Goal: Task Accomplishment & Management: Complete application form

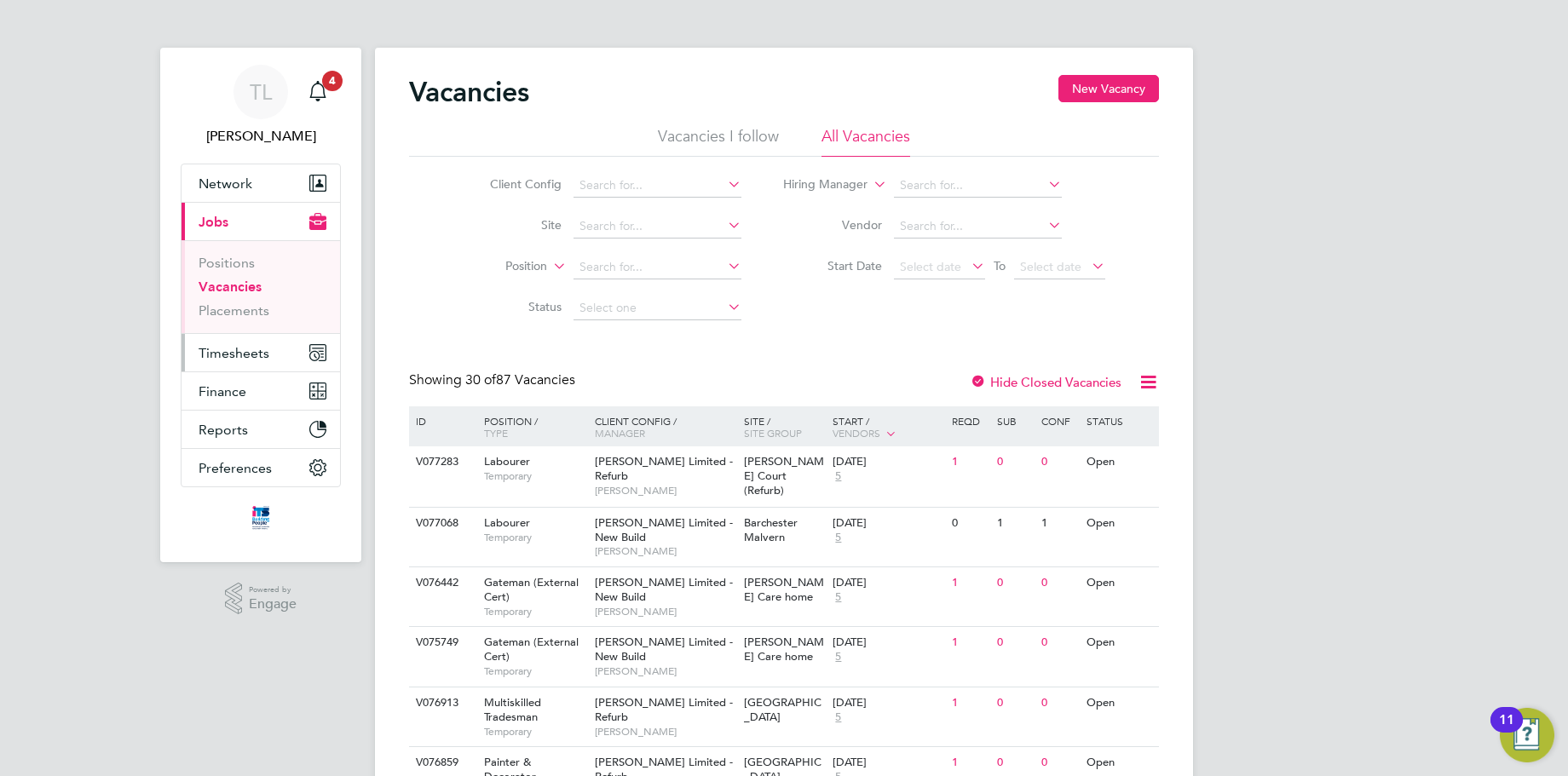
click at [241, 346] on span "Timesheets" at bounding box center [234, 353] width 71 height 16
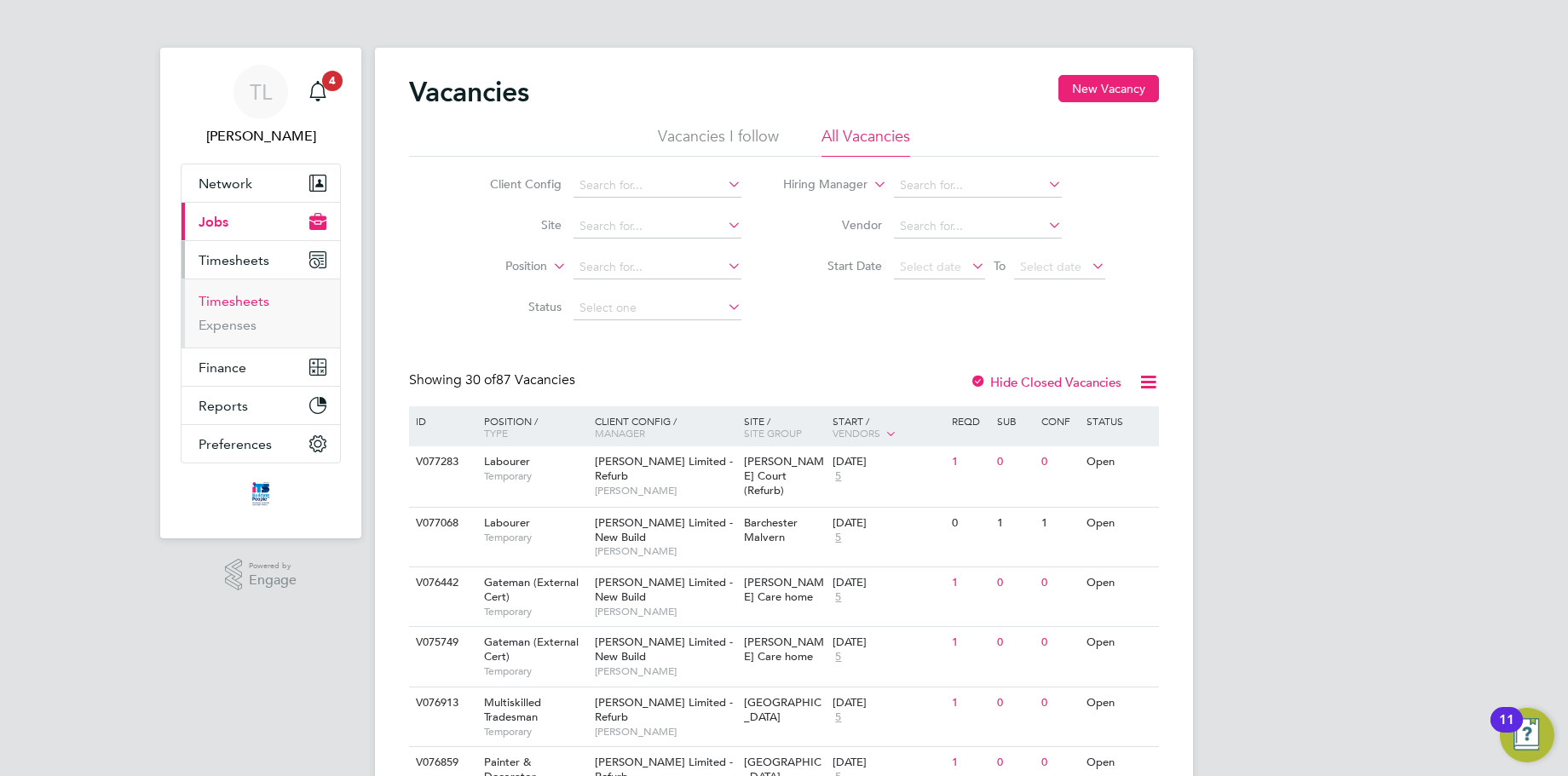
click at [249, 296] on link "Timesheets" at bounding box center [234, 300] width 71 height 16
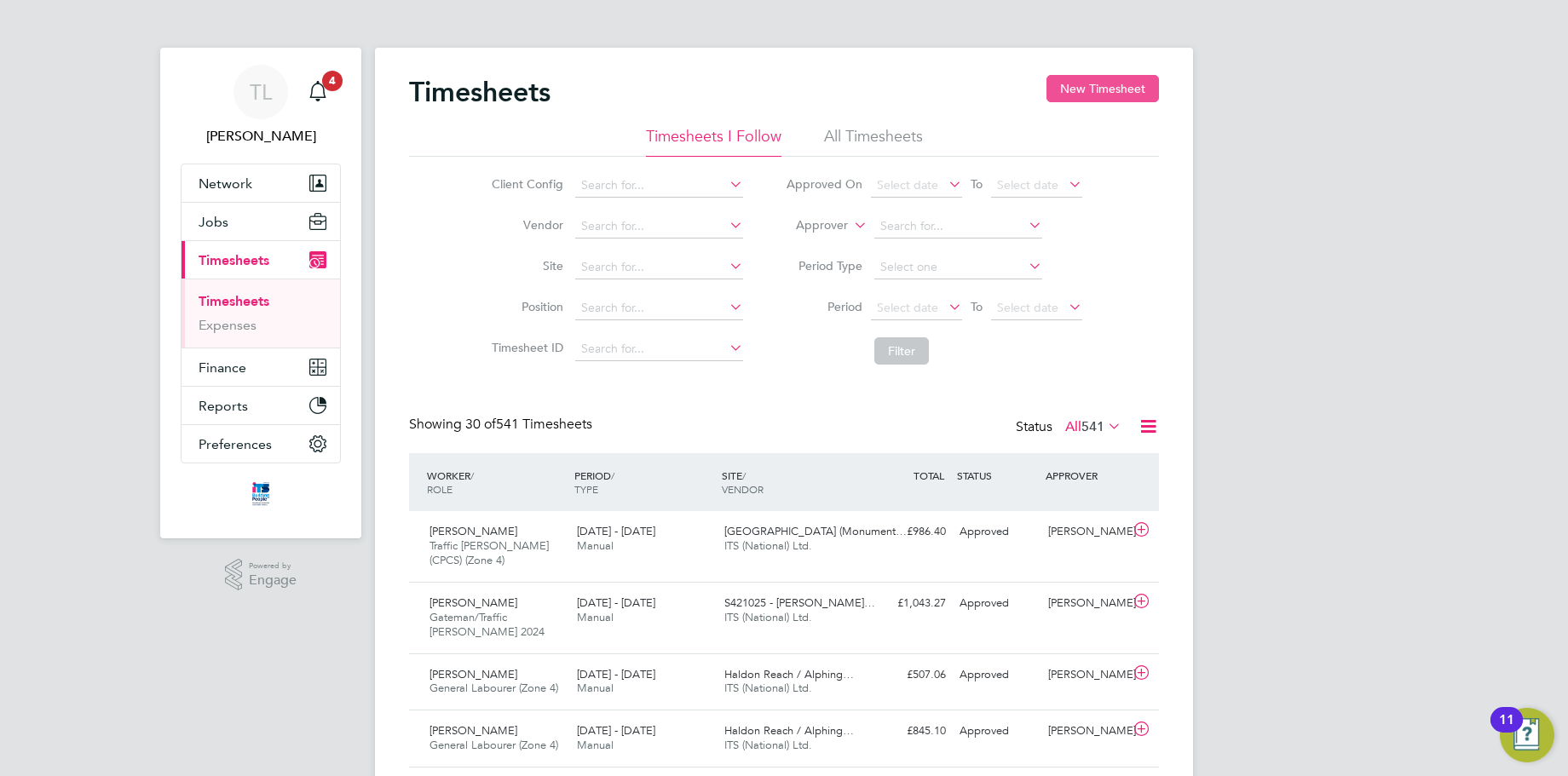
click at [1120, 84] on button "New Timesheet" at bounding box center [1103, 89] width 112 height 28
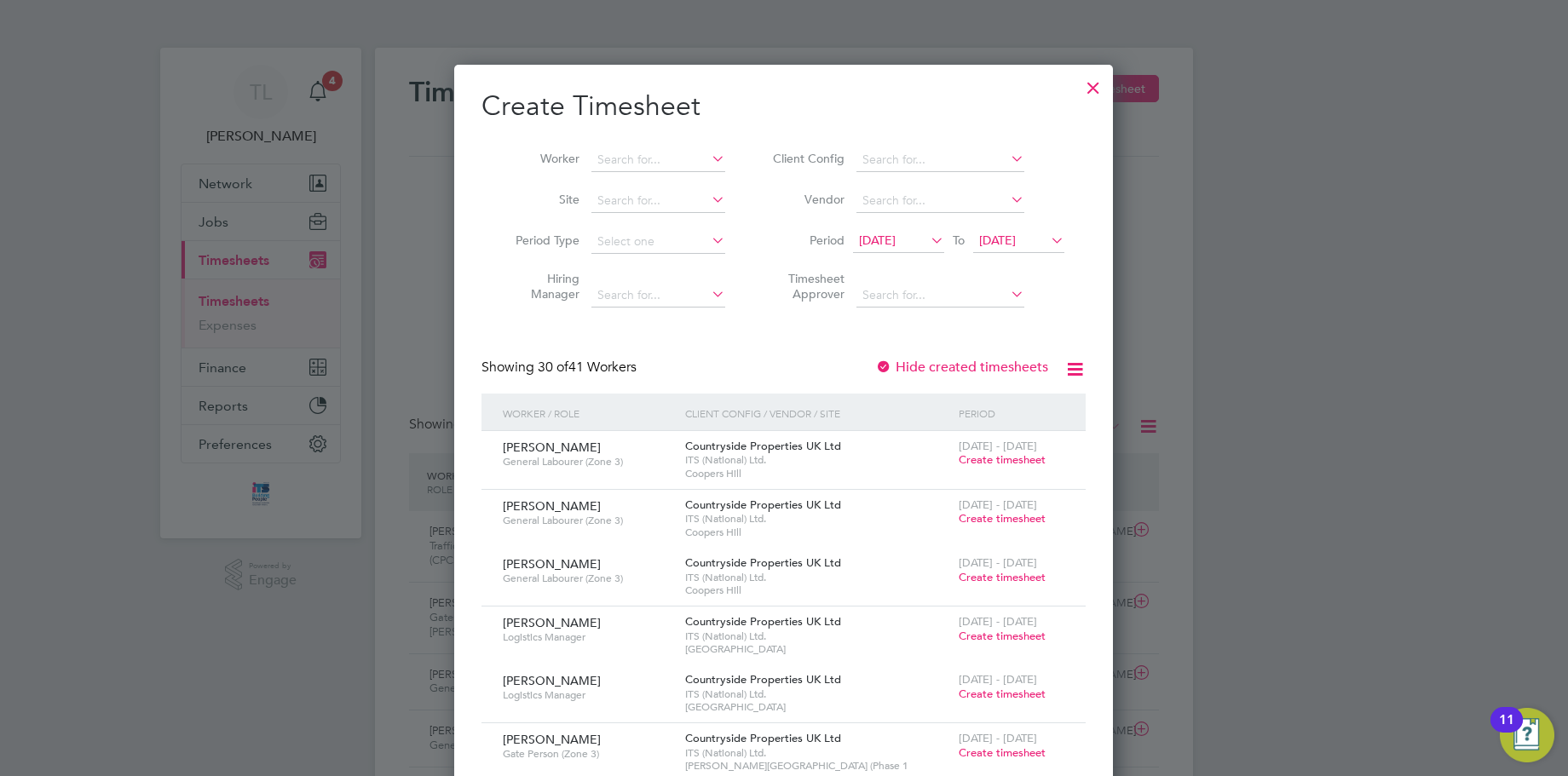
click at [1047, 236] on icon at bounding box center [1047, 240] width 0 height 24
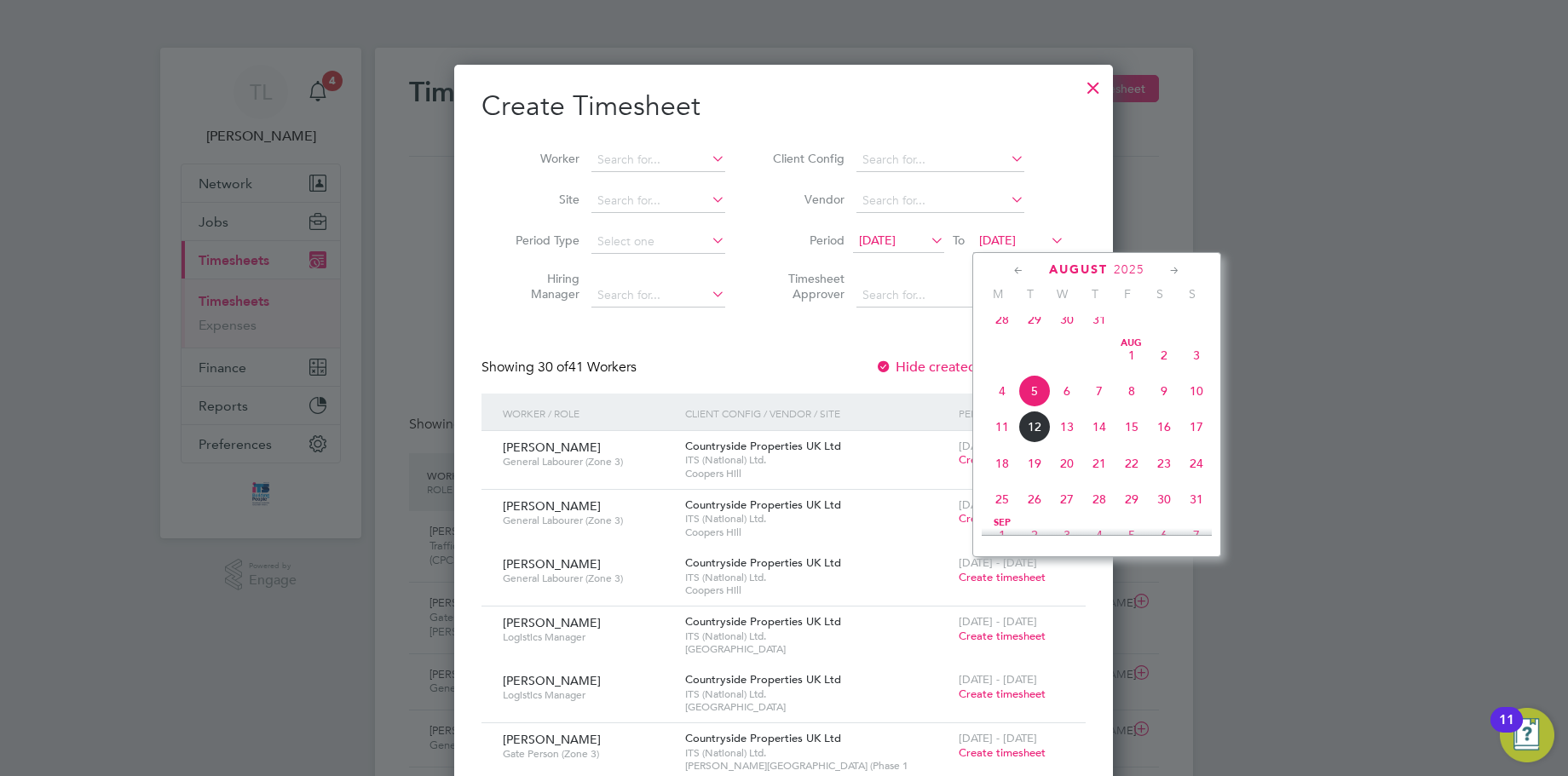
click at [1131, 405] on span "8" at bounding box center [1131, 390] width 32 height 32
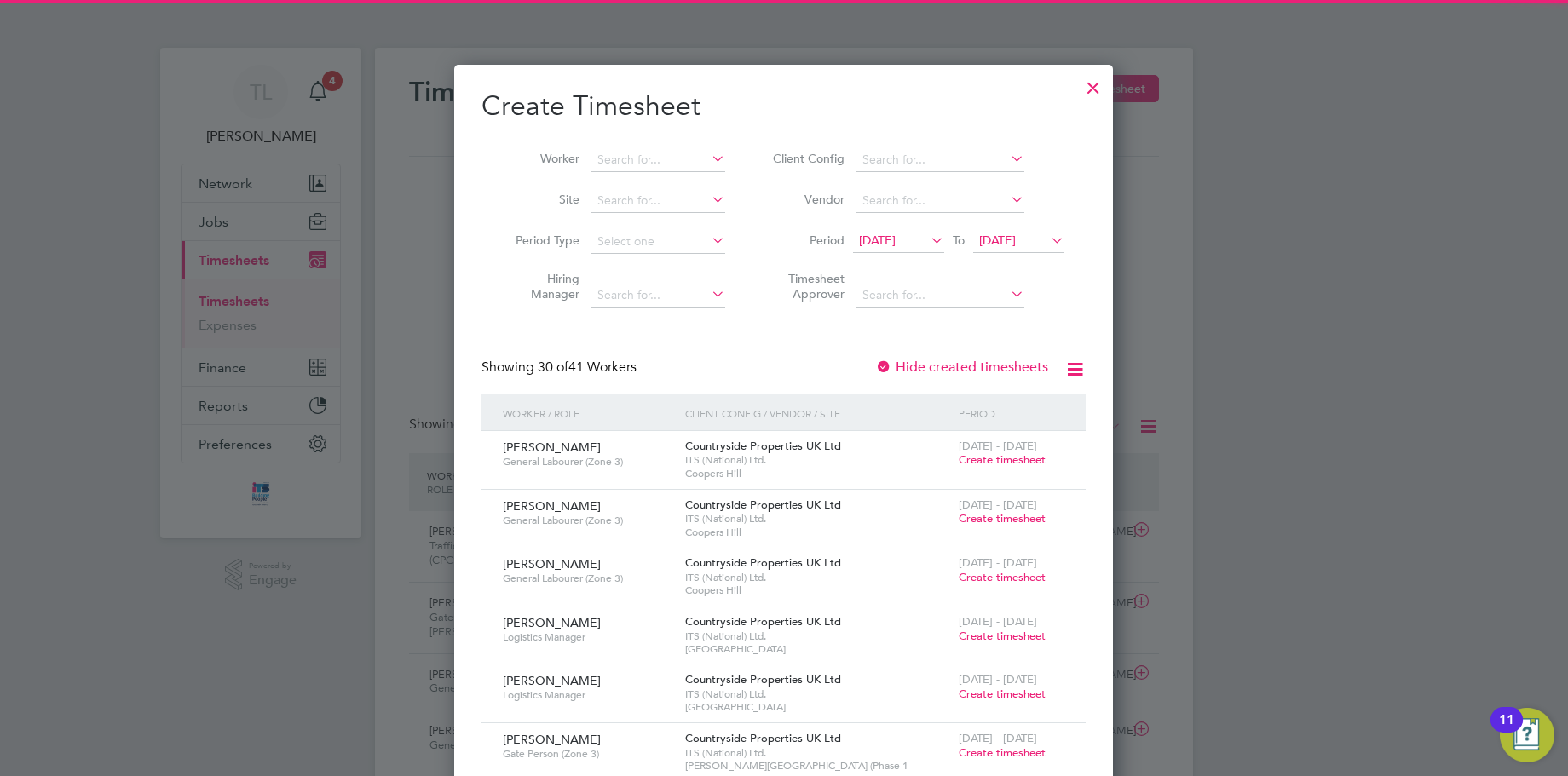
click at [708, 195] on icon at bounding box center [708, 199] width 0 height 24
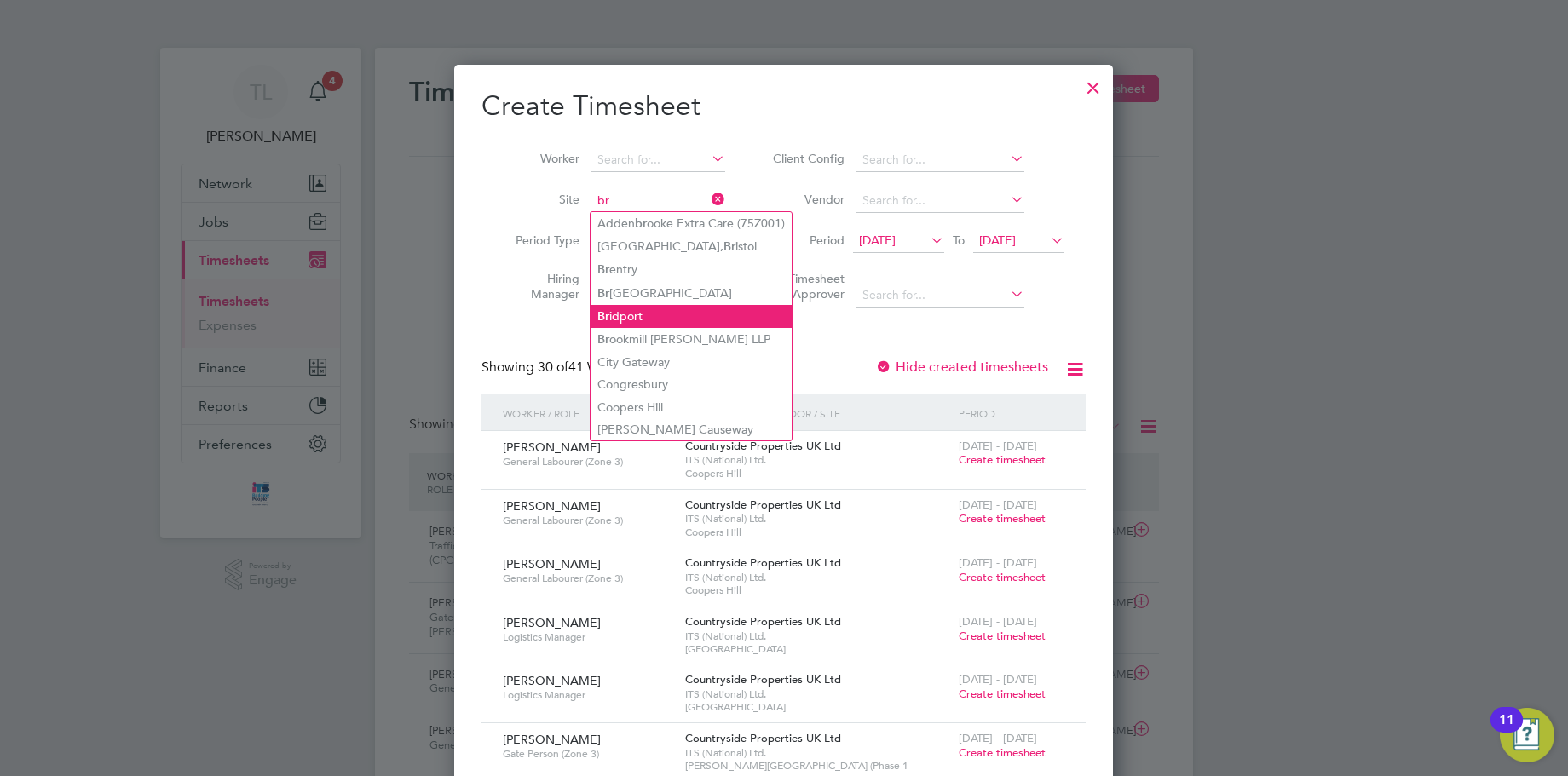
click at [640, 305] on li "Br idport" at bounding box center [691, 316] width 201 height 23
type input "Bridport"
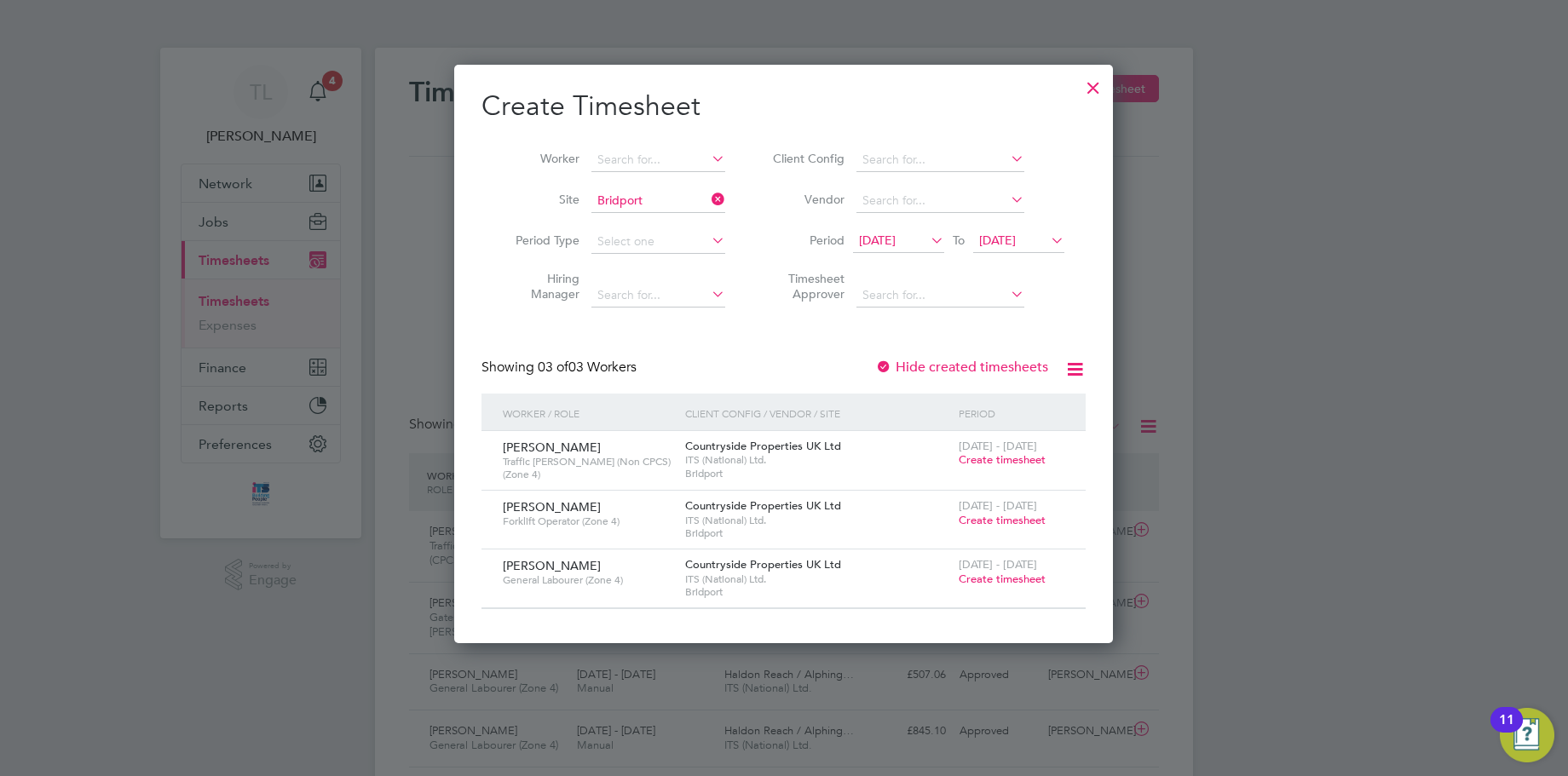
click at [997, 457] on span "Create timesheet" at bounding box center [1002, 459] width 87 height 15
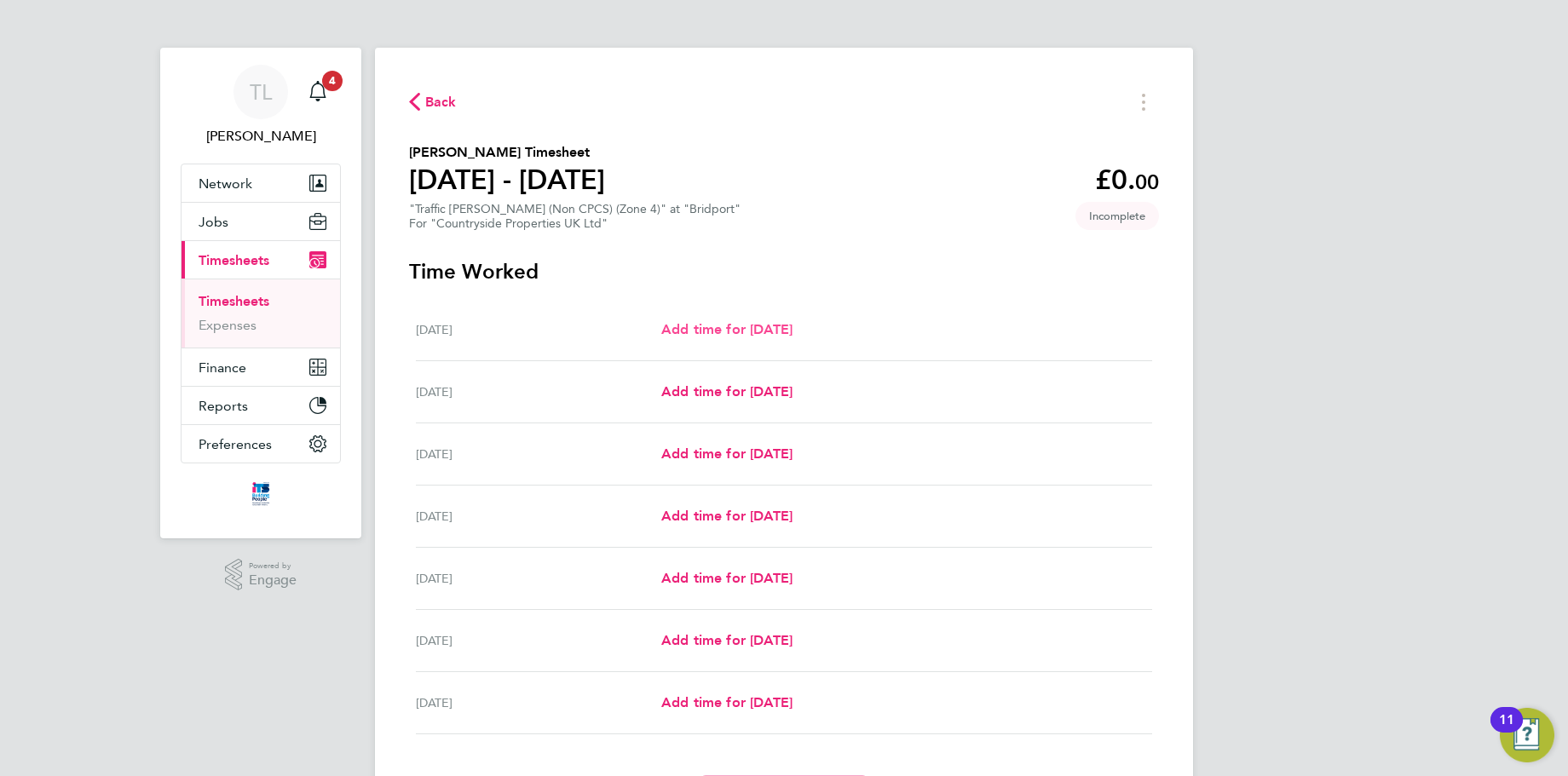
click at [729, 326] on span "Add time for Mon 04 Aug" at bounding box center [727, 329] width 131 height 16
select select "30"
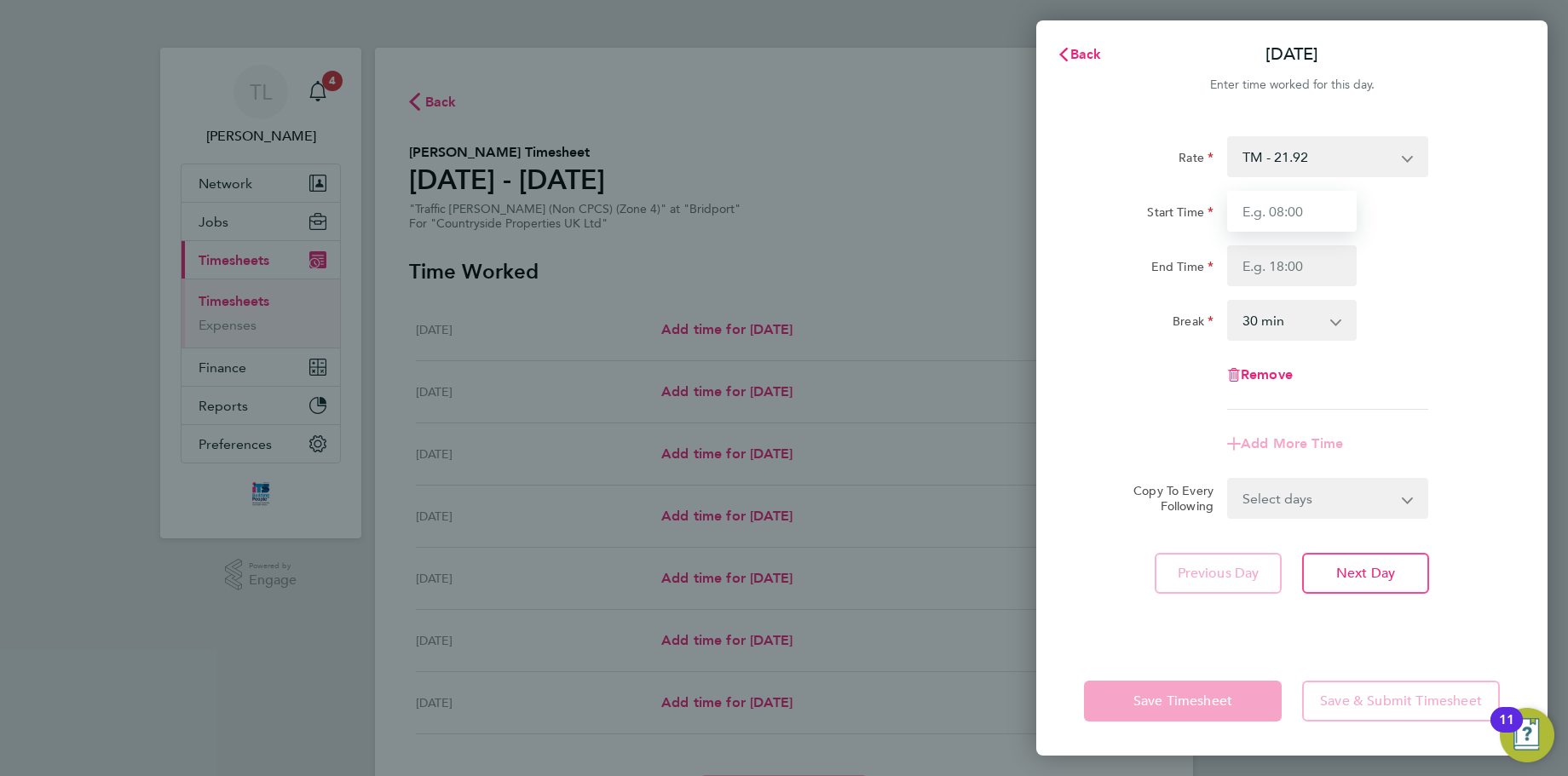
click at [1272, 212] on input "Start Time" at bounding box center [1292, 211] width 130 height 41
type input "07:30"
click at [1298, 277] on input "End Time" at bounding box center [1292, 265] width 130 height 41
type input "17:00"
click at [1407, 300] on div "Break 0 min 15 min 30 min 45 min 60 min 75 min 90 min" at bounding box center [1291, 319] width 429 height 41
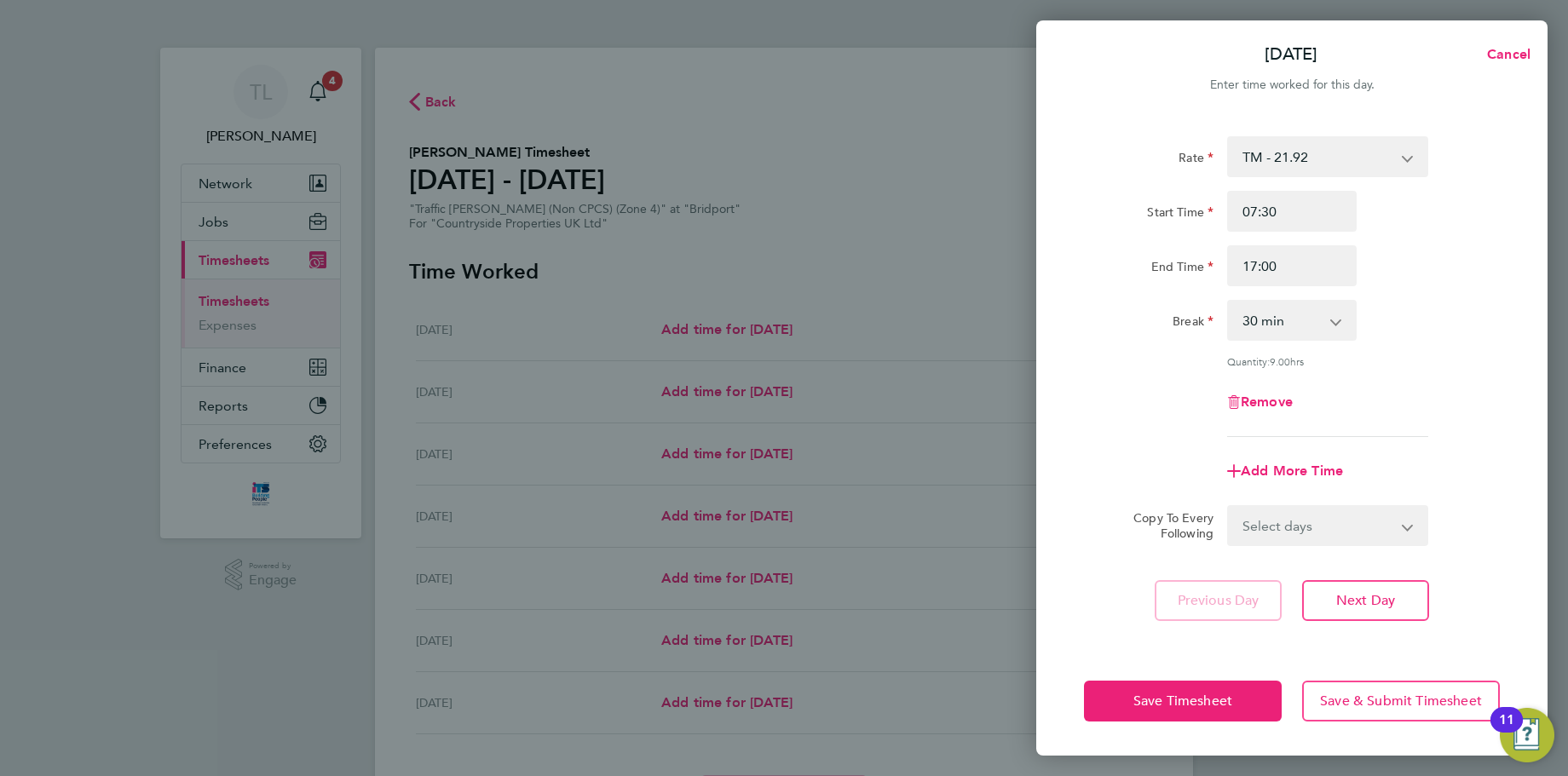
click at [1356, 525] on select "Select days Day Weekday (Mon-Fri) Weekend (Sat-Sun) Tuesday Wednesday Thursday …" at bounding box center [1318, 525] width 179 height 37
select select "WEEKDAY"
click at [1229, 507] on select "Select days Day Weekday (Mon-Fri) Weekend (Sat-Sun) Tuesday Wednesday Thursday …" at bounding box center [1318, 525] width 179 height 37
select select "2025-08-10"
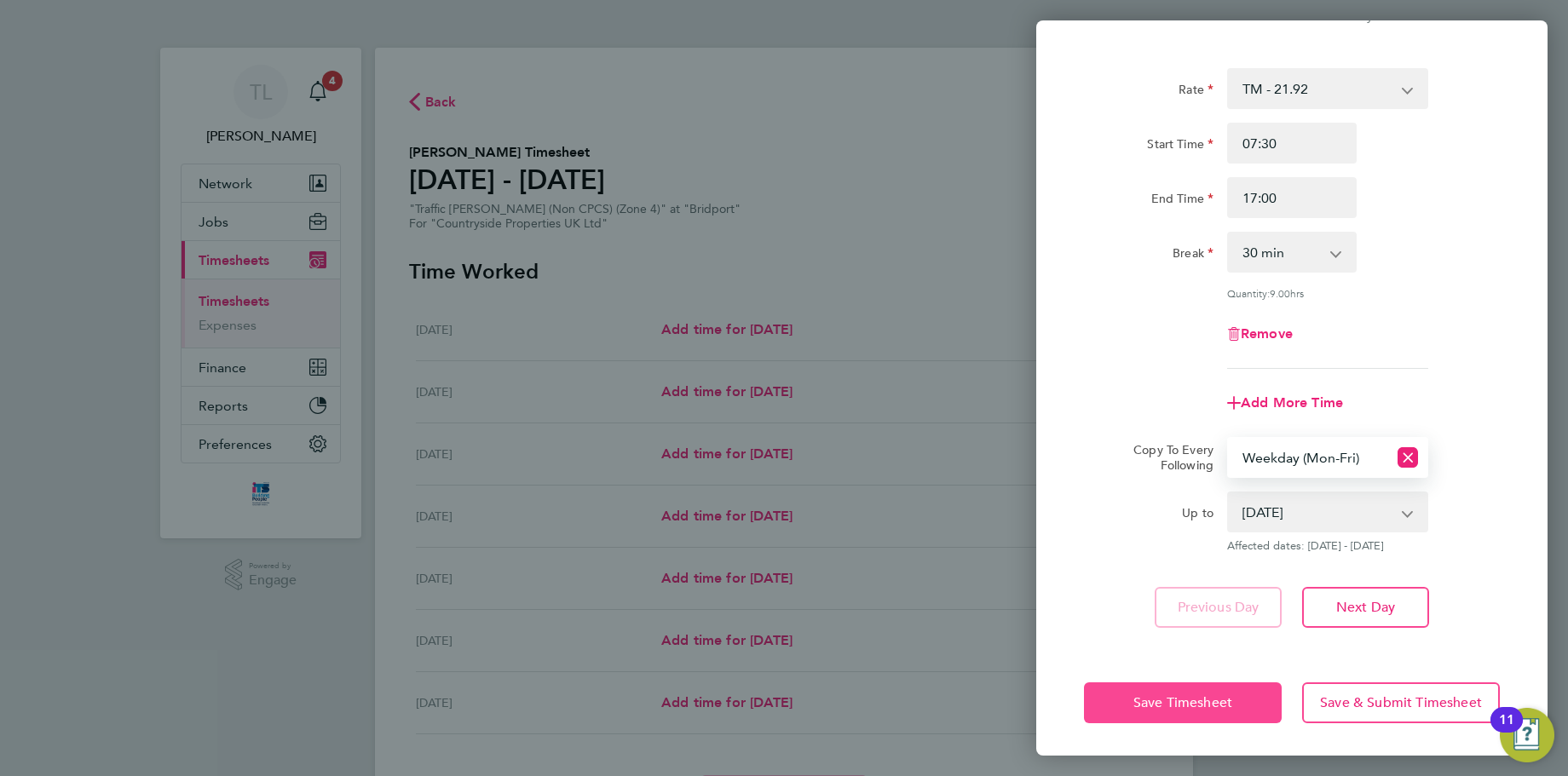
click at [1243, 693] on button "Save Timesheet" at bounding box center [1182, 702] width 198 height 41
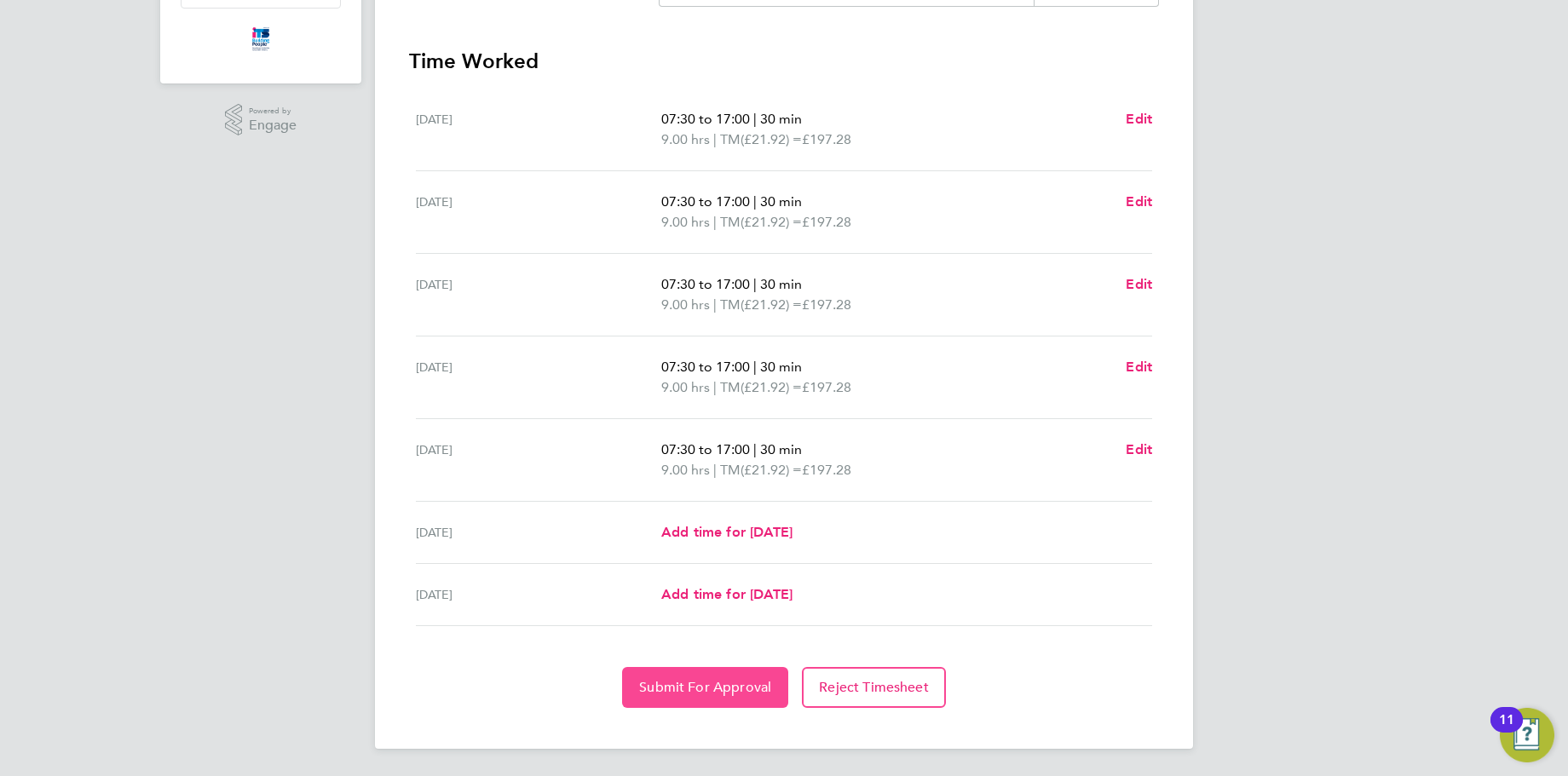
click at [723, 670] on button "Submit For Approval" at bounding box center [705, 687] width 166 height 41
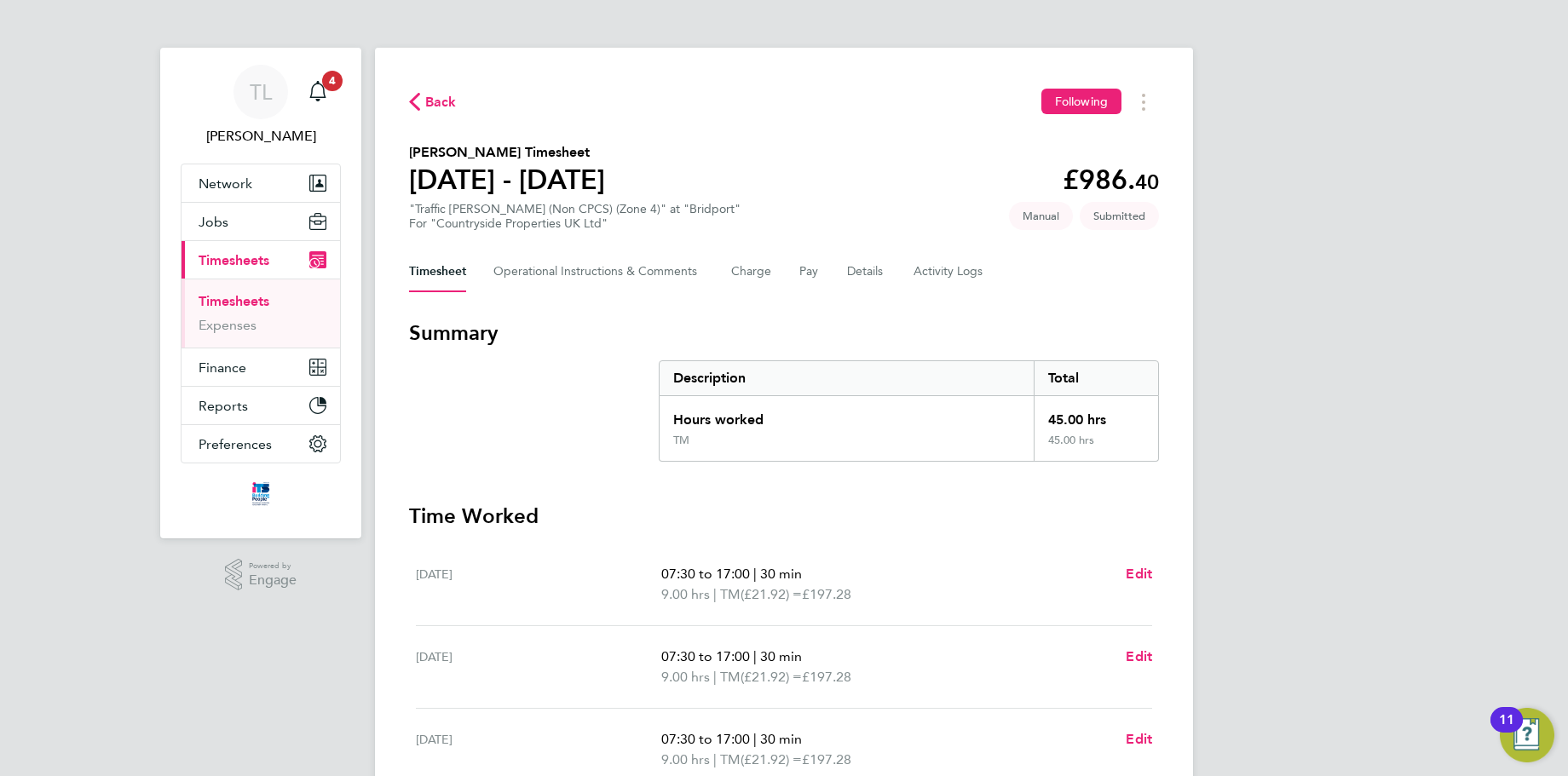
click at [245, 297] on link "Timesheets" at bounding box center [234, 300] width 71 height 16
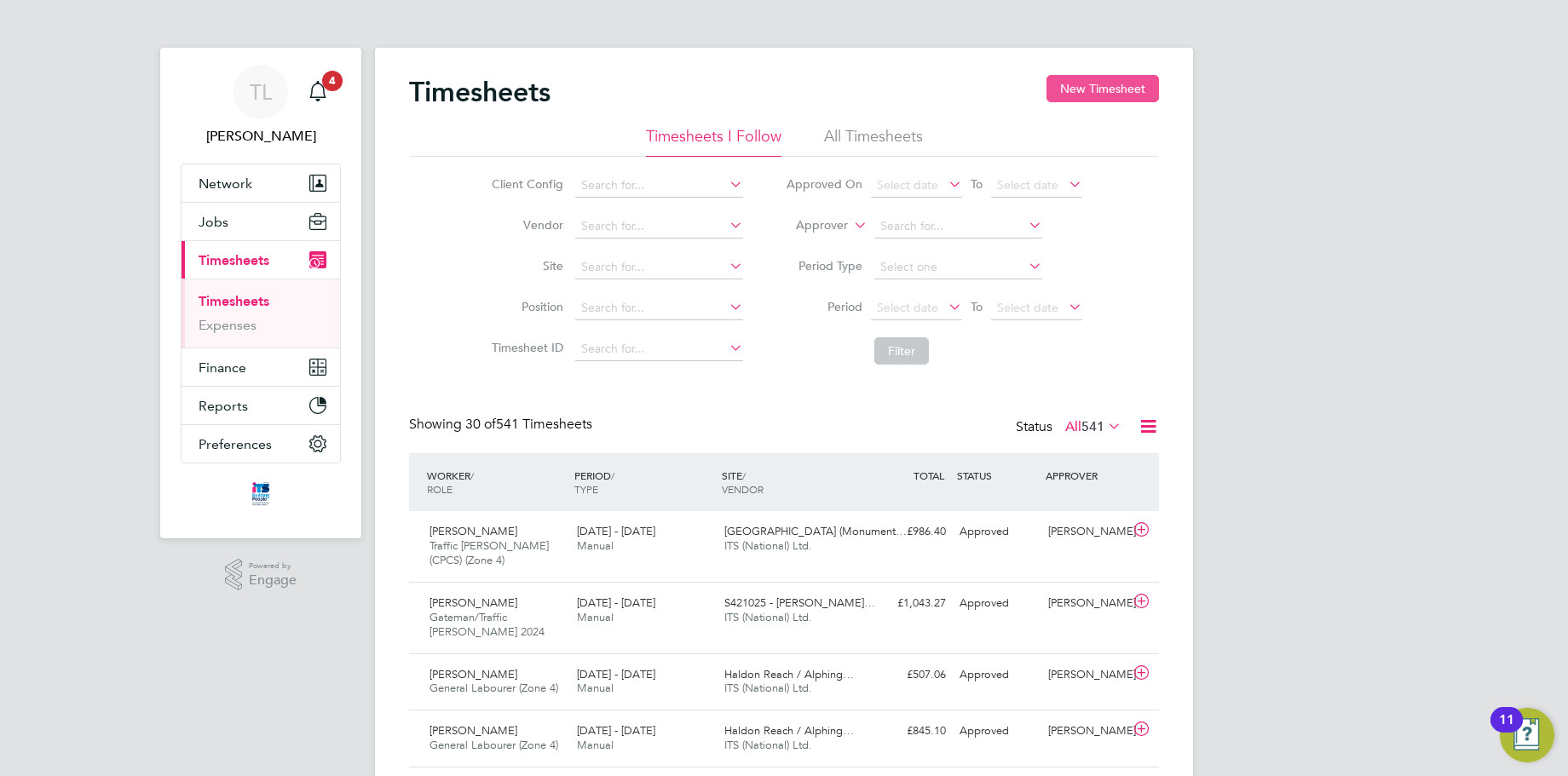
click at [1101, 85] on button "New Timesheet" at bounding box center [1103, 89] width 112 height 28
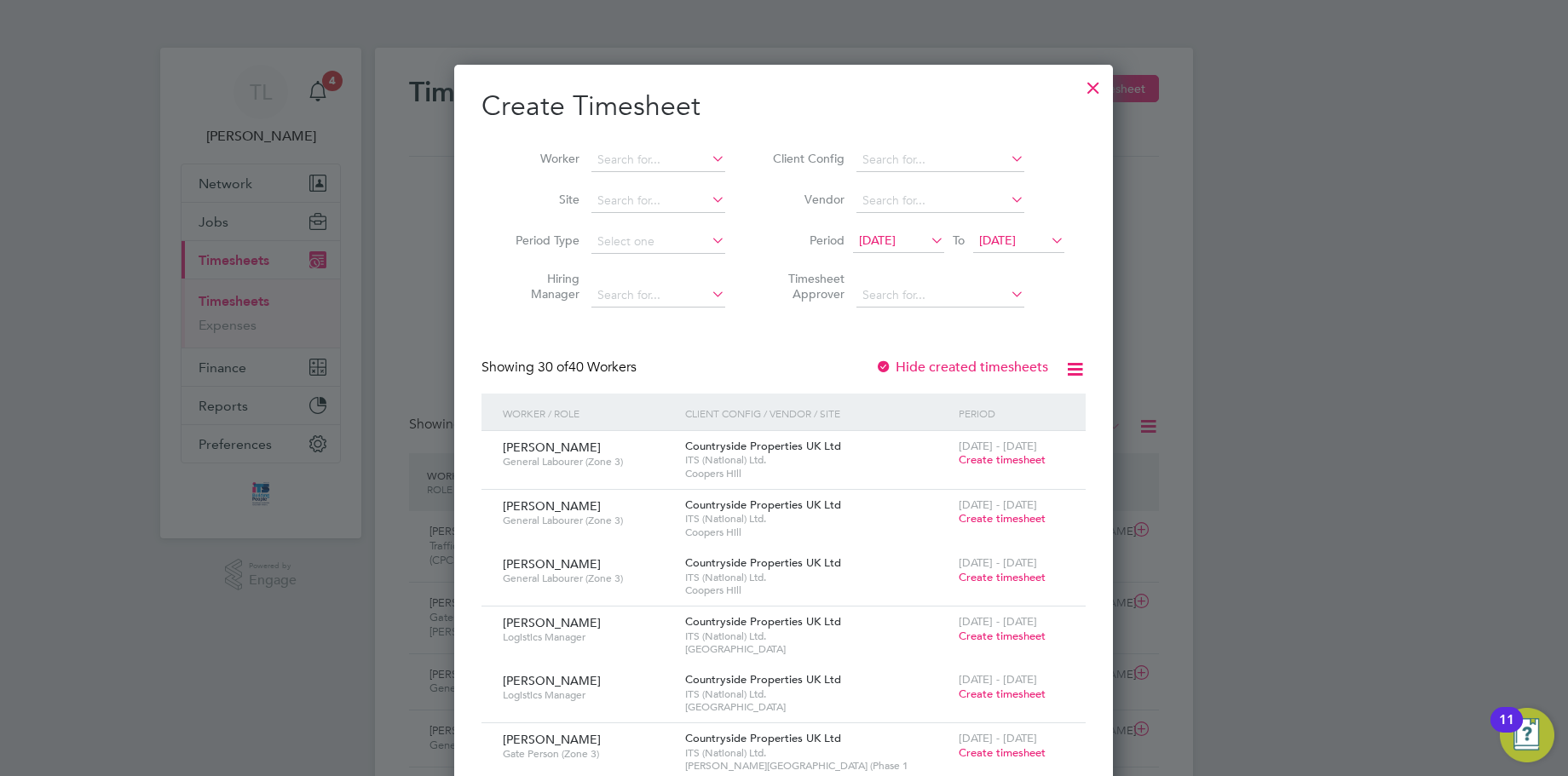
click at [1015, 236] on span "05 Aug 2025" at bounding box center [997, 240] width 36 height 16
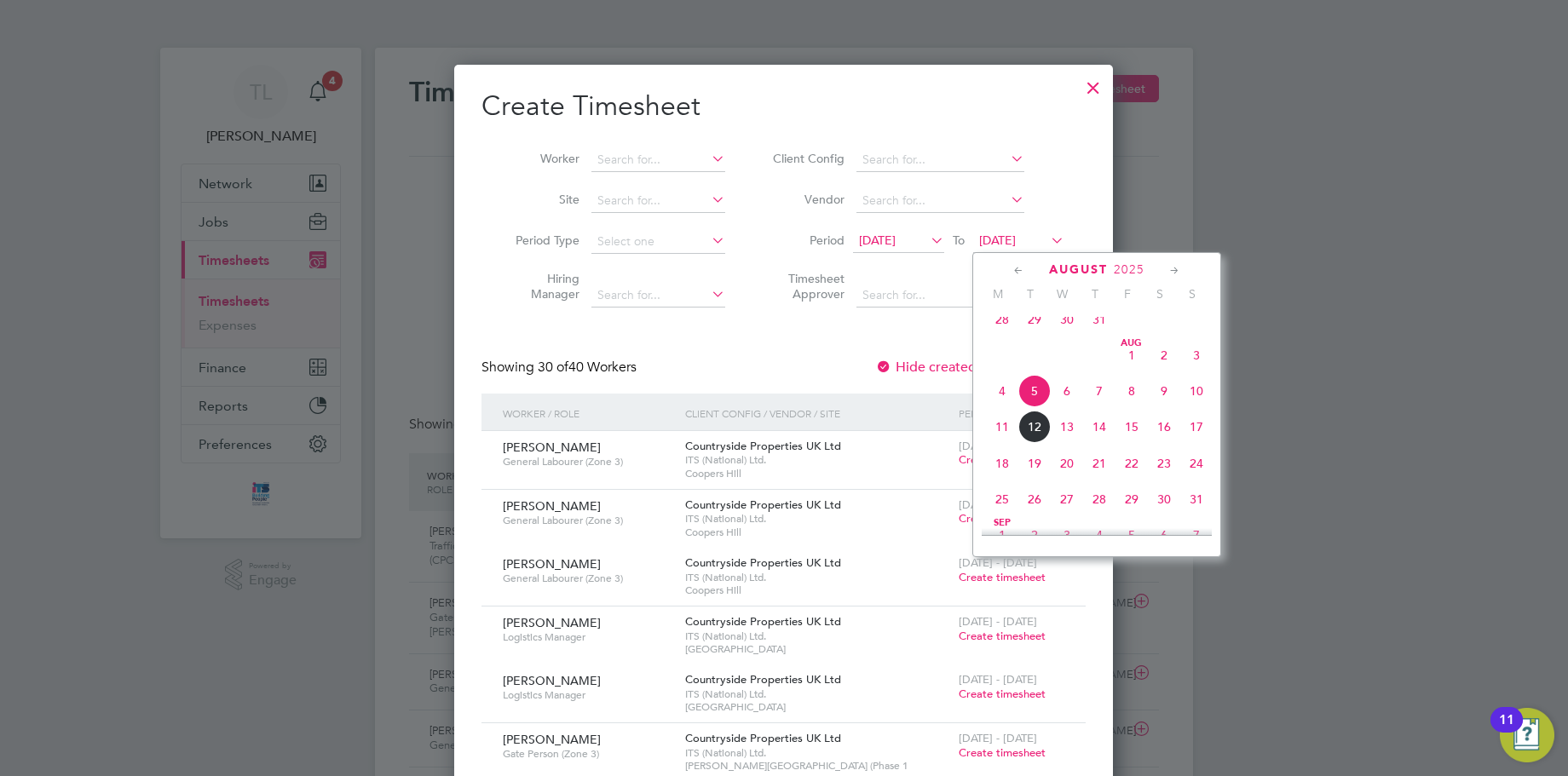
click at [1131, 395] on span "8" at bounding box center [1131, 390] width 32 height 32
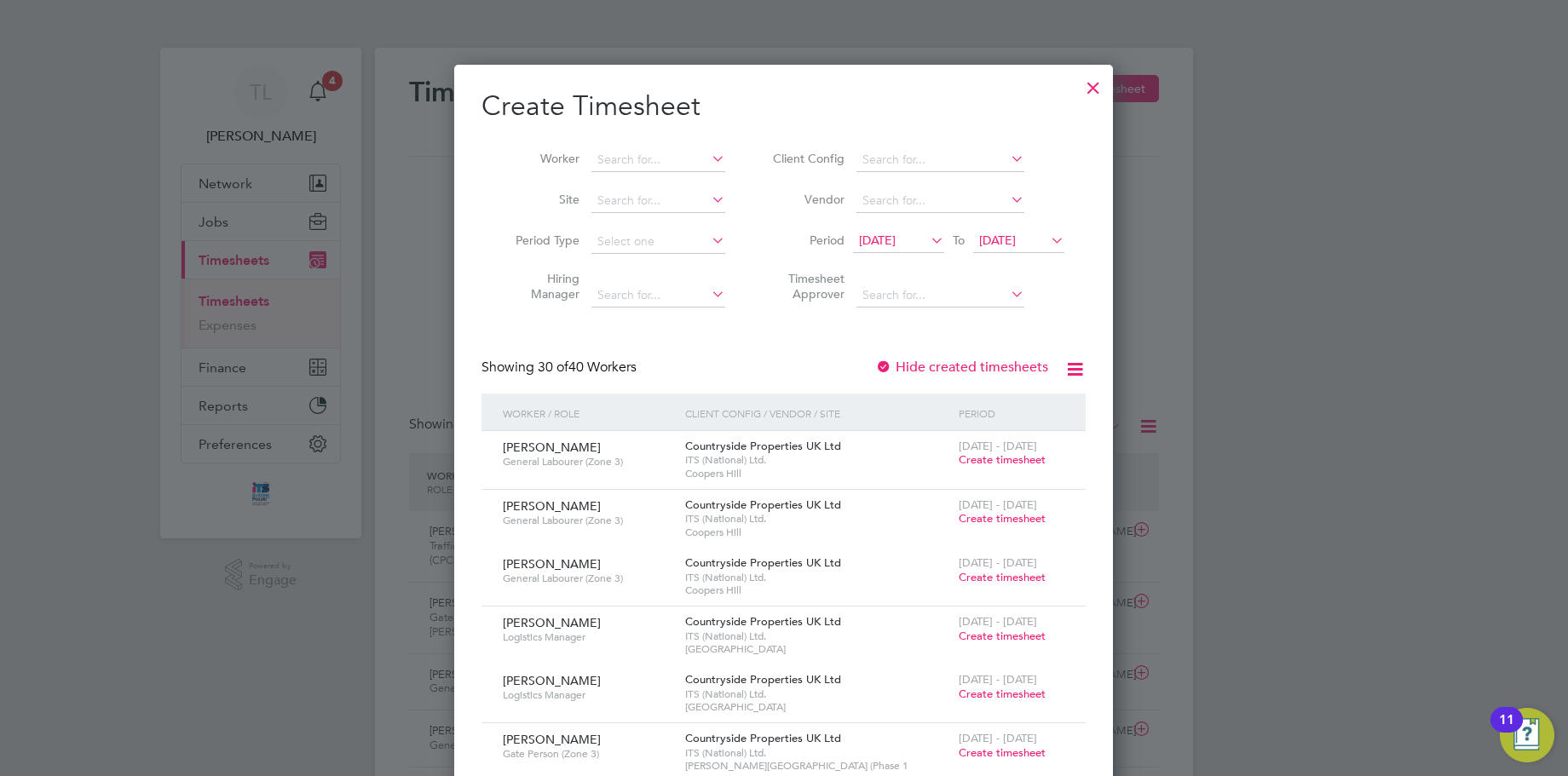
click at [791, 307] on li "Timesheet Approver" at bounding box center [915, 289] width 339 height 54
click at [703, 180] on li "Site" at bounding box center [614, 200] width 265 height 41
click at [695, 205] on input at bounding box center [658, 201] width 134 height 24
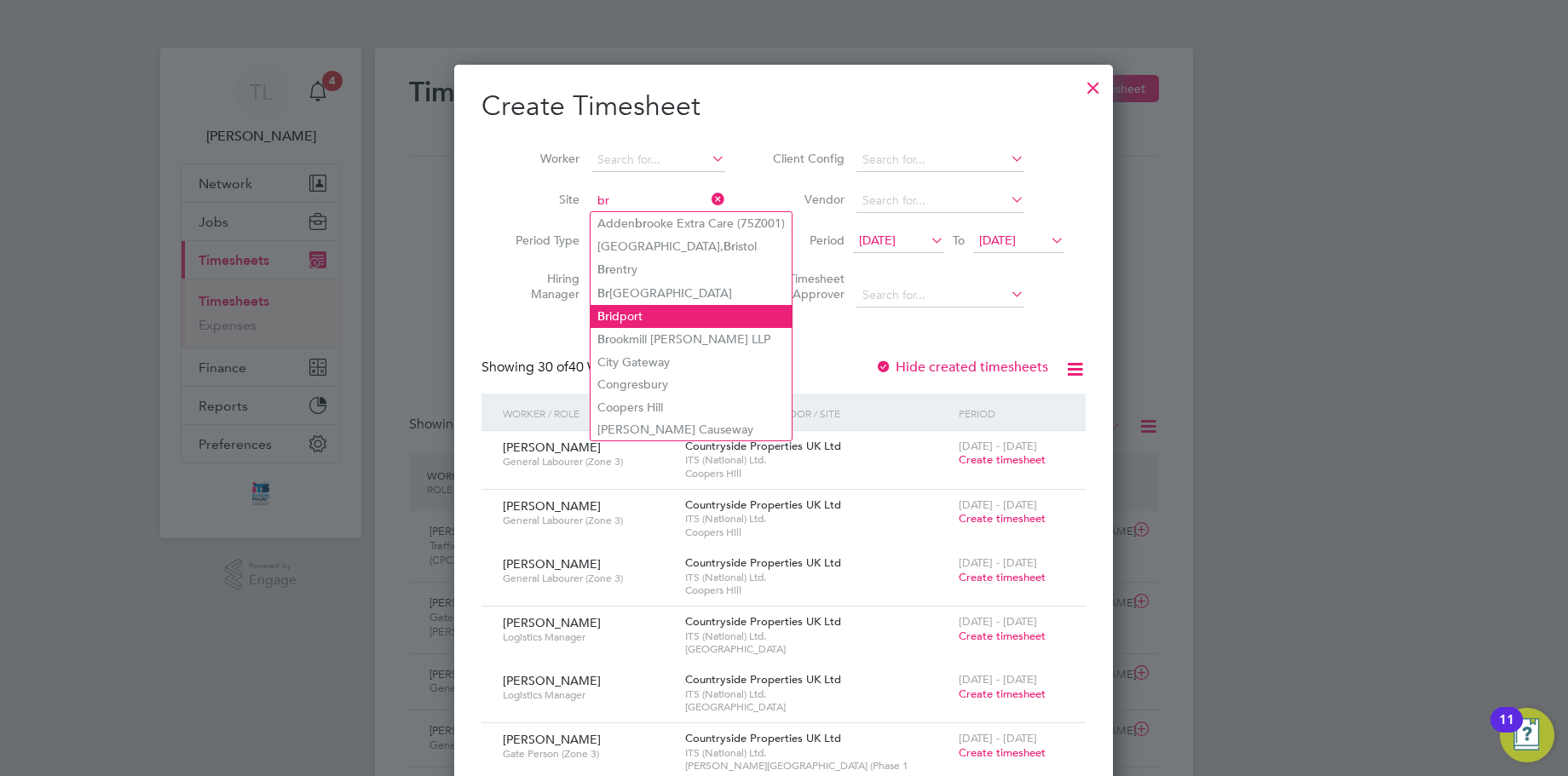
click at [660, 308] on li "Br idport" at bounding box center [691, 316] width 201 height 23
type input "Bridport"
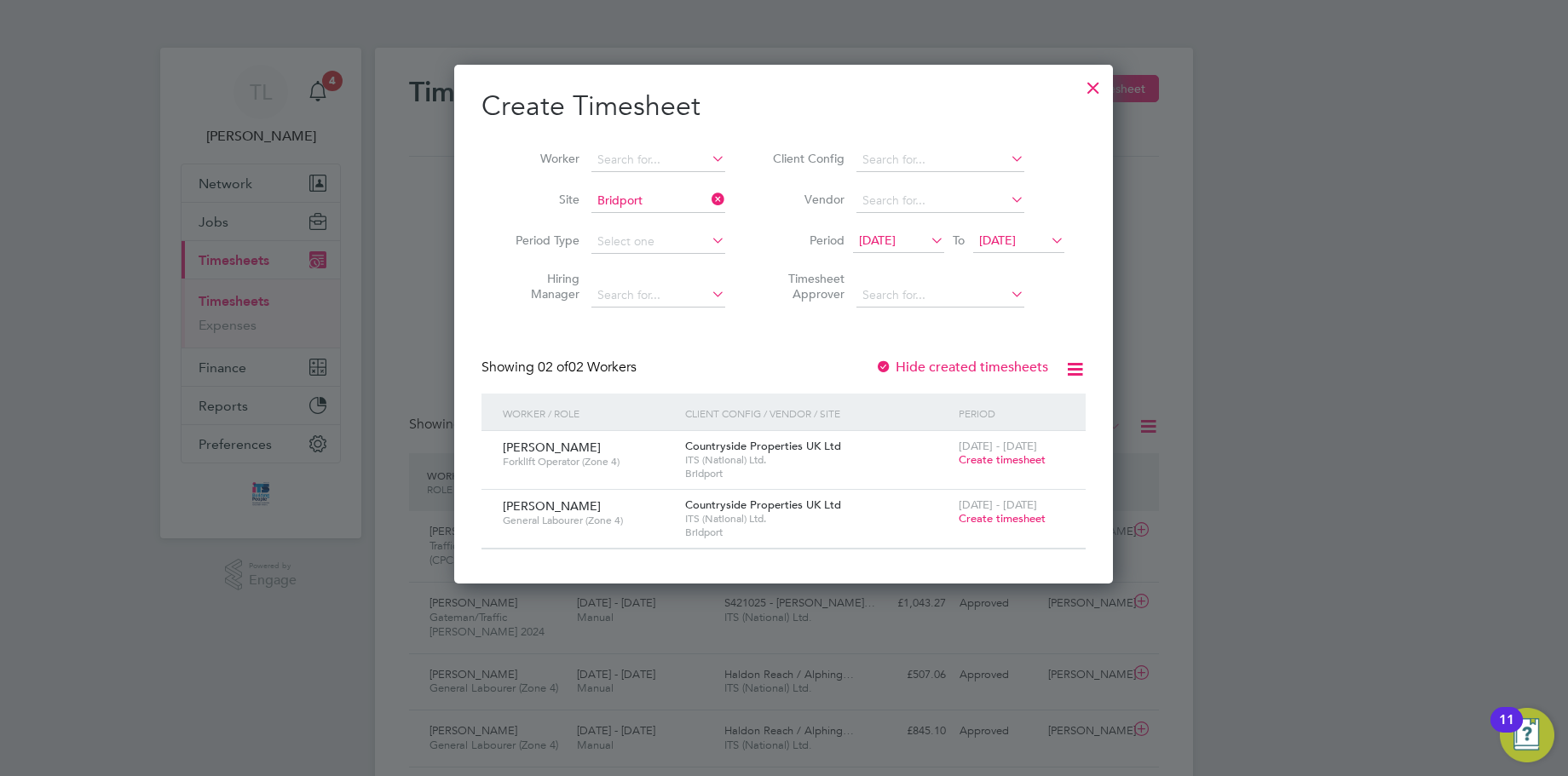
drag, startPoint x: 1008, startPoint y: 462, endPoint x: 955, endPoint y: 419, distance: 68.2
click at [1007, 462] on span "Create timesheet" at bounding box center [1002, 459] width 87 height 15
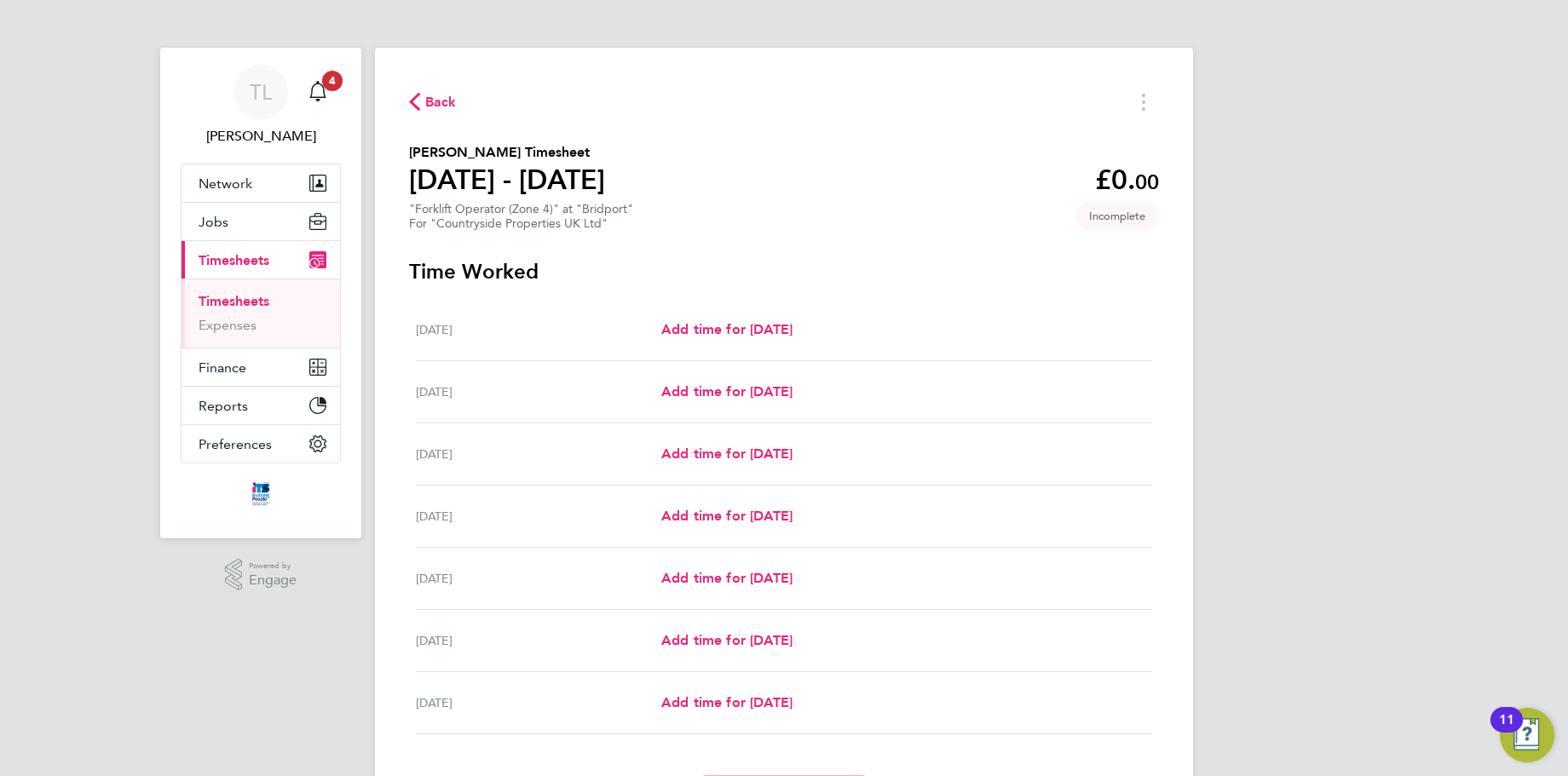
click at [222, 294] on link "Timesheets" at bounding box center [234, 300] width 71 height 16
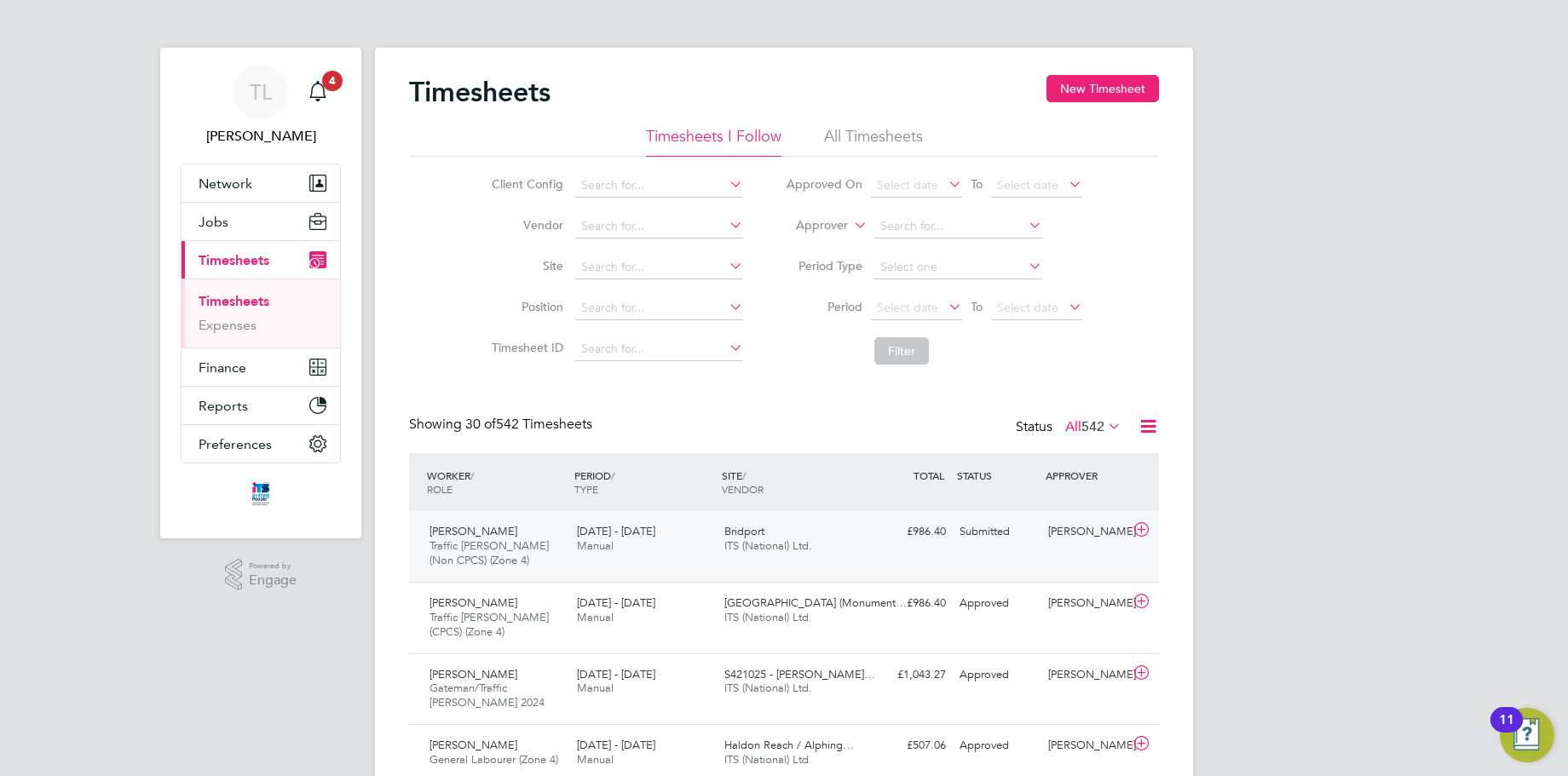
click at [669, 556] on div "4 - 10 Aug 2025 Manual" at bounding box center [643, 539] width 148 height 42
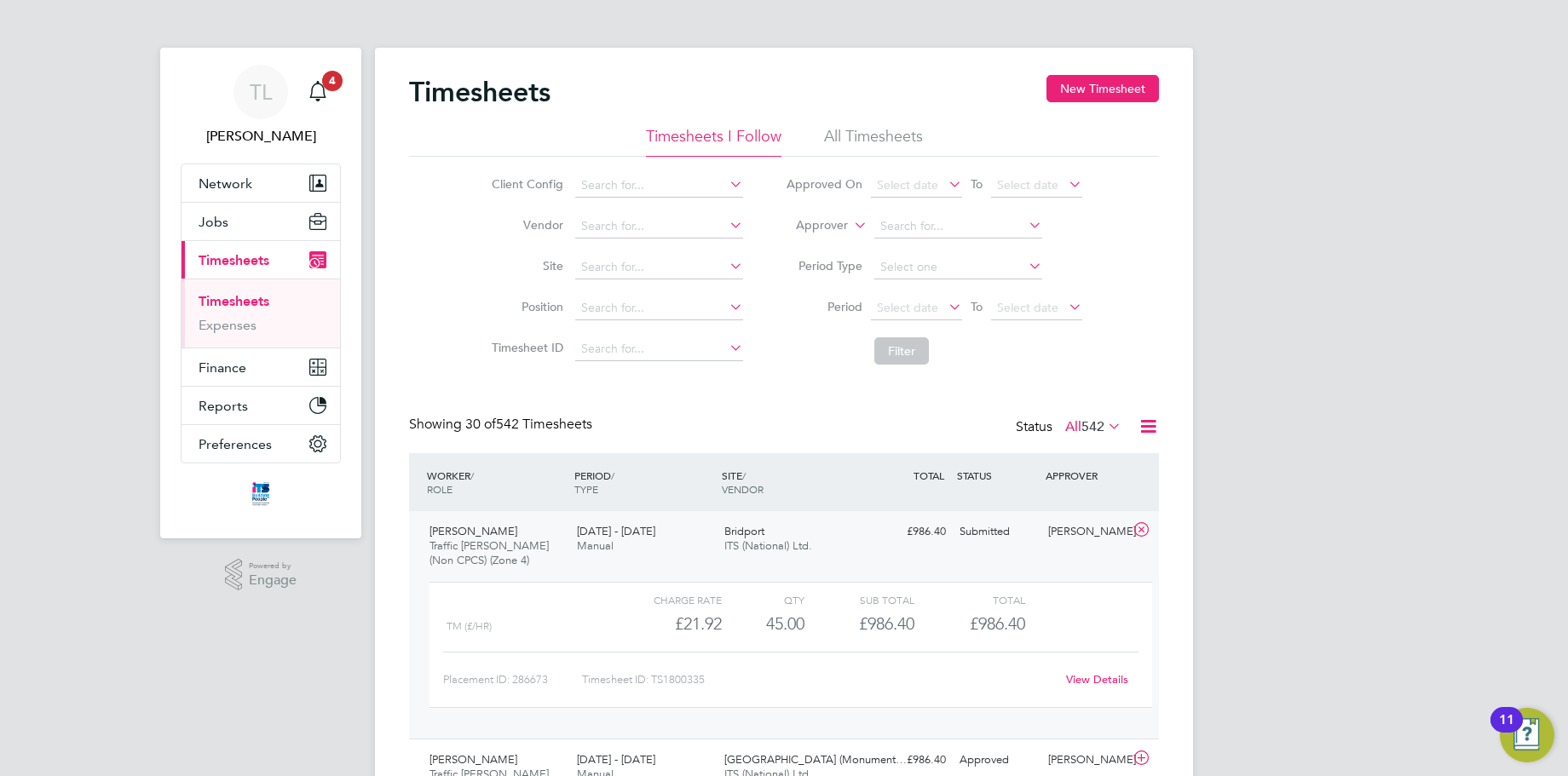
click at [1100, 680] on link "View Details" at bounding box center [1097, 679] width 62 height 15
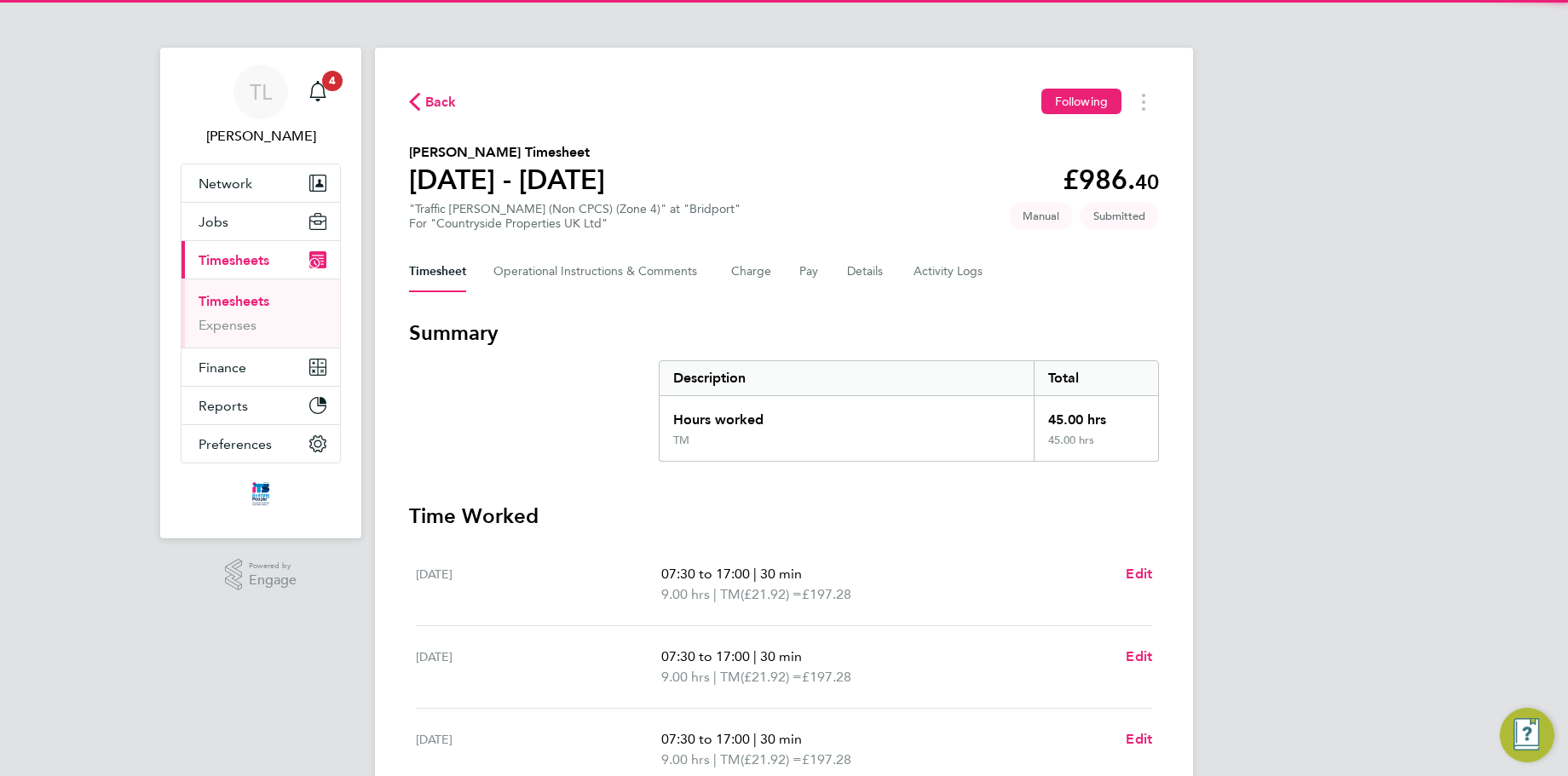
scroll to position [455, 0]
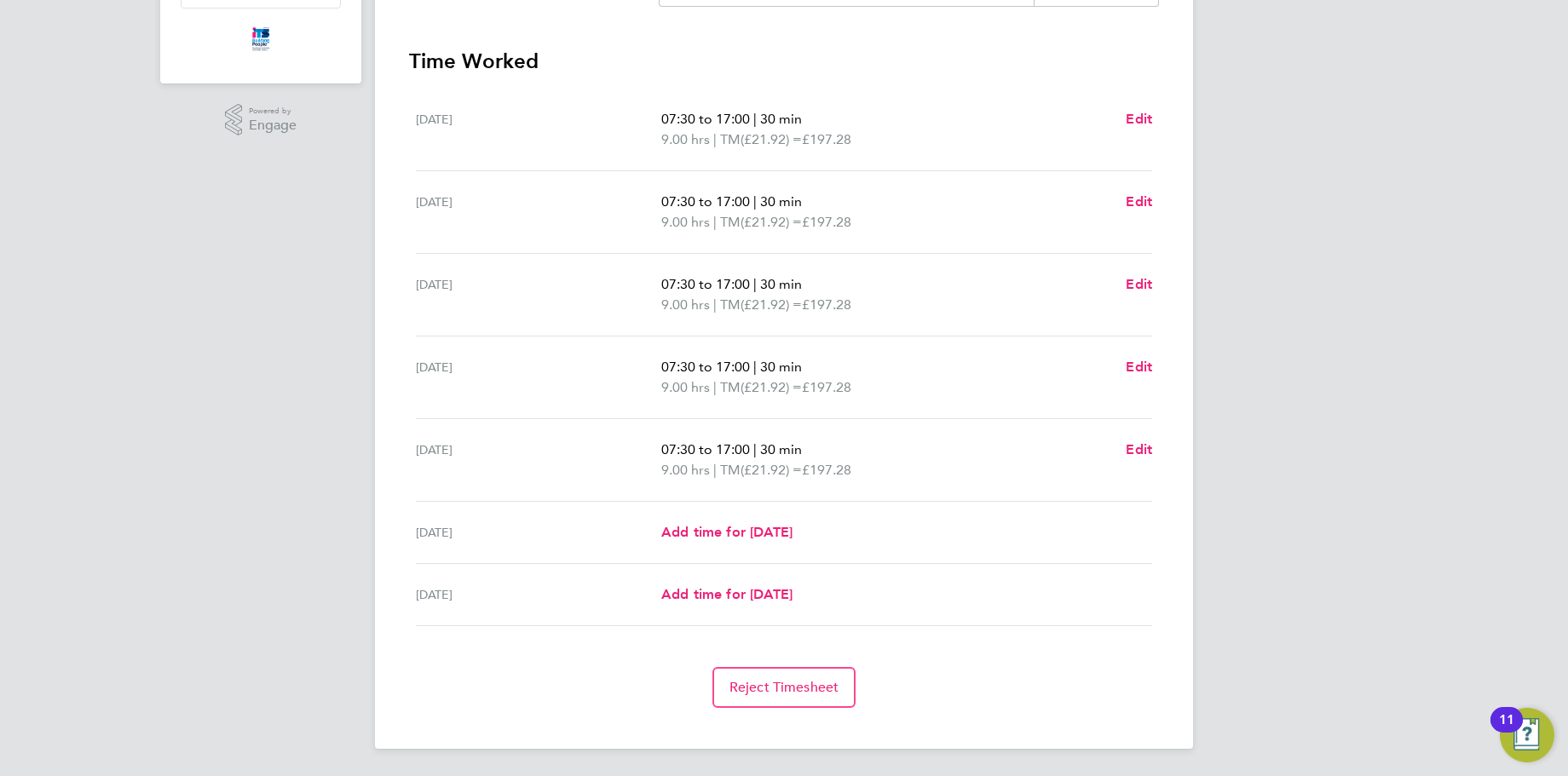
click at [1147, 353] on div "Thu 07 Aug 07:30 to 17:00 | 30 min 9.00 hrs | TM (£21.92) = £197.28 Edit" at bounding box center [784, 378] width 737 height 83
click at [1138, 368] on span "Edit" at bounding box center [1139, 366] width 27 height 16
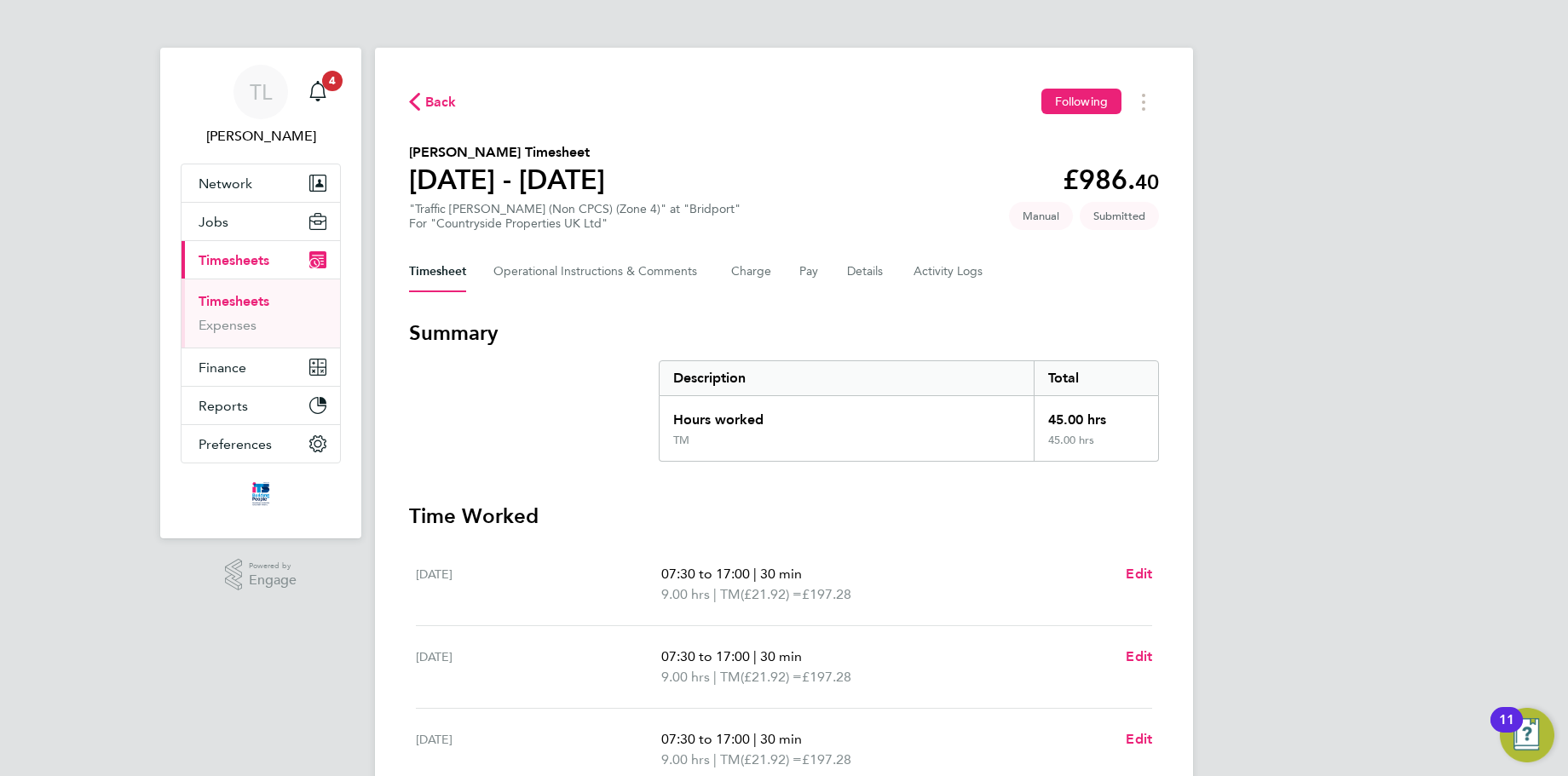
select select "30"
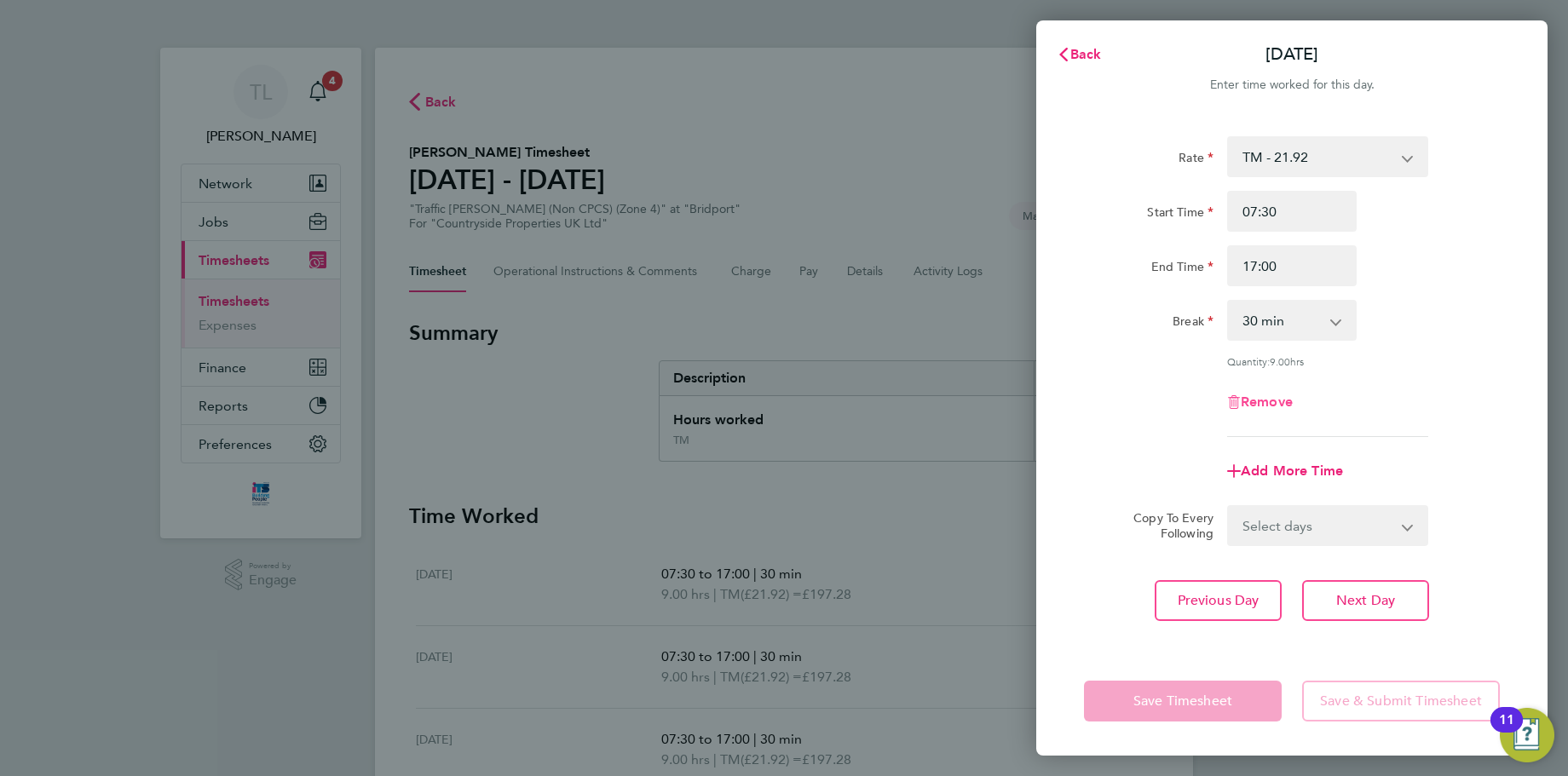
click at [1259, 396] on span "Remove" at bounding box center [1267, 401] width 52 height 16
select select "null"
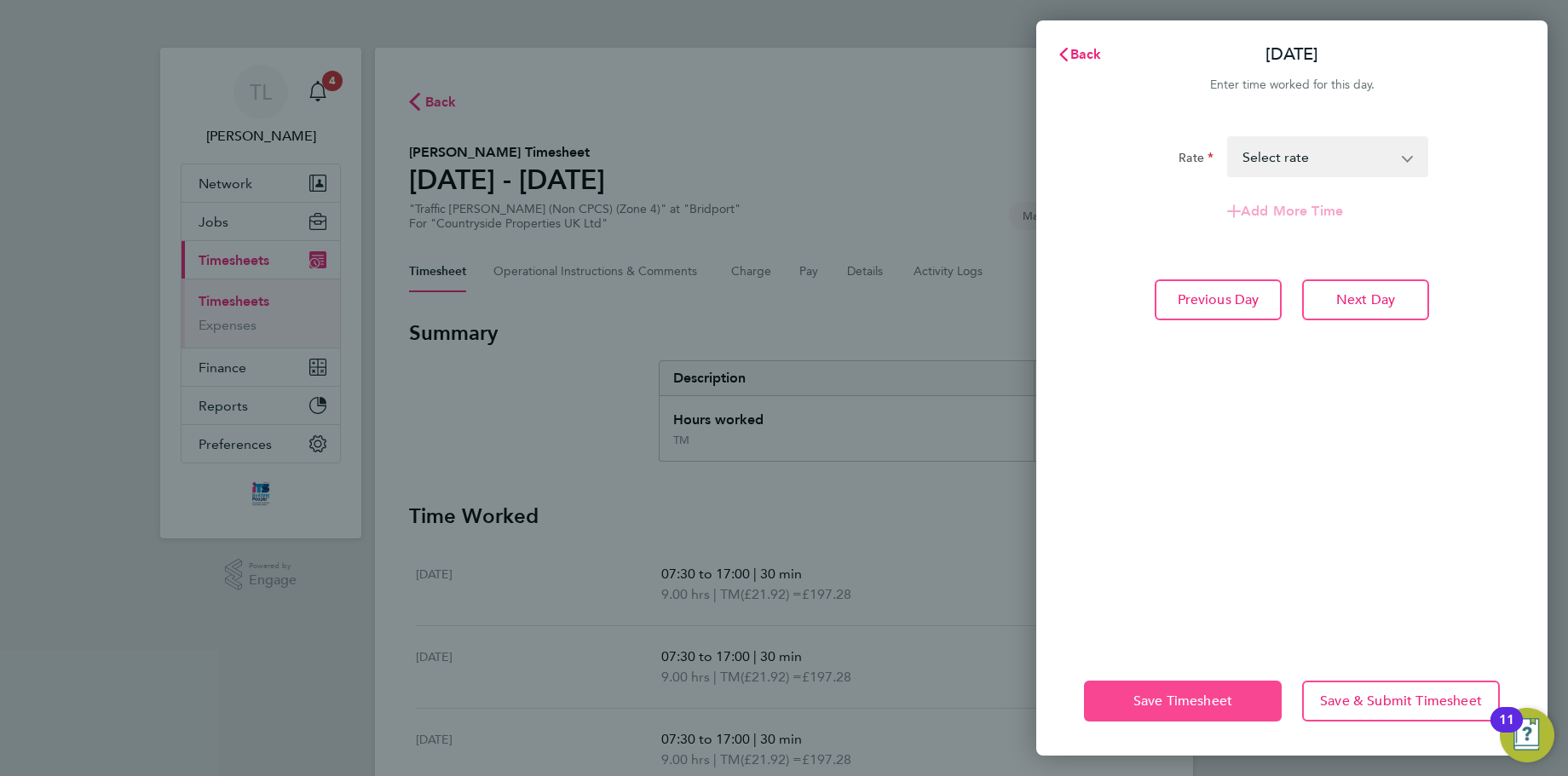
click at [1221, 698] on span "Save Timesheet" at bounding box center [1182, 701] width 98 height 17
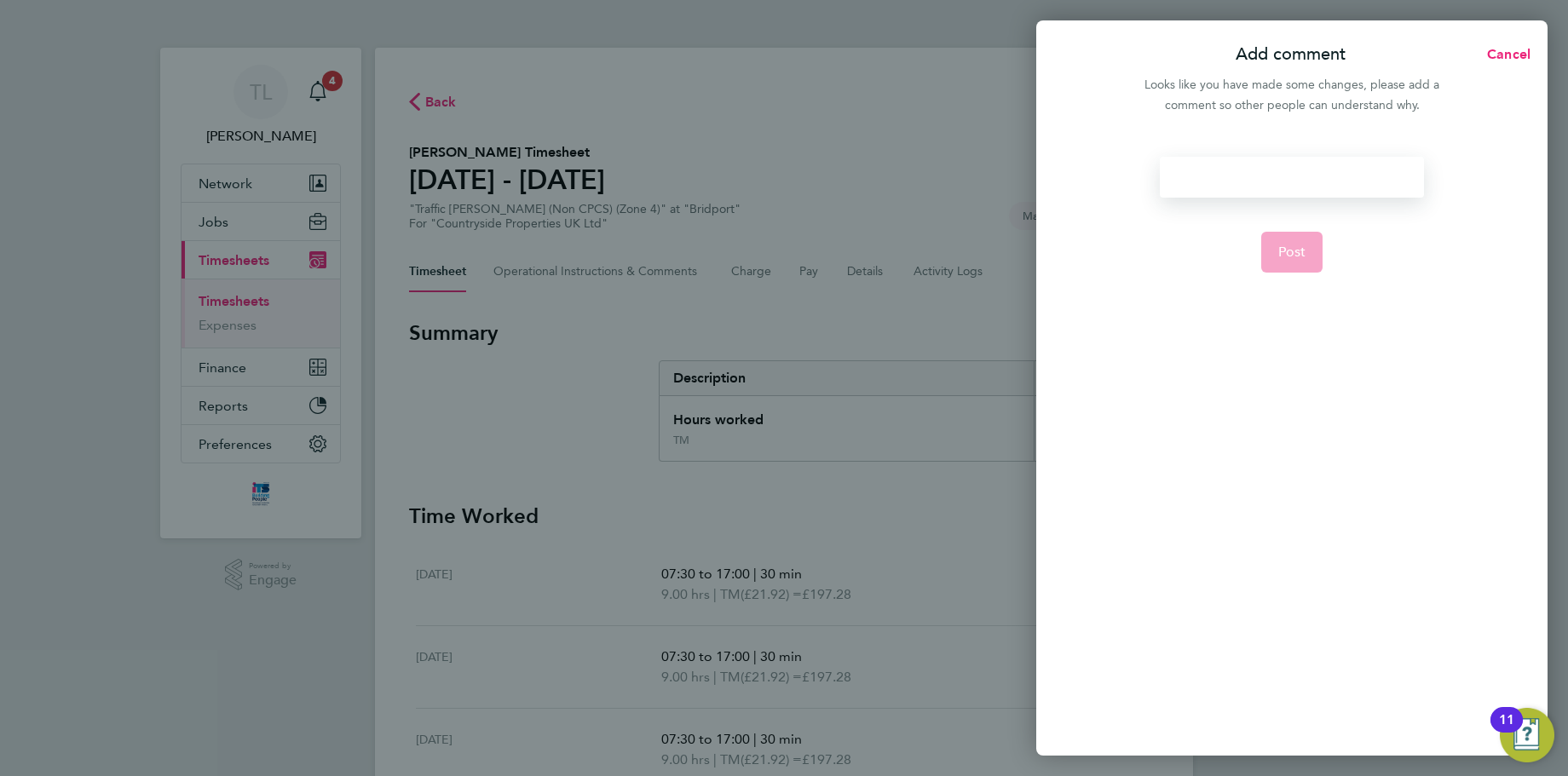
click at [1286, 177] on div at bounding box center [1291, 177] width 263 height 41
click at [1196, 186] on div at bounding box center [1291, 177] width 263 height 41
click at [1508, 54] on span "Cancel" at bounding box center [1506, 54] width 48 height 16
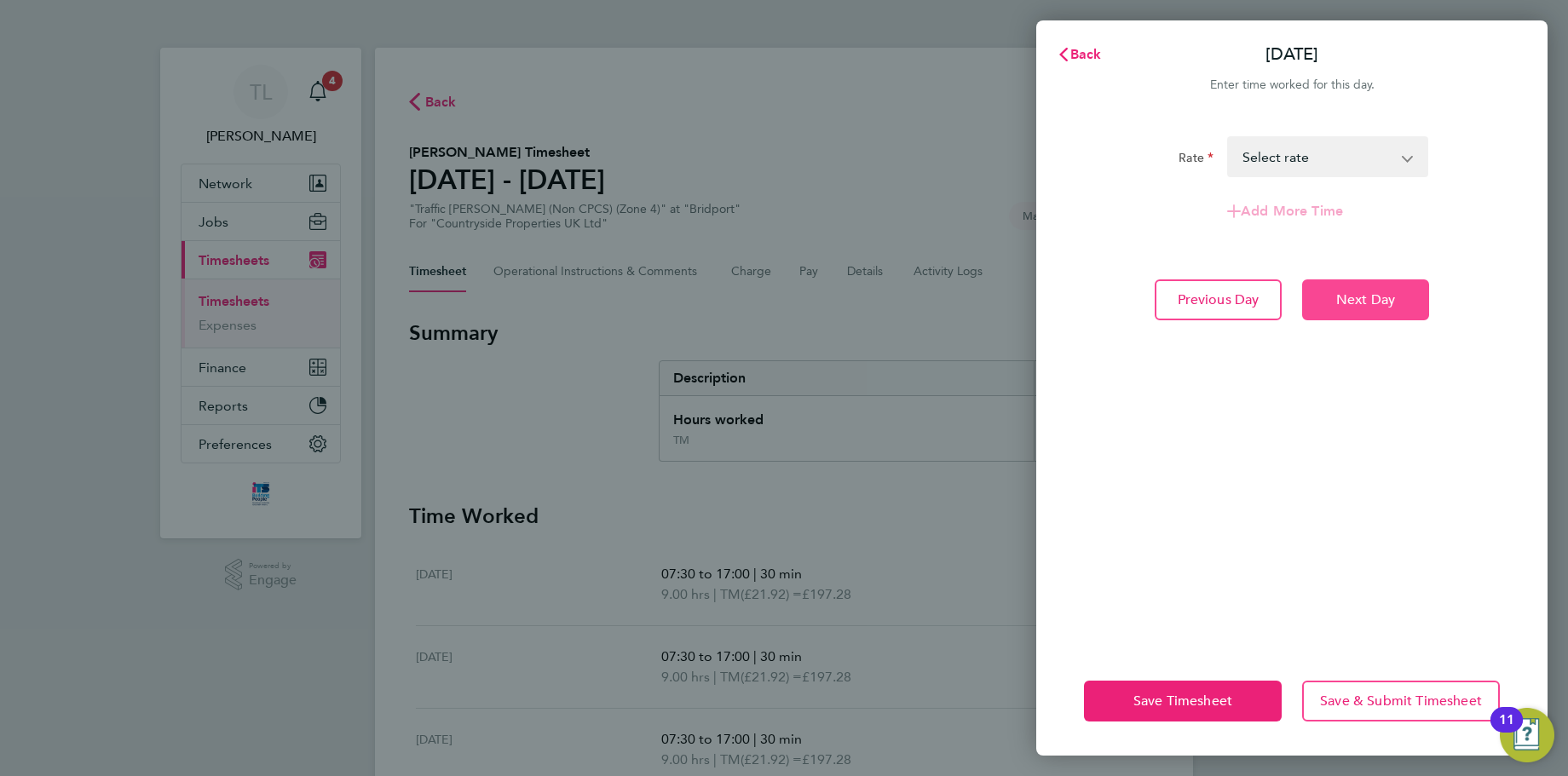
click at [1347, 295] on span "Next Day" at bounding box center [1365, 300] width 59 height 17
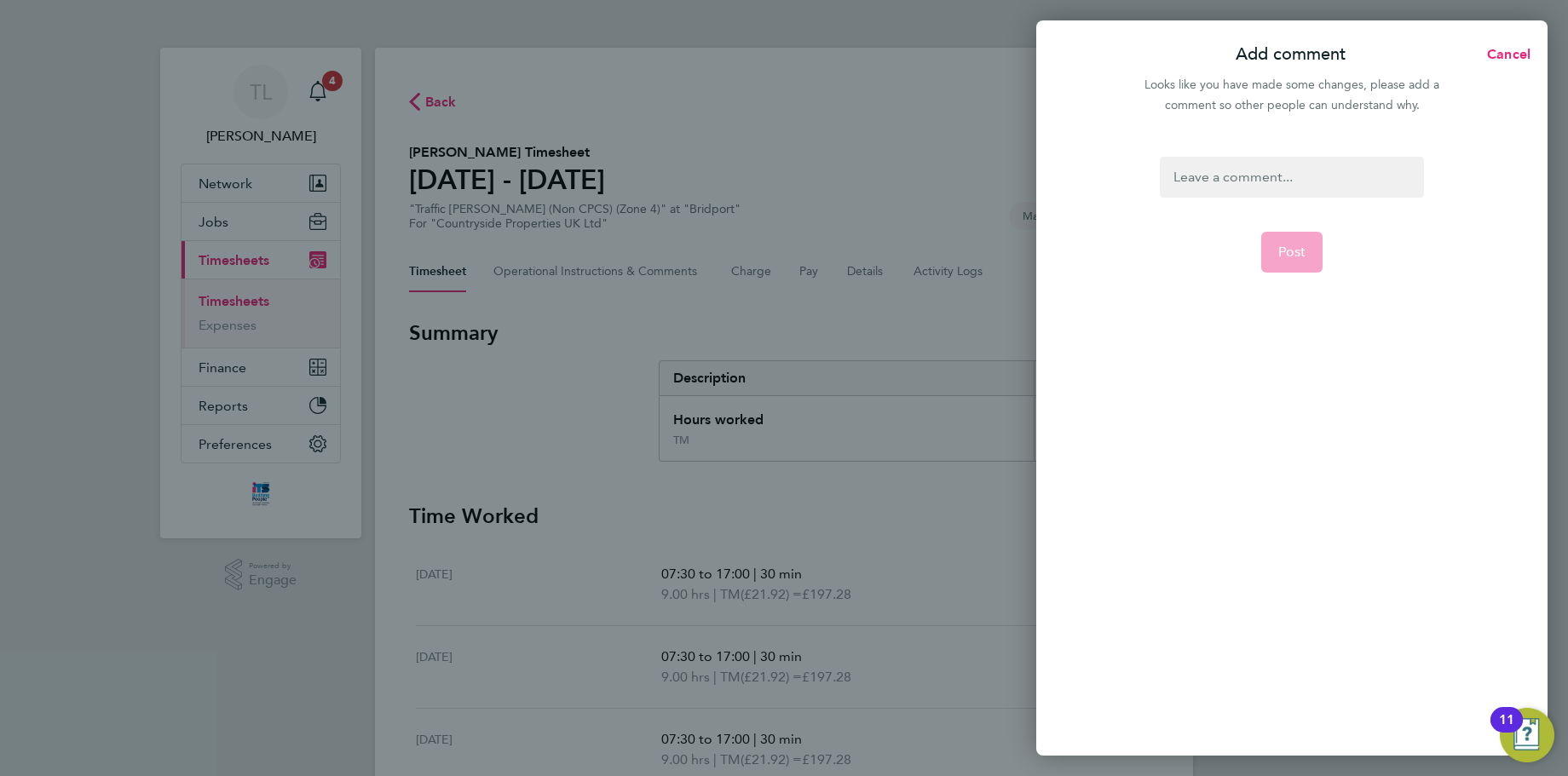
click at [1340, 184] on div at bounding box center [1291, 177] width 263 height 41
click at [1259, 179] on div at bounding box center [1291, 177] width 263 height 41
click at [1302, 251] on span "Post" at bounding box center [1292, 252] width 28 height 17
select select "30"
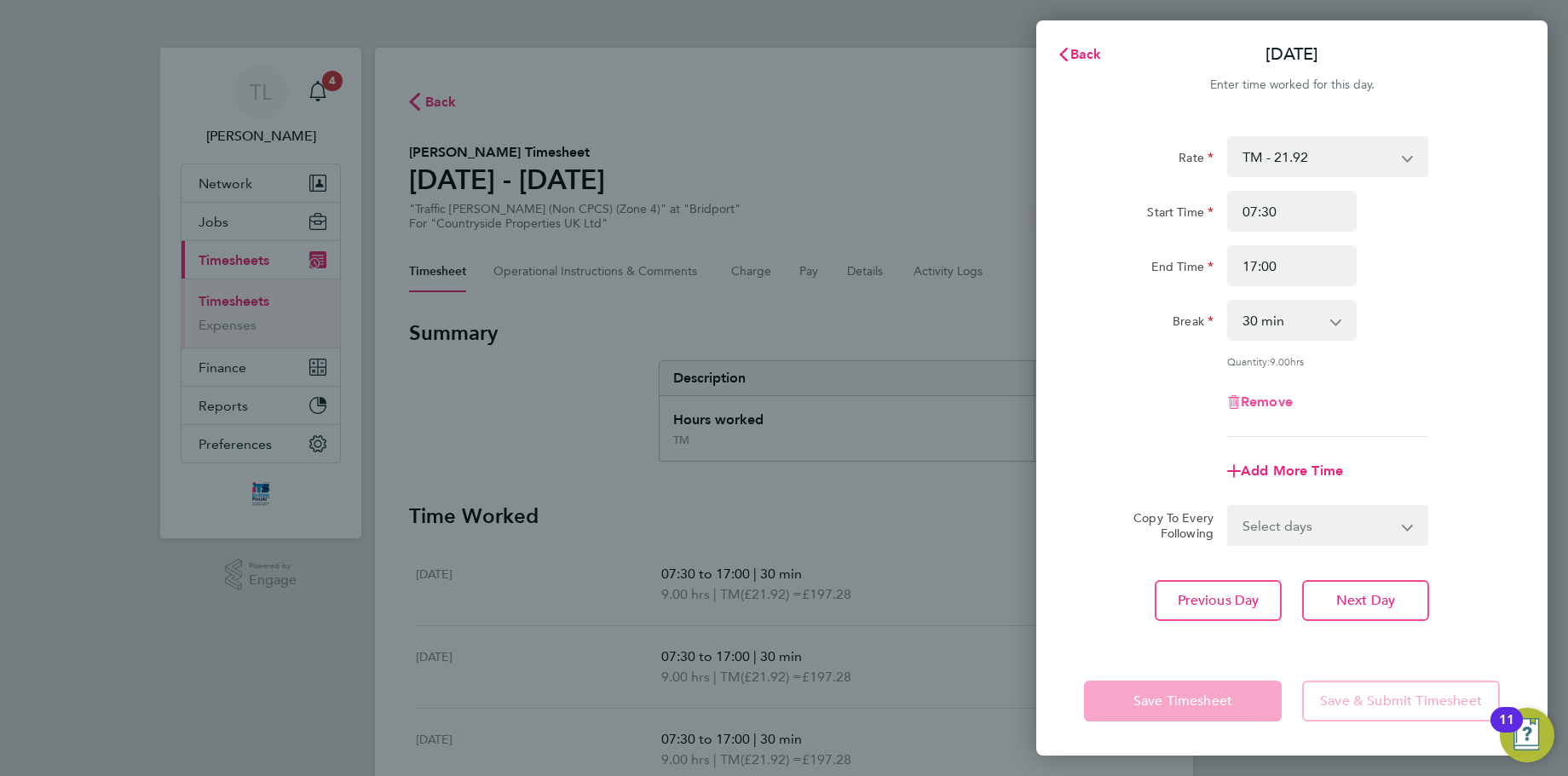
click at [1271, 394] on span "Remove" at bounding box center [1267, 401] width 52 height 16
select select "null"
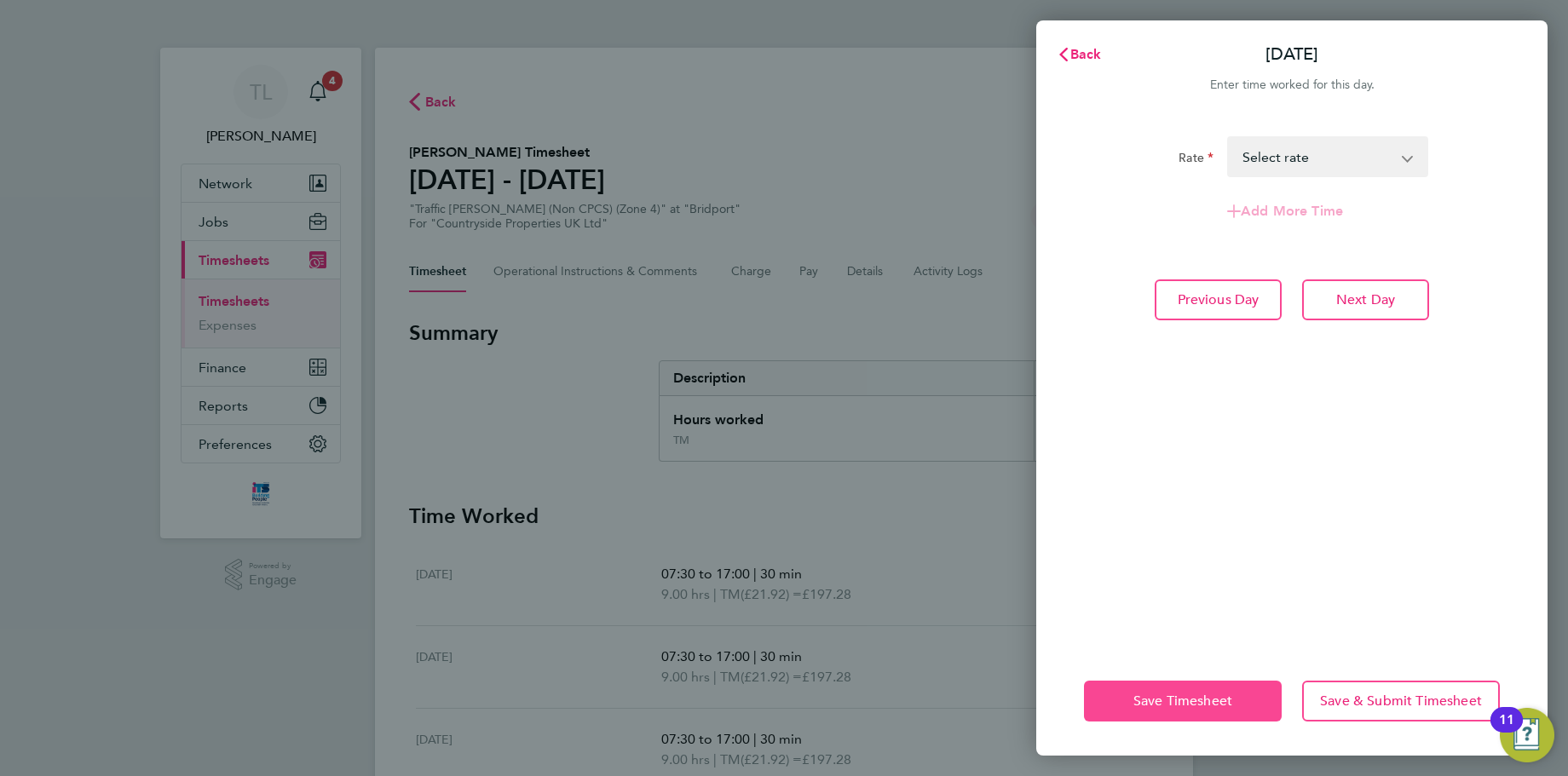
click at [1242, 715] on button "Save Timesheet" at bounding box center [1182, 700] width 198 height 41
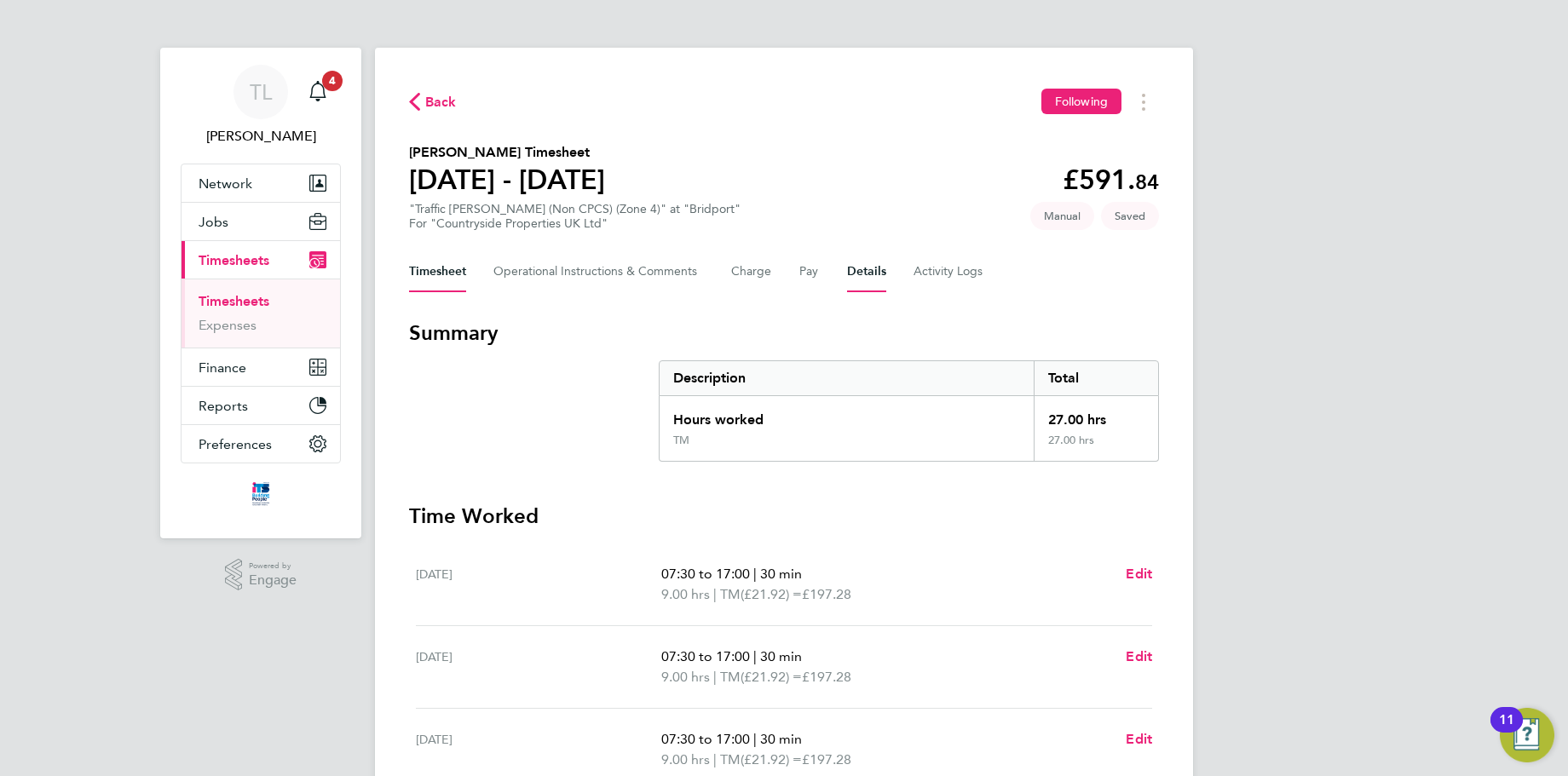
click at [878, 268] on button "Details" at bounding box center [866, 271] width 39 height 41
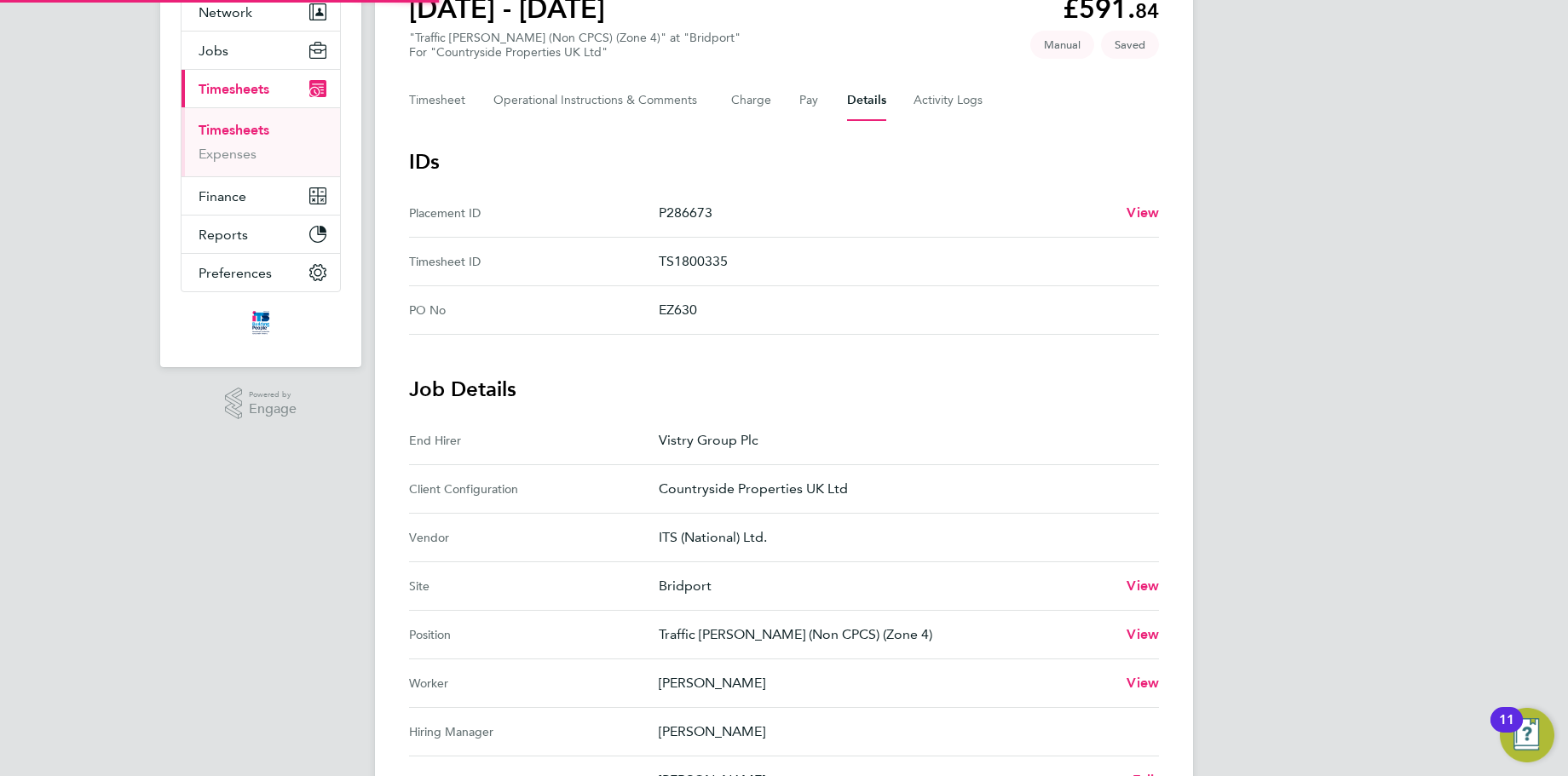
scroll to position [576, 0]
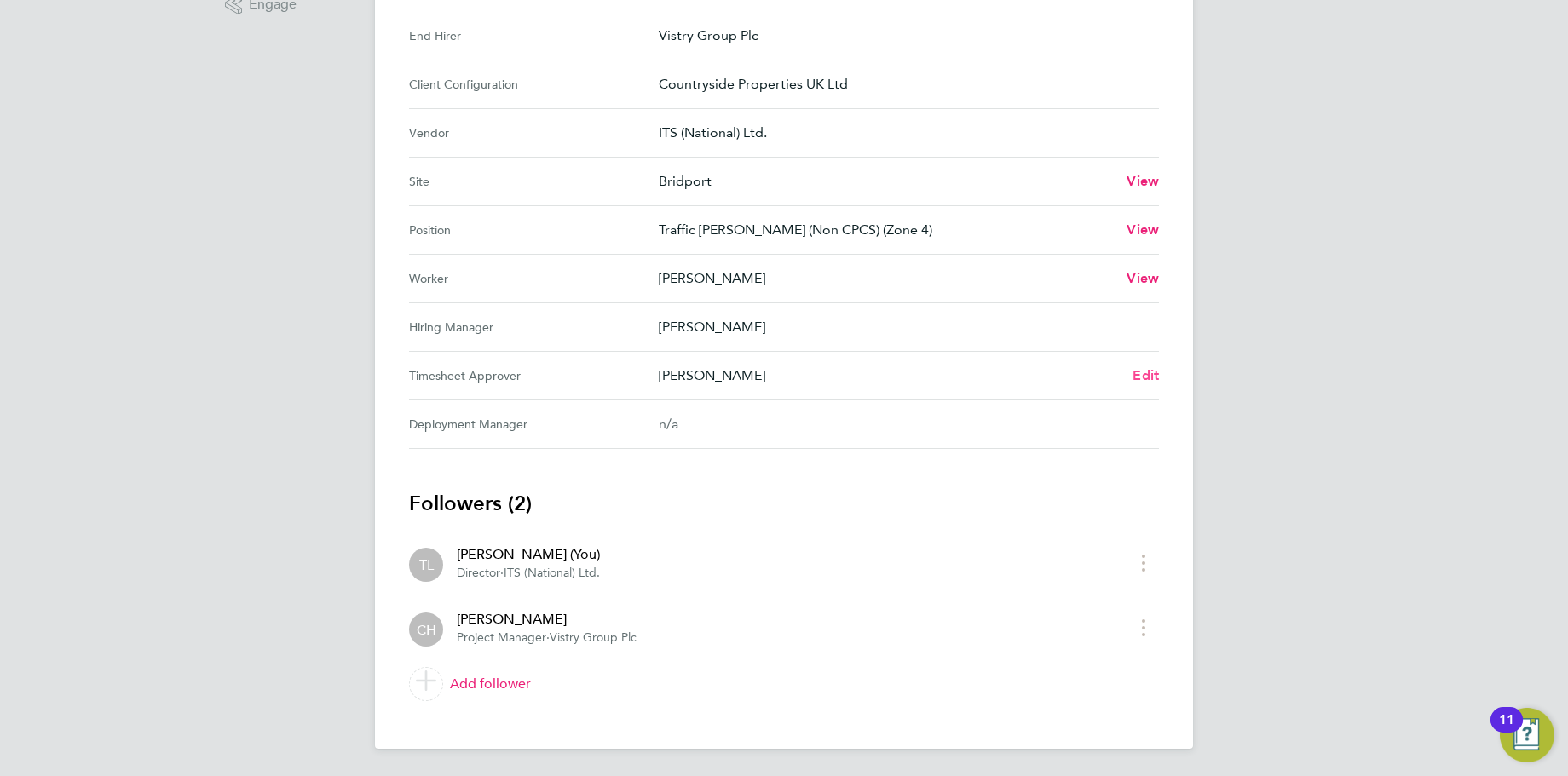
click at [1141, 373] on span "Edit" at bounding box center [1145, 375] width 27 height 16
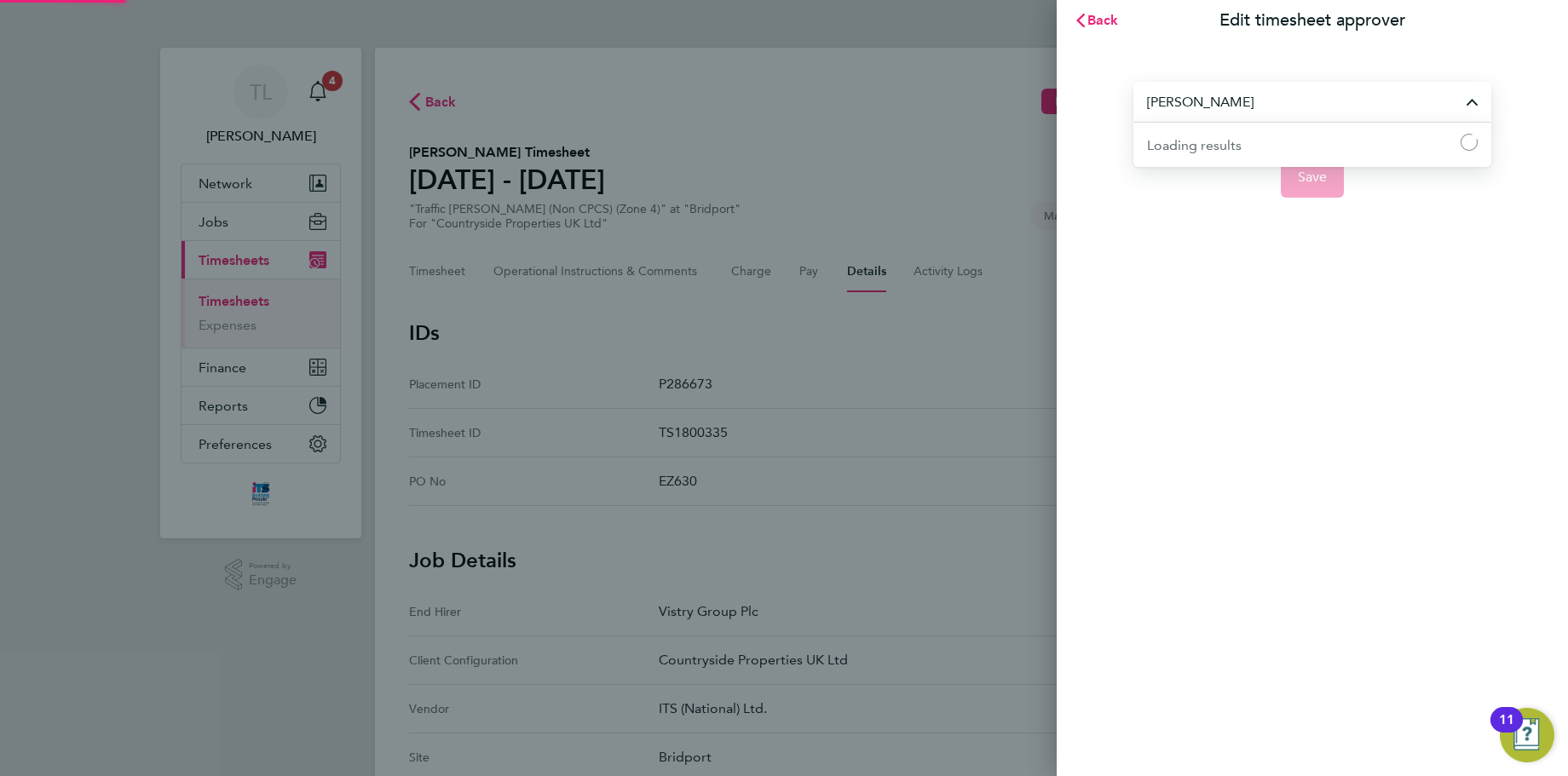
click at [1277, 97] on input "Chris Hickey" at bounding box center [1312, 102] width 357 height 40
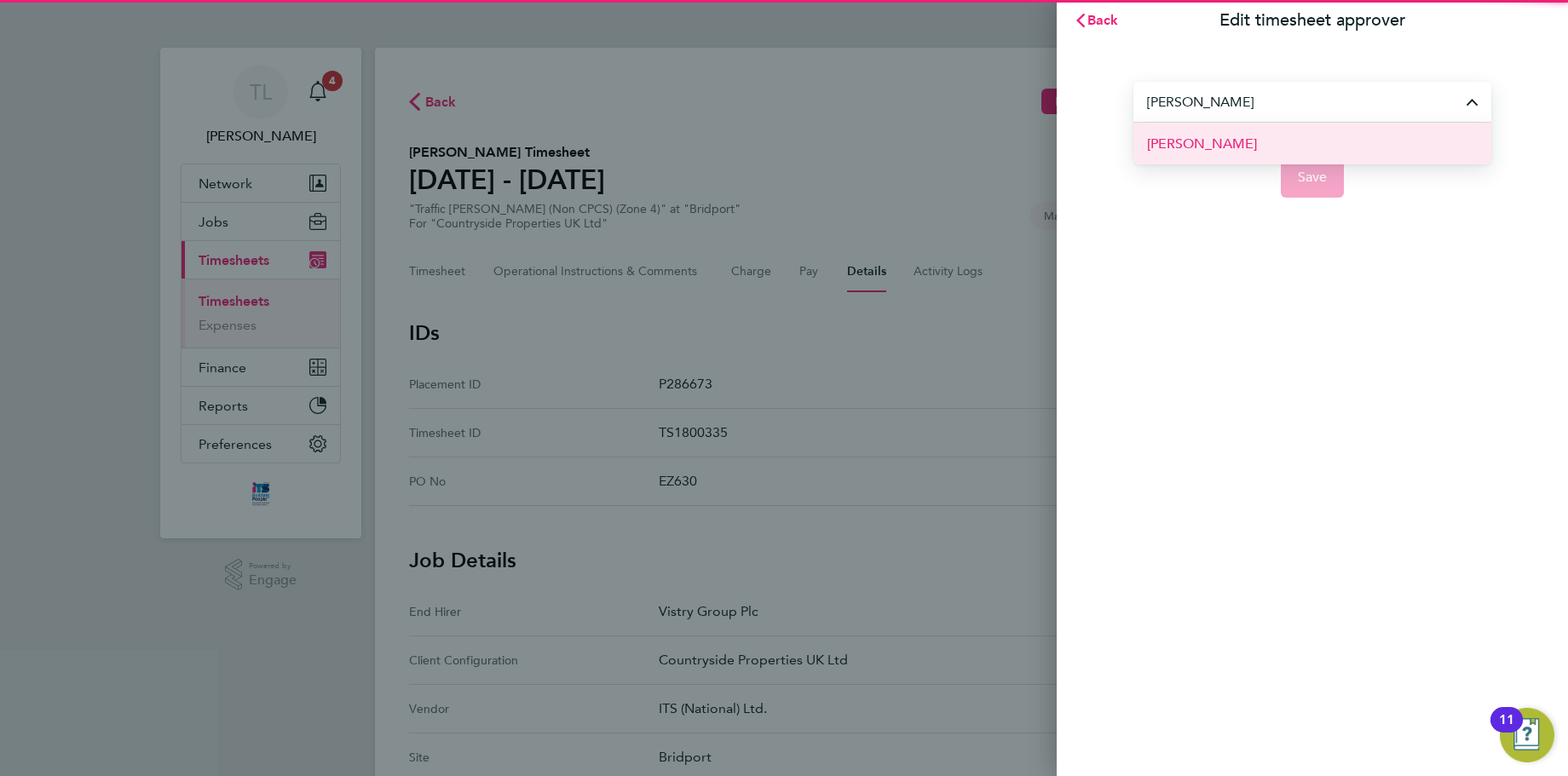
click at [1263, 146] on li "[PERSON_NAME]" at bounding box center [1312, 143] width 357 height 41
type input "[PERSON_NAME]"
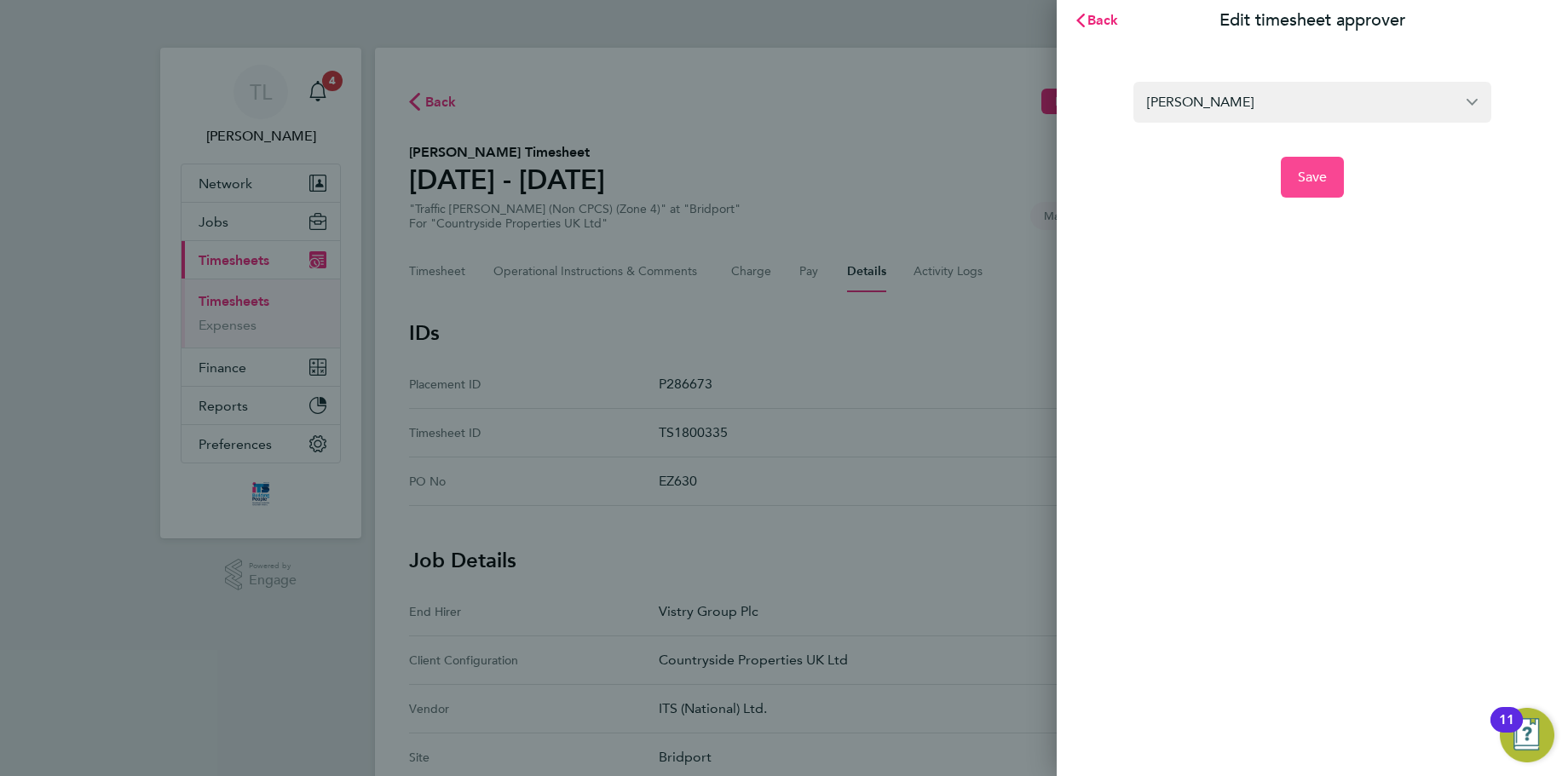
click at [1313, 174] on span "Save" at bounding box center [1312, 177] width 30 height 17
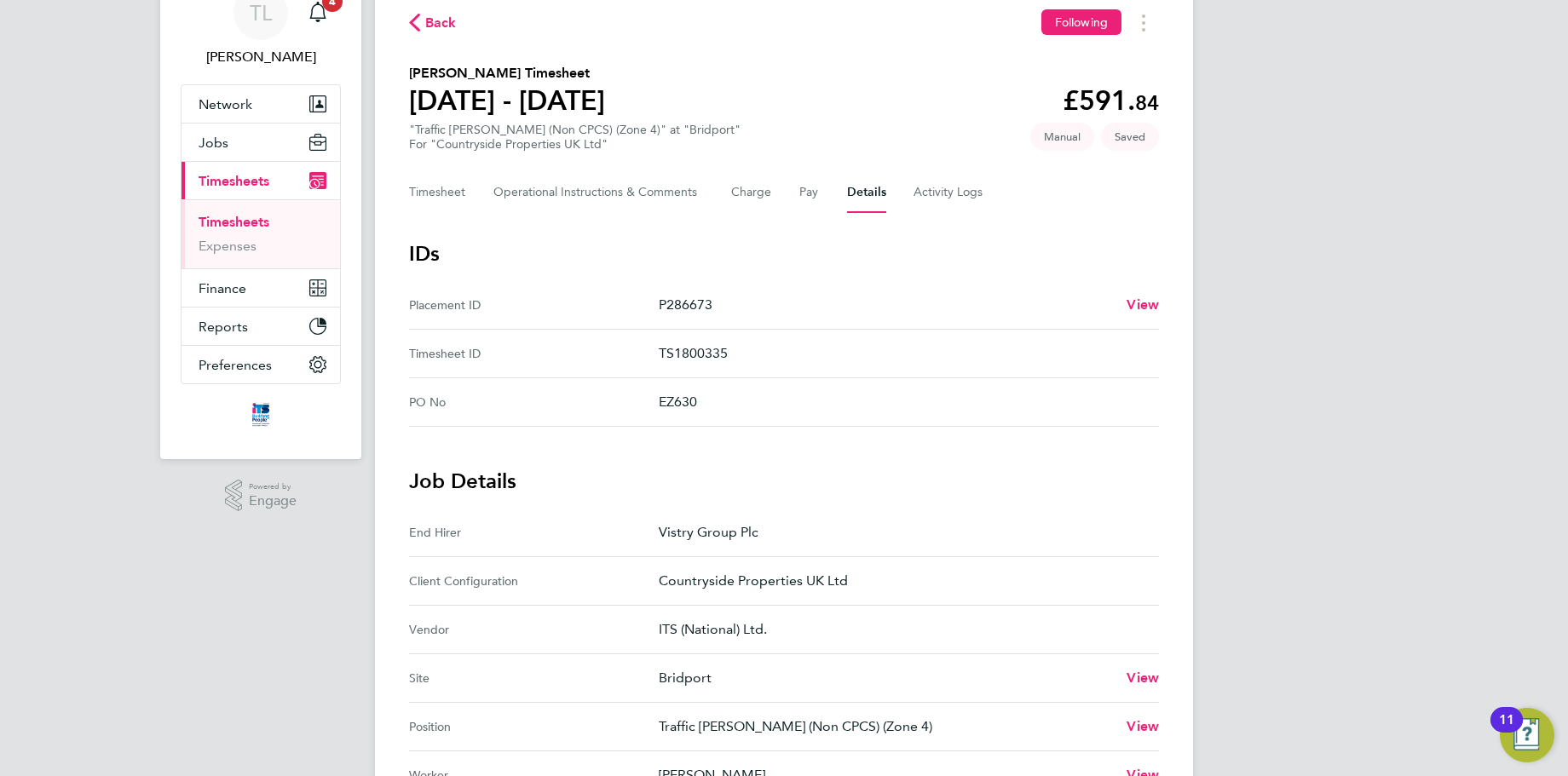
scroll to position [85, 0]
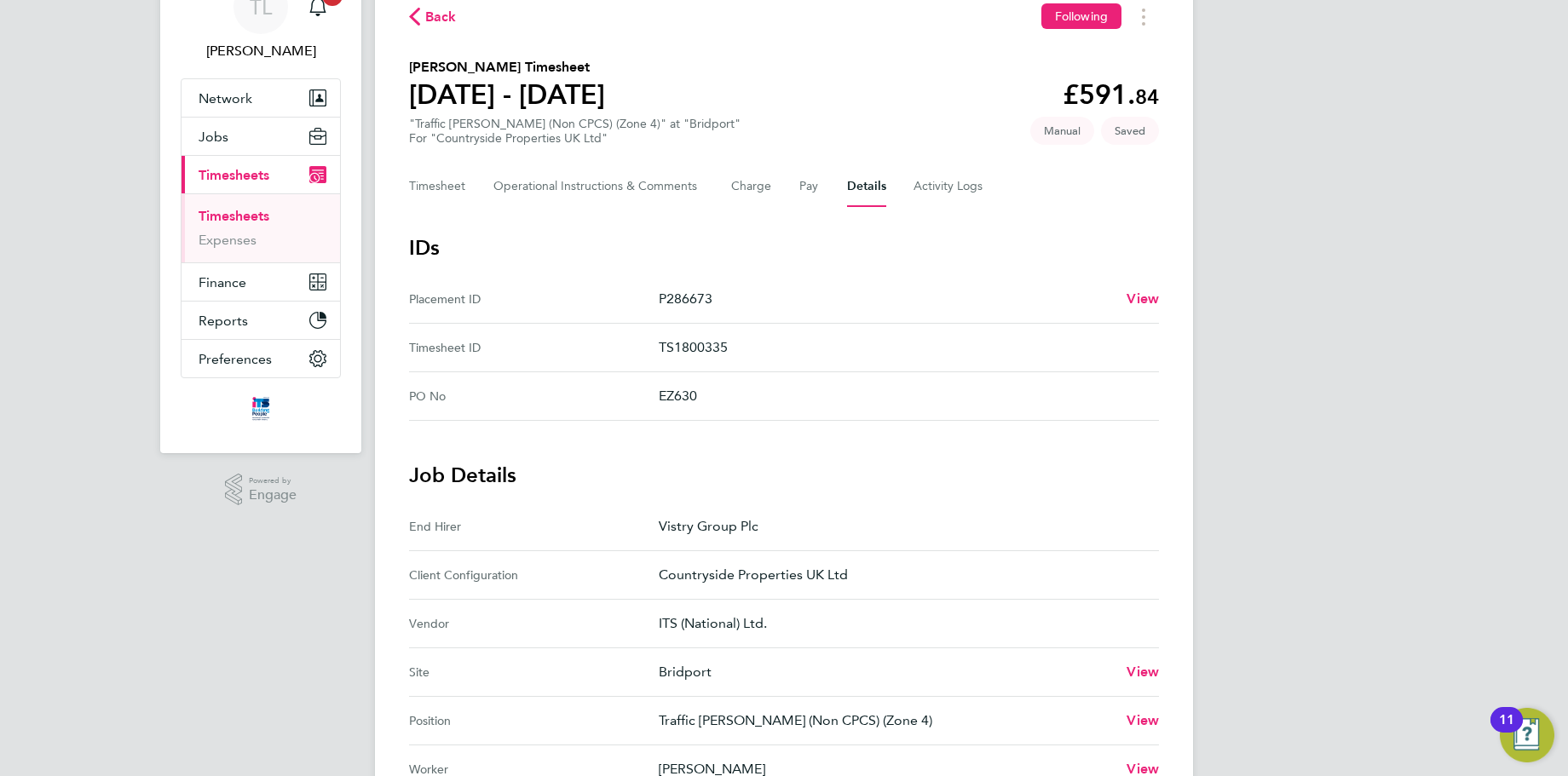
click at [420, 10] on icon "button" at bounding box center [414, 16] width 11 height 18
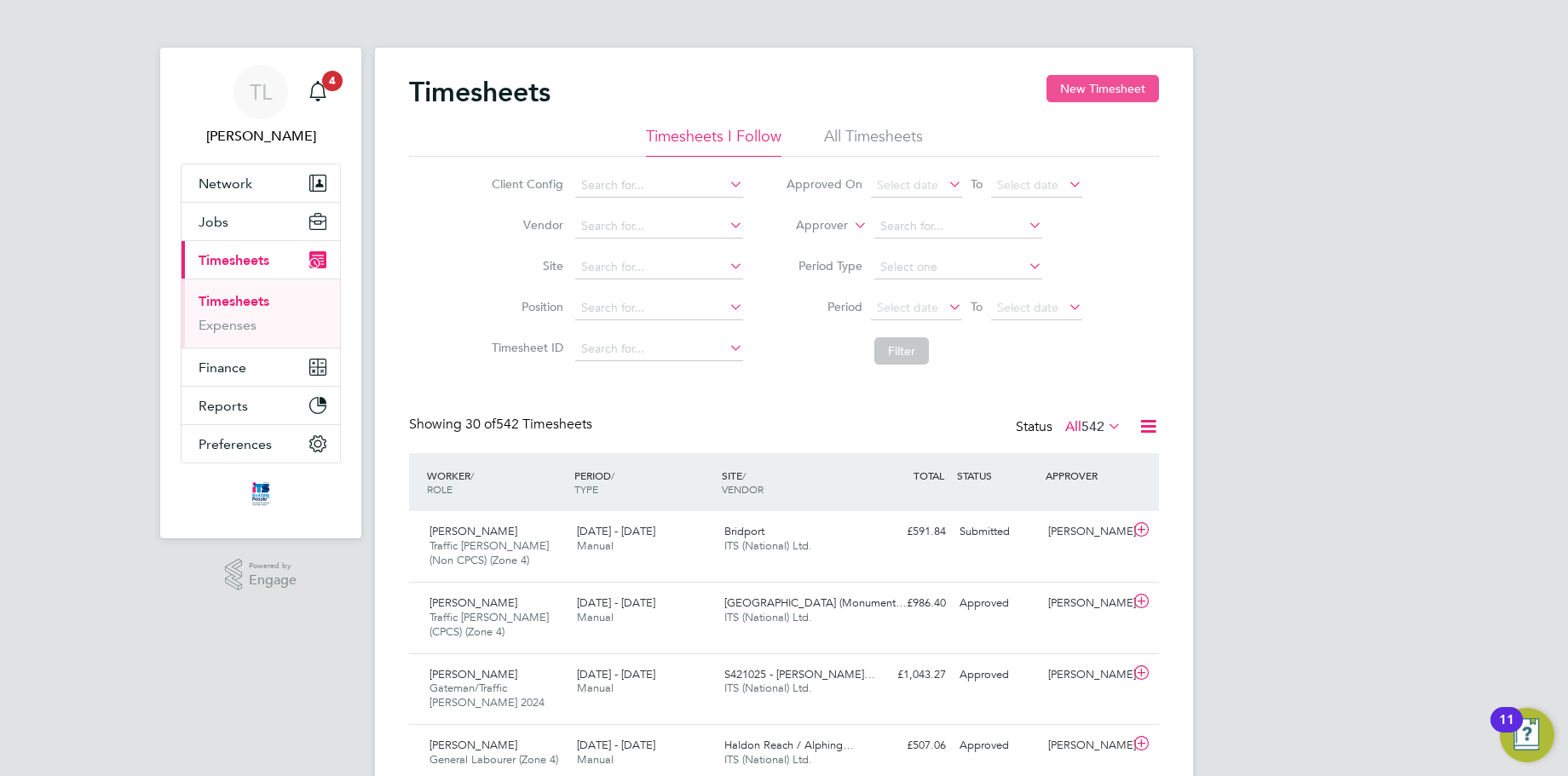
click at [1083, 91] on button "New Timesheet" at bounding box center [1103, 89] width 112 height 28
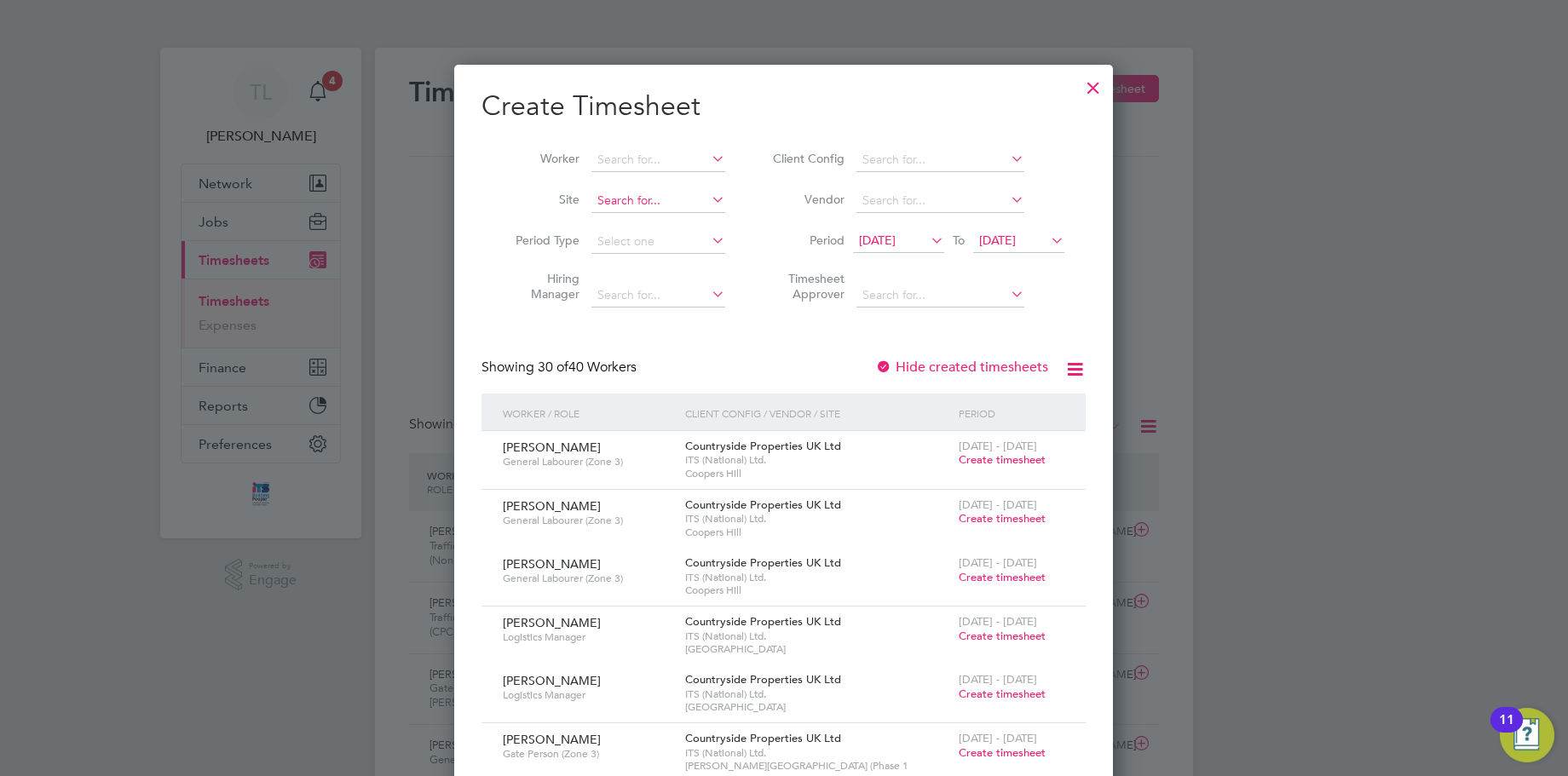
click at [656, 202] on input at bounding box center [658, 201] width 134 height 24
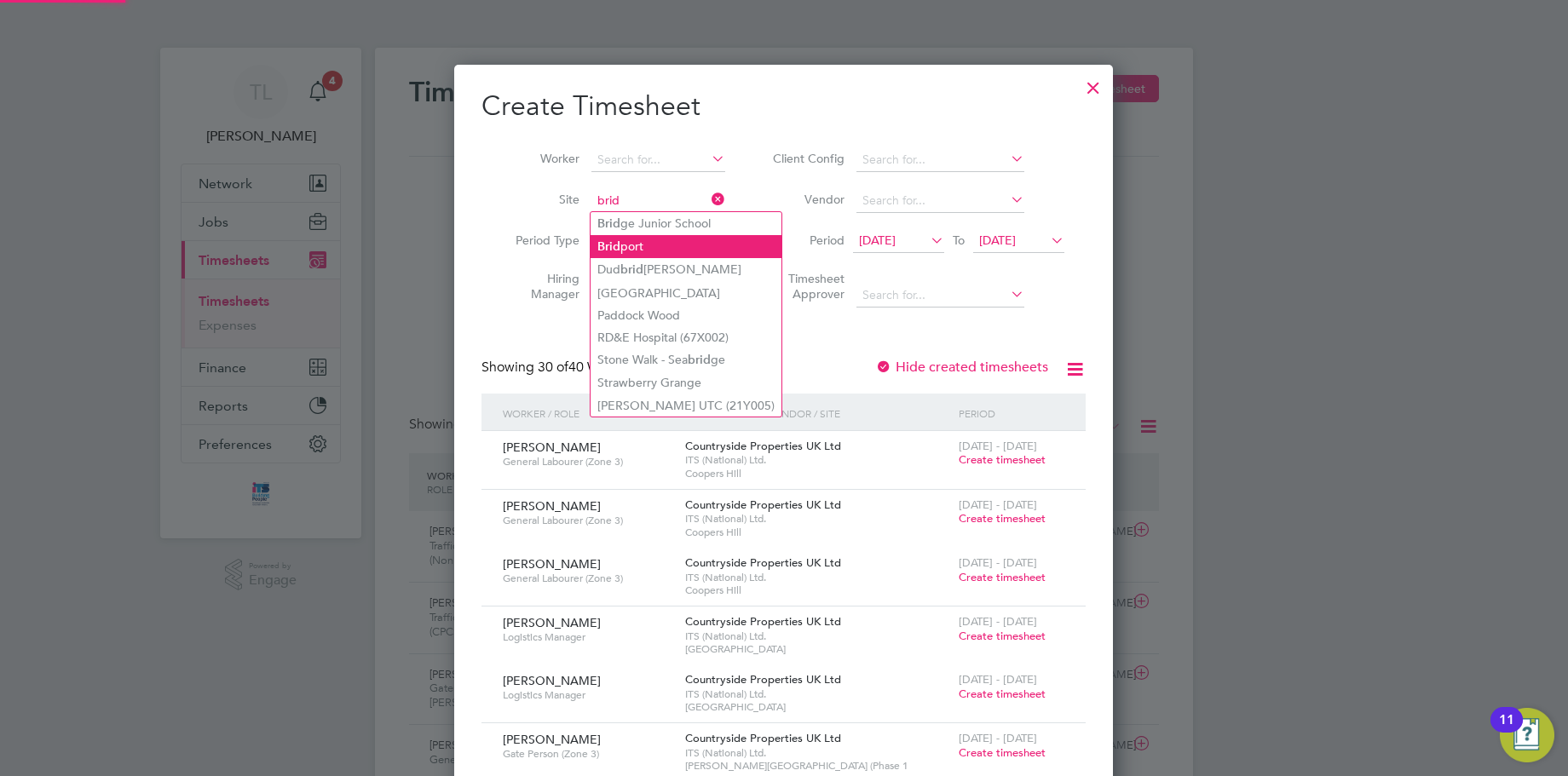
click at [653, 249] on li "Brid port" at bounding box center [686, 246] width 191 height 23
type input "Bridport"
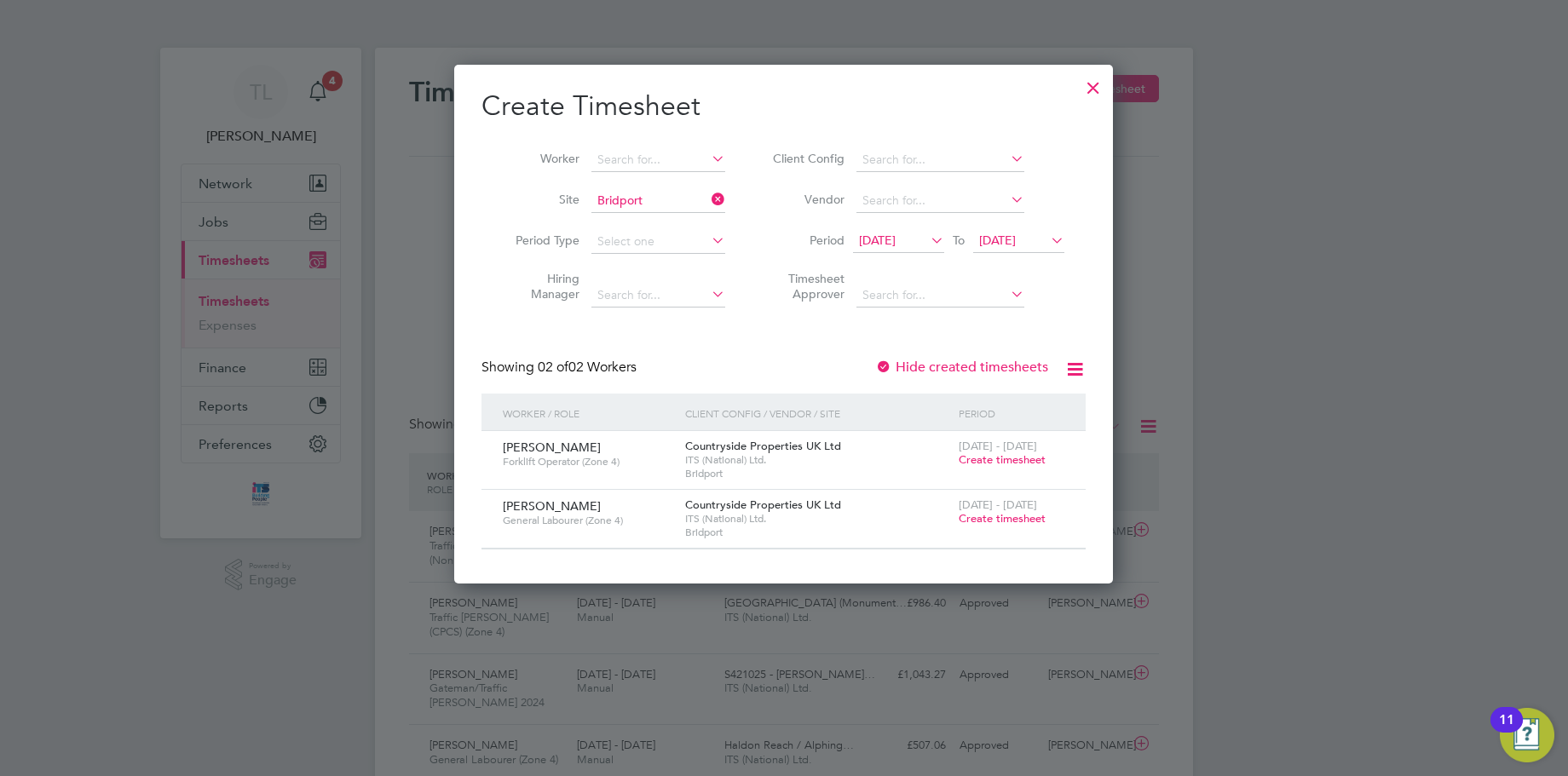
click at [1004, 232] on span "05 Aug 2025" at bounding box center [997, 240] width 36 height 16
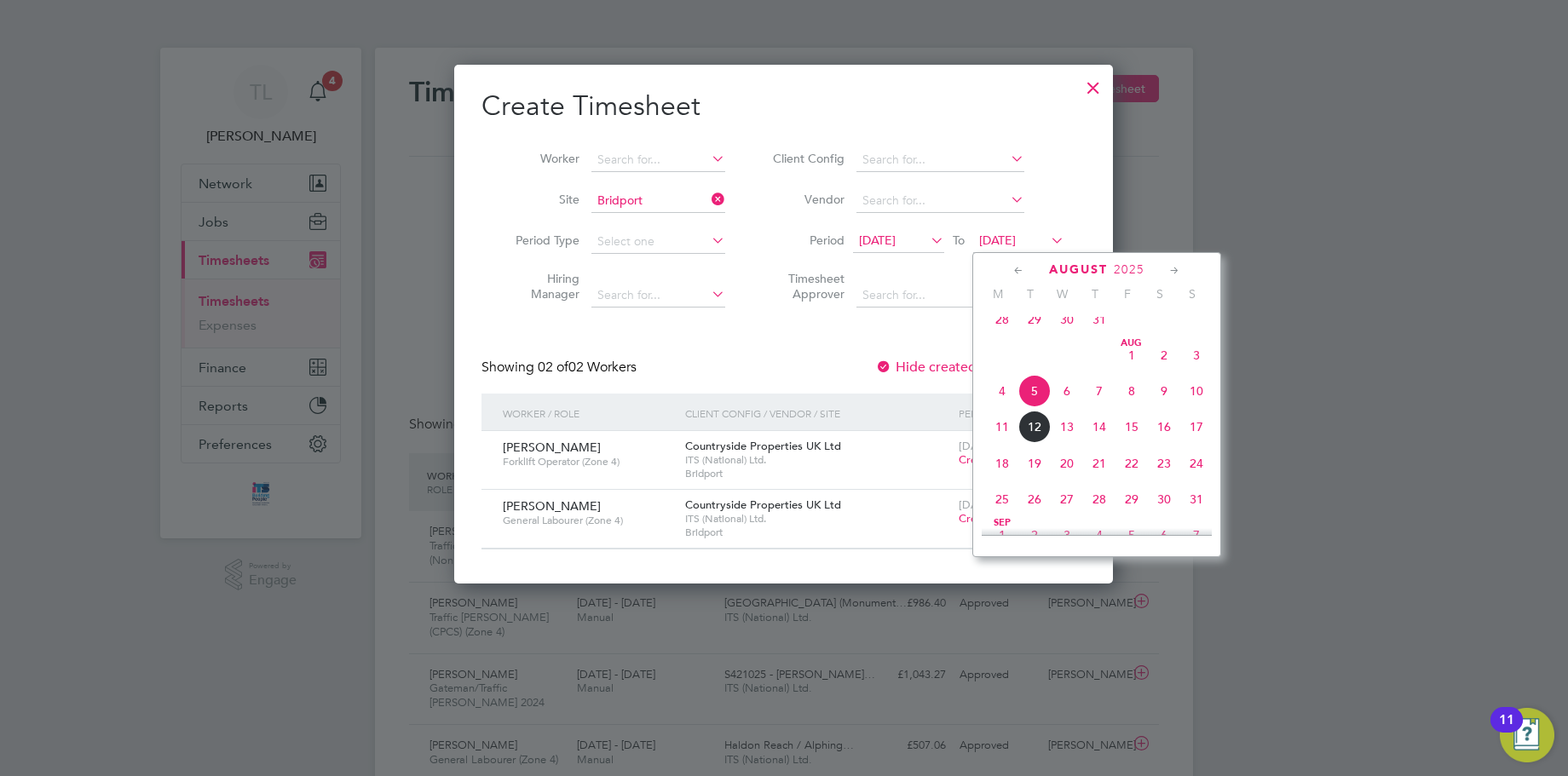
click at [1140, 407] on span "8" at bounding box center [1131, 390] width 32 height 32
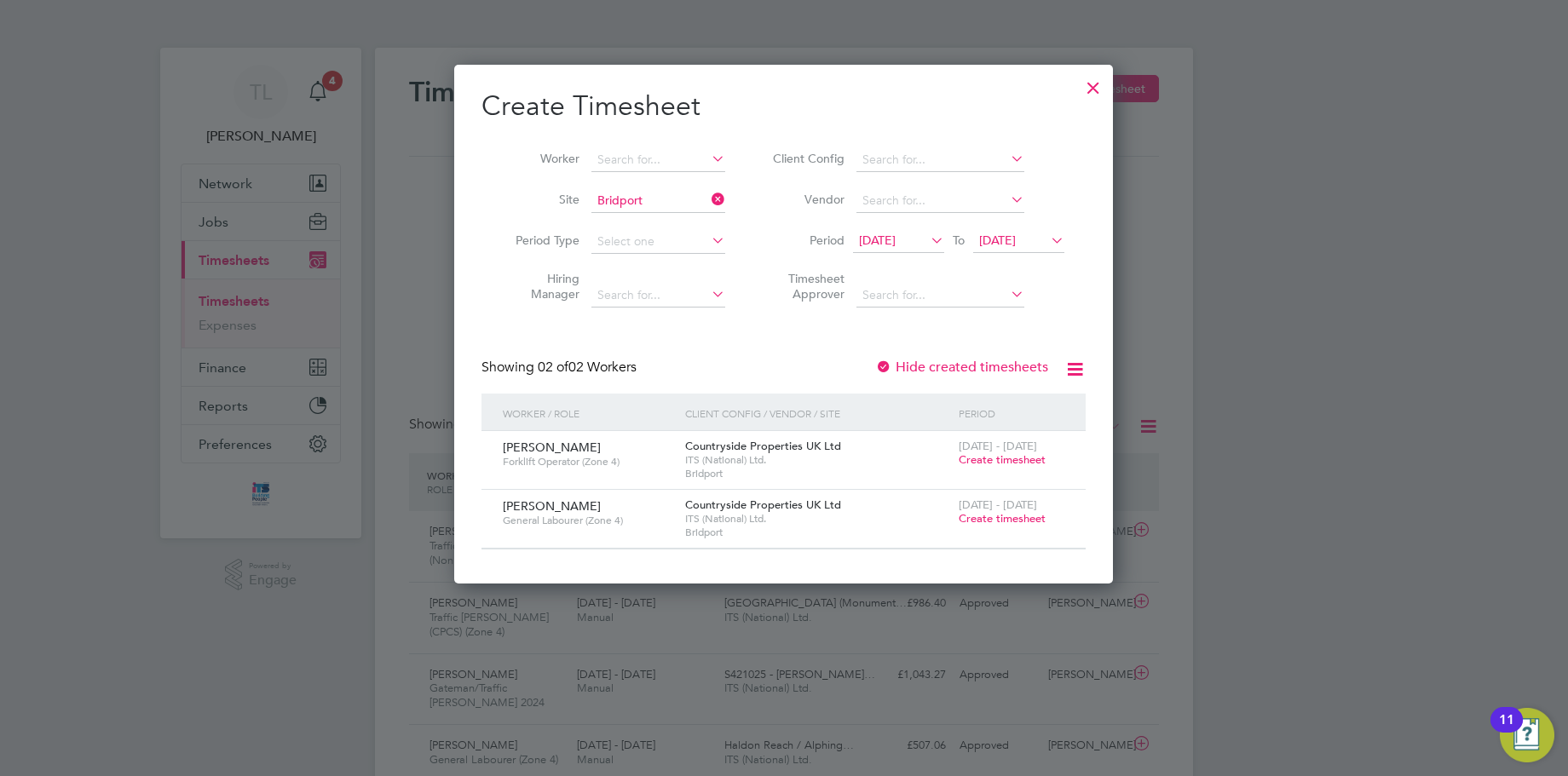
click at [1015, 455] on span "Create timesheet" at bounding box center [1002, 459] width 87 height 15
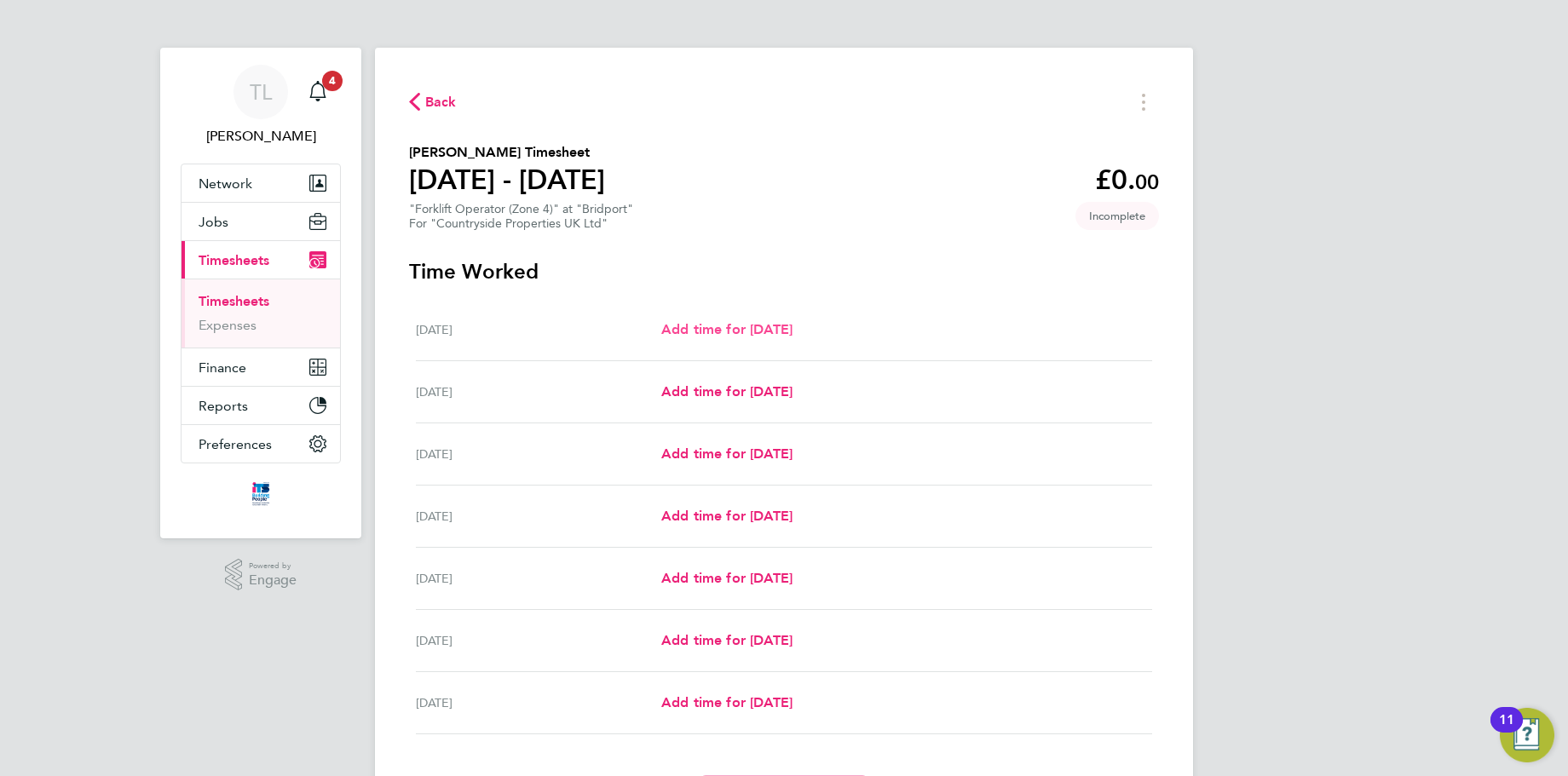
click at [708, 328] on span "Add time for Mon 04 Aug" at bounding box center [727, 329] width 131 height 16
select select "30"
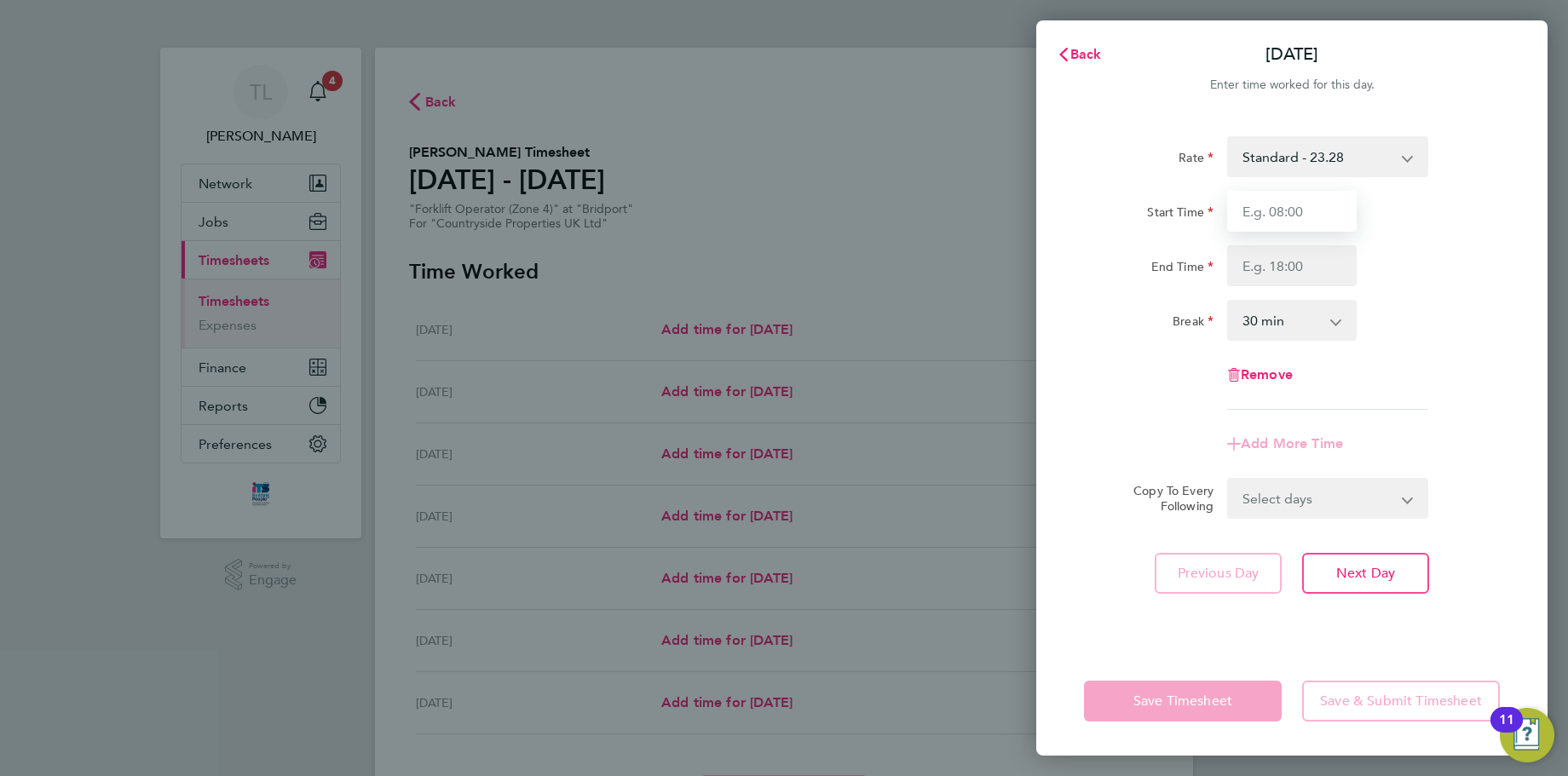
drag, startPoint x: 1306, startPoint y: 206, endPoint x: 1306, endPoint y: 228, distance: 22.0
click at [1306, 206] on input "Start Time" at bounding box center [1292, 211] width 130 height 41
type input "07:30"
click at [1269, 273] on input "End Time" at bounding box center [1292, 265] width 130 height 41
type input "17:00"
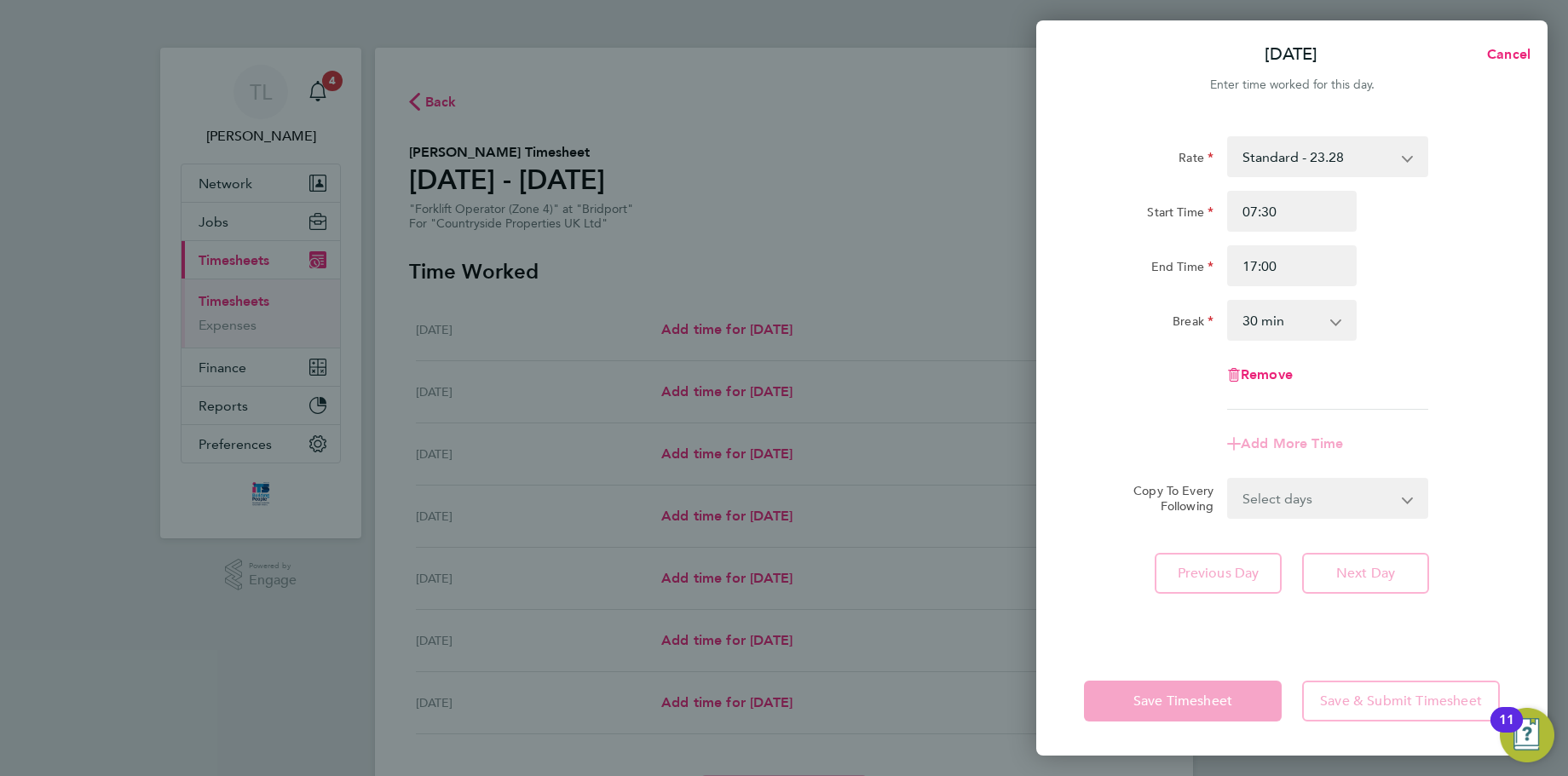
click at [1451, 306] on div "Break 0 min 15 min 30 min 45 min 60 min 75 min 90 min" at bounding box center [1291, 319] width 429 height 41
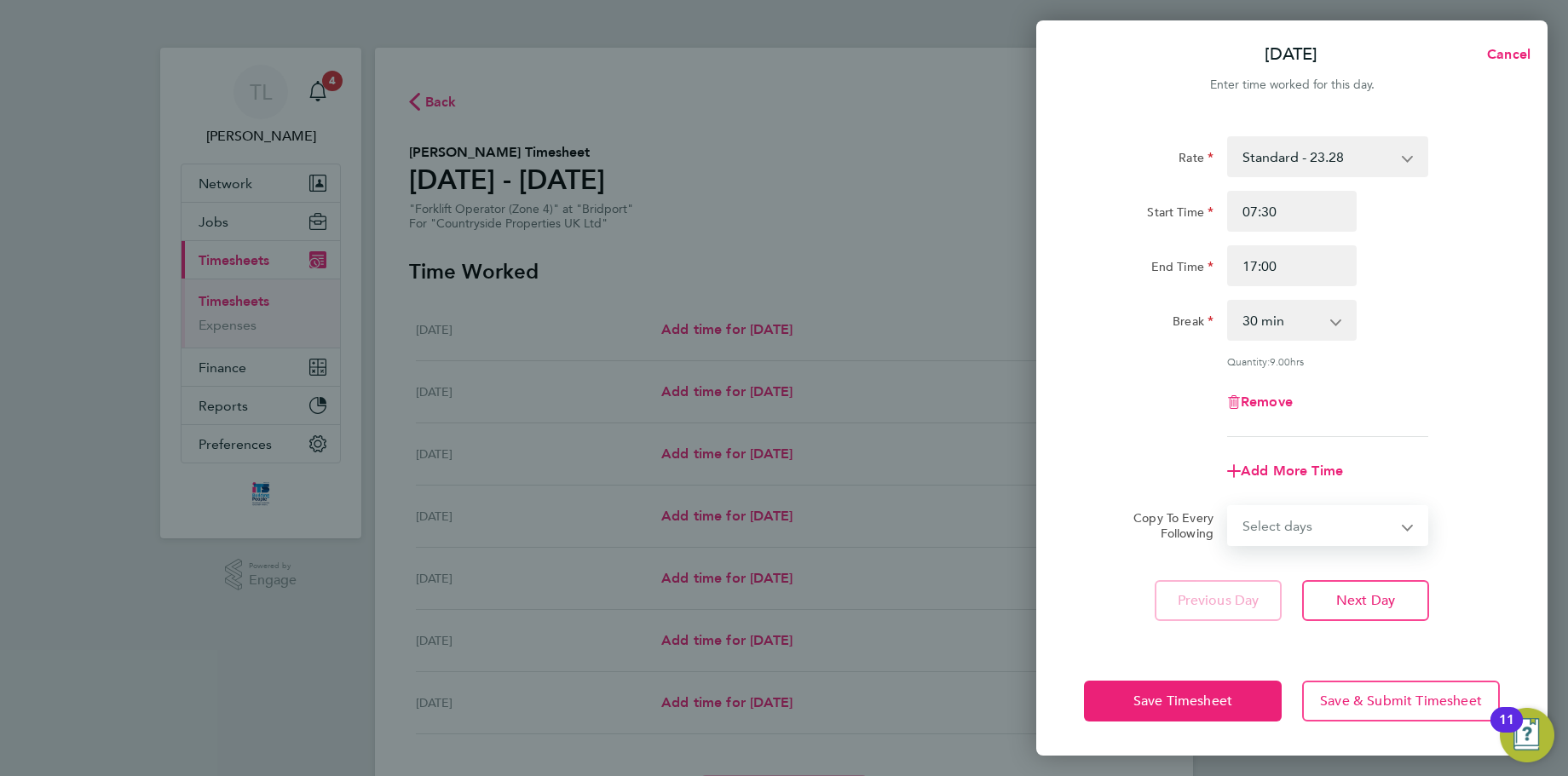
drag, startPoint x: 1333, startPoint y: 525, endPoint x: 1314, endPoint y: 533, distance: 20.6
click at [1333, 525] on select "Select days Day Weekday (Mon-Fri) Weekend (Sat-Sun) Tuesday Wednesday Thursday …" at bounding box center [1318, 525] width 179 height 37
select select "WEEKDAY"
click at [1229, 507] on select "Select days Day Weekday (Mon-Fri) Weekend (Sat-Sun) Tuesday Wednesday Thursday …" at bounding box center [1318, 525] width 179 height 37
select select "2025-08-10"
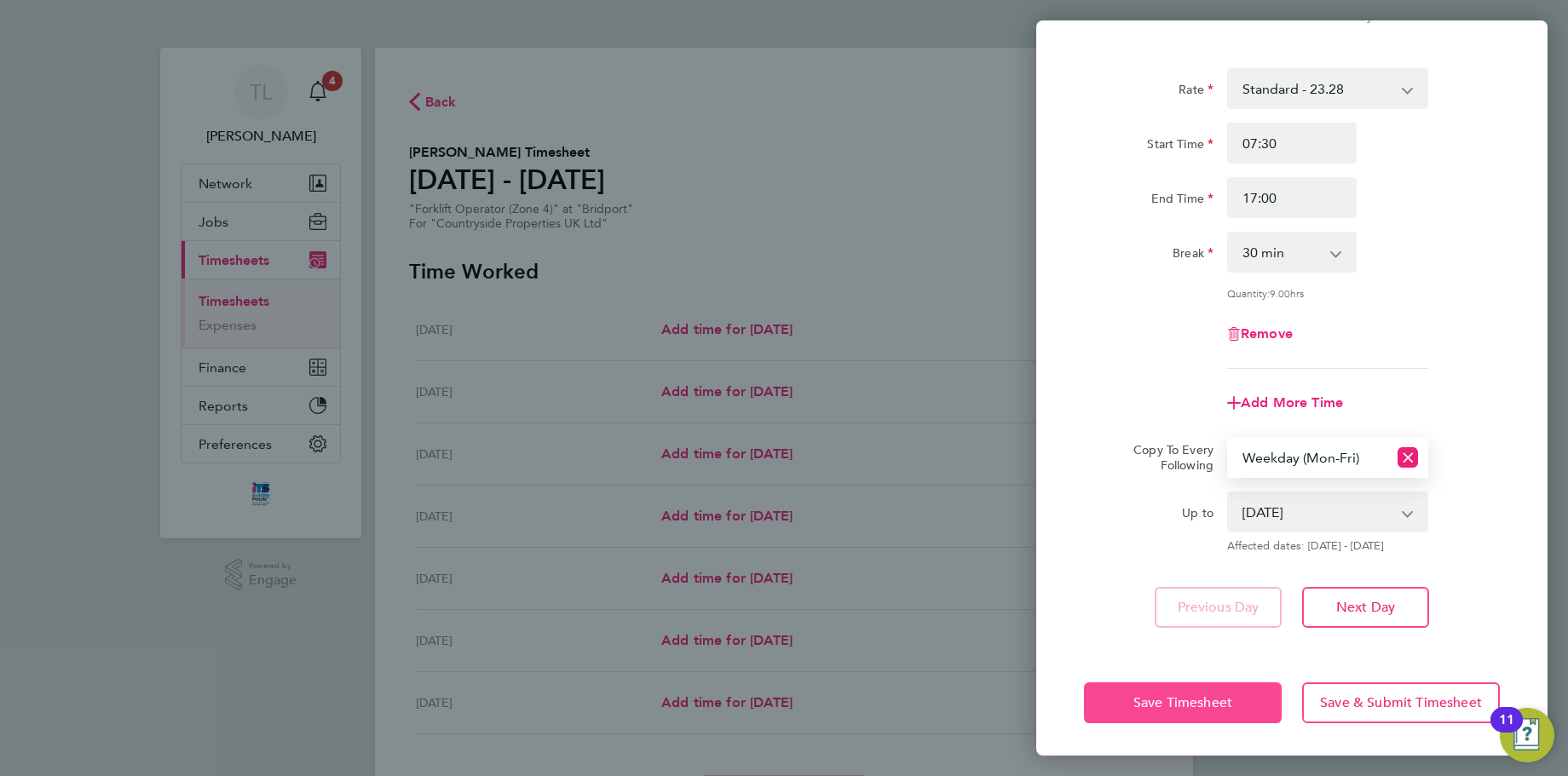
click at [1192, 712] on button "Save Timesheet" at bounding box center [1182, 702] width 198 height 41
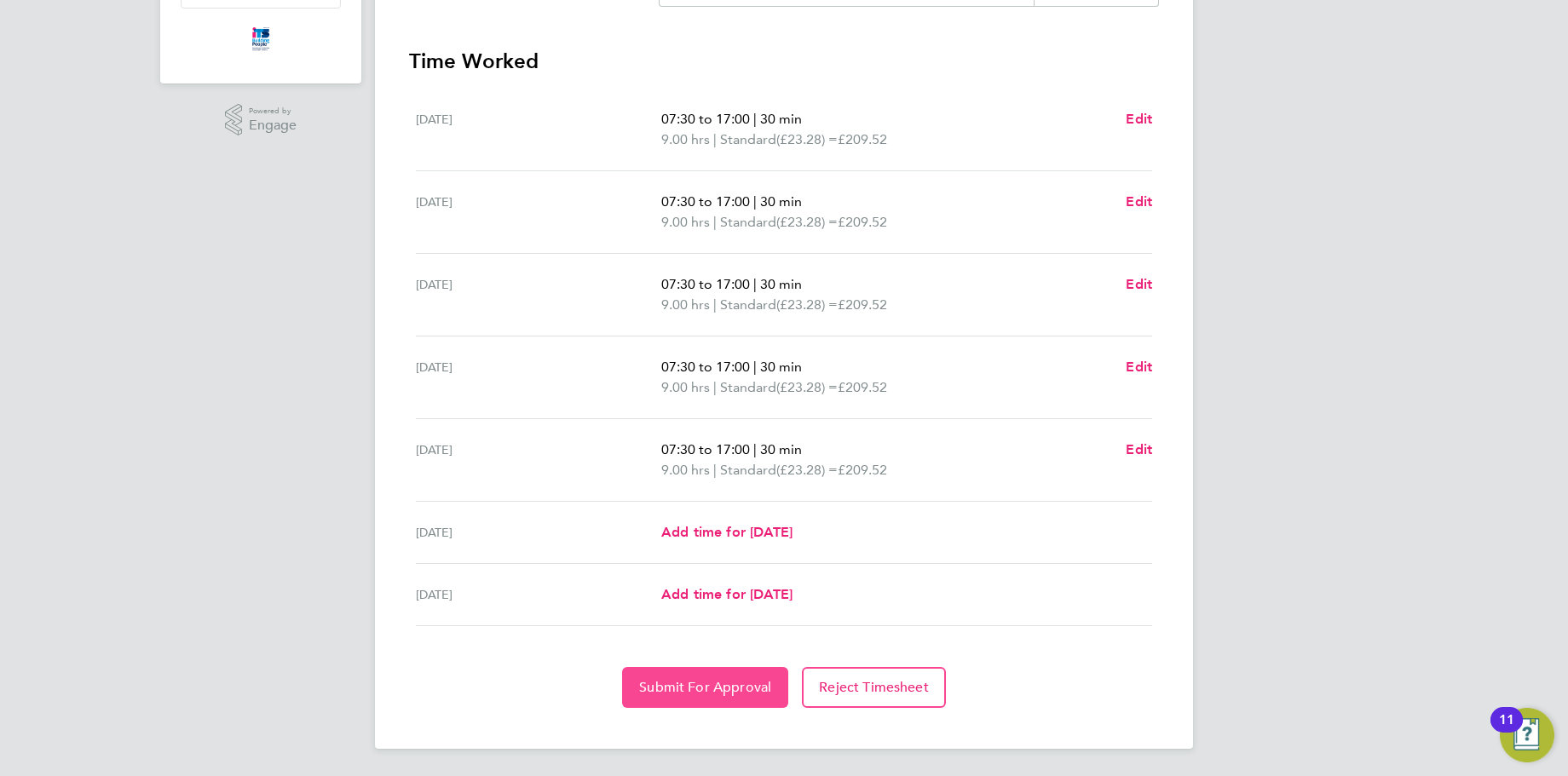
click at [749, 680] on span "Submit For Approval" at bounding box center [705, 687] width 132 height 17
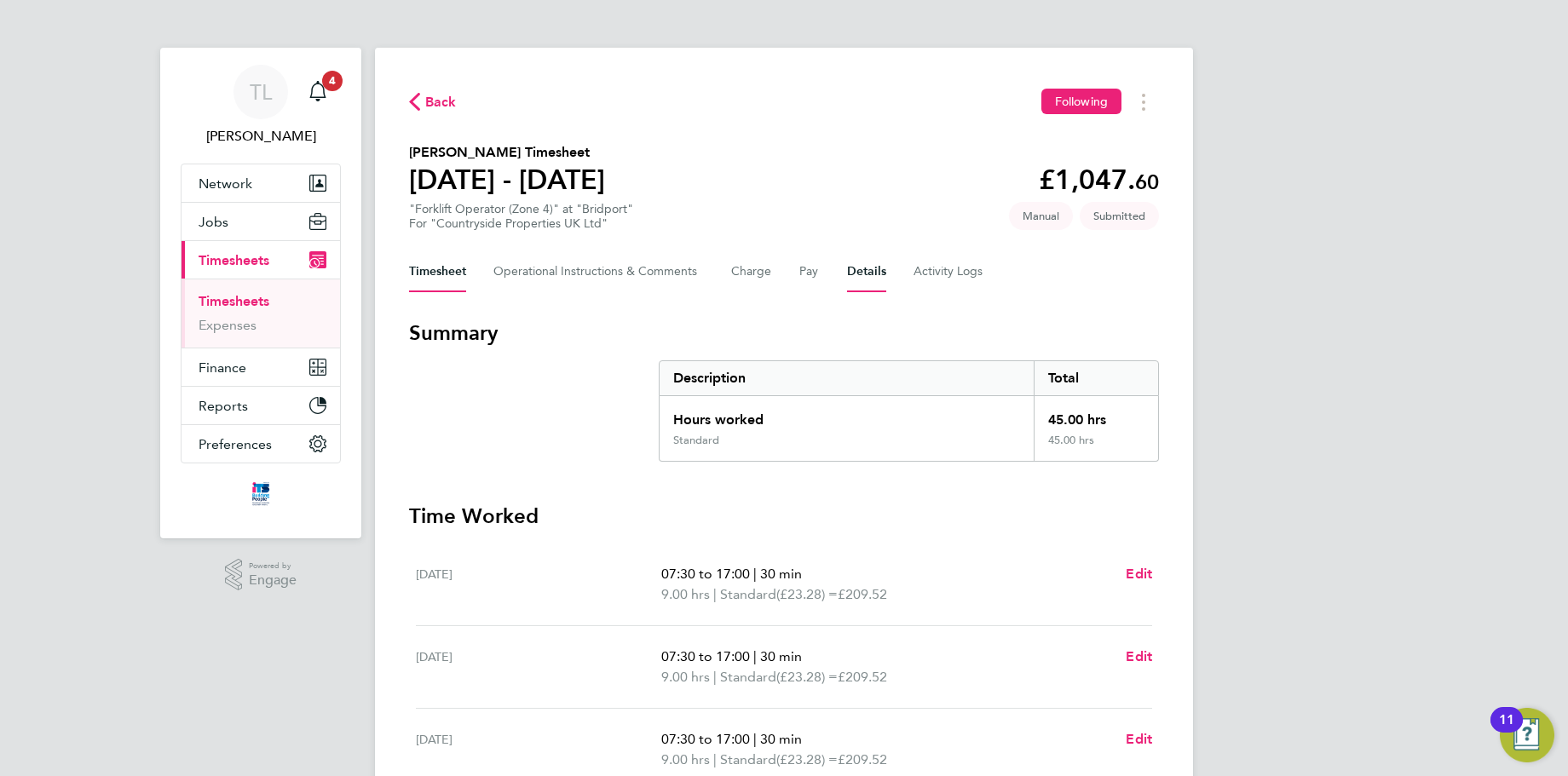
click at [852, 272] on button "Details" at bounding box center [866, 271] width 39 height 41
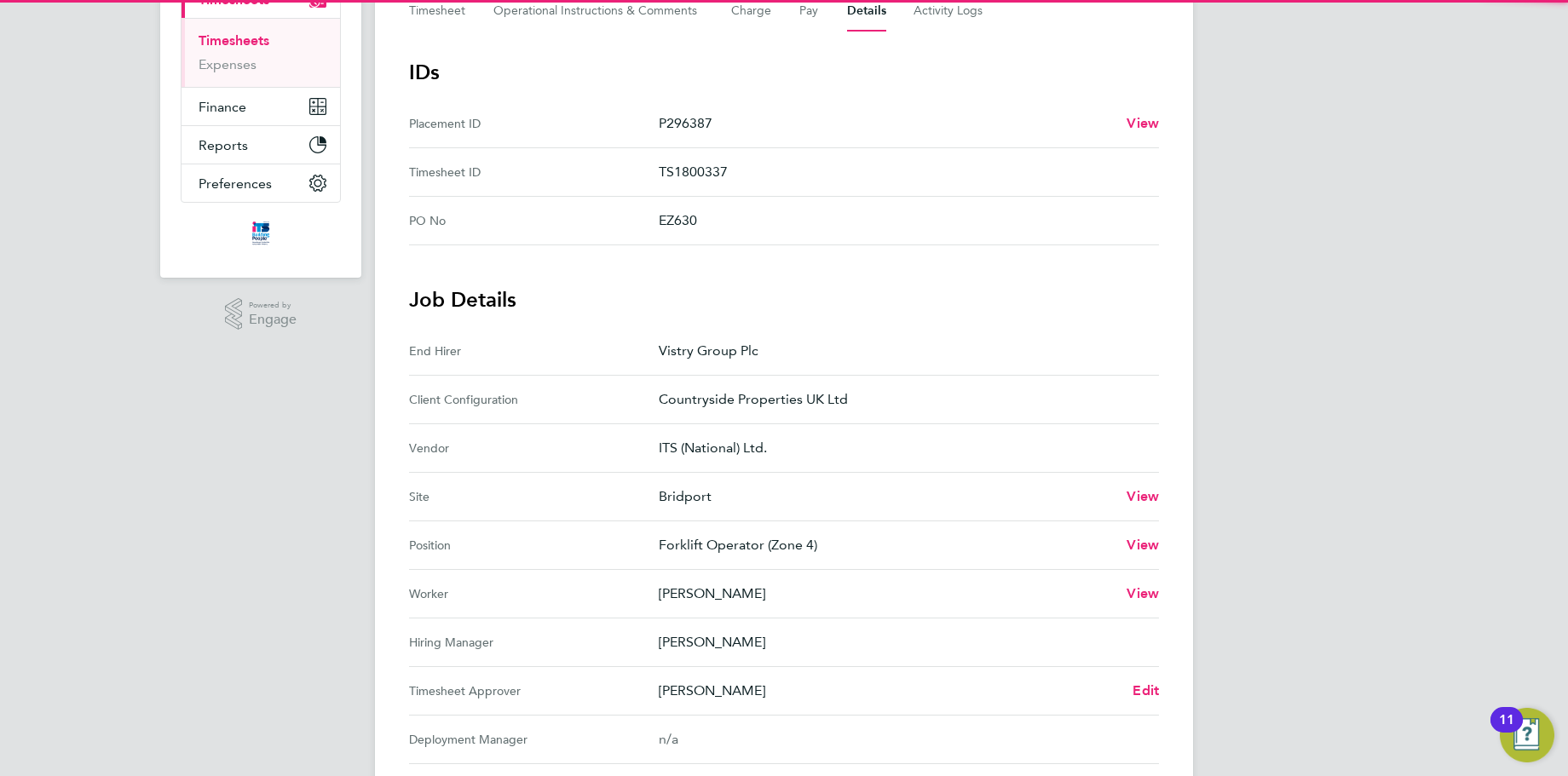
scroll to position [511, 0]
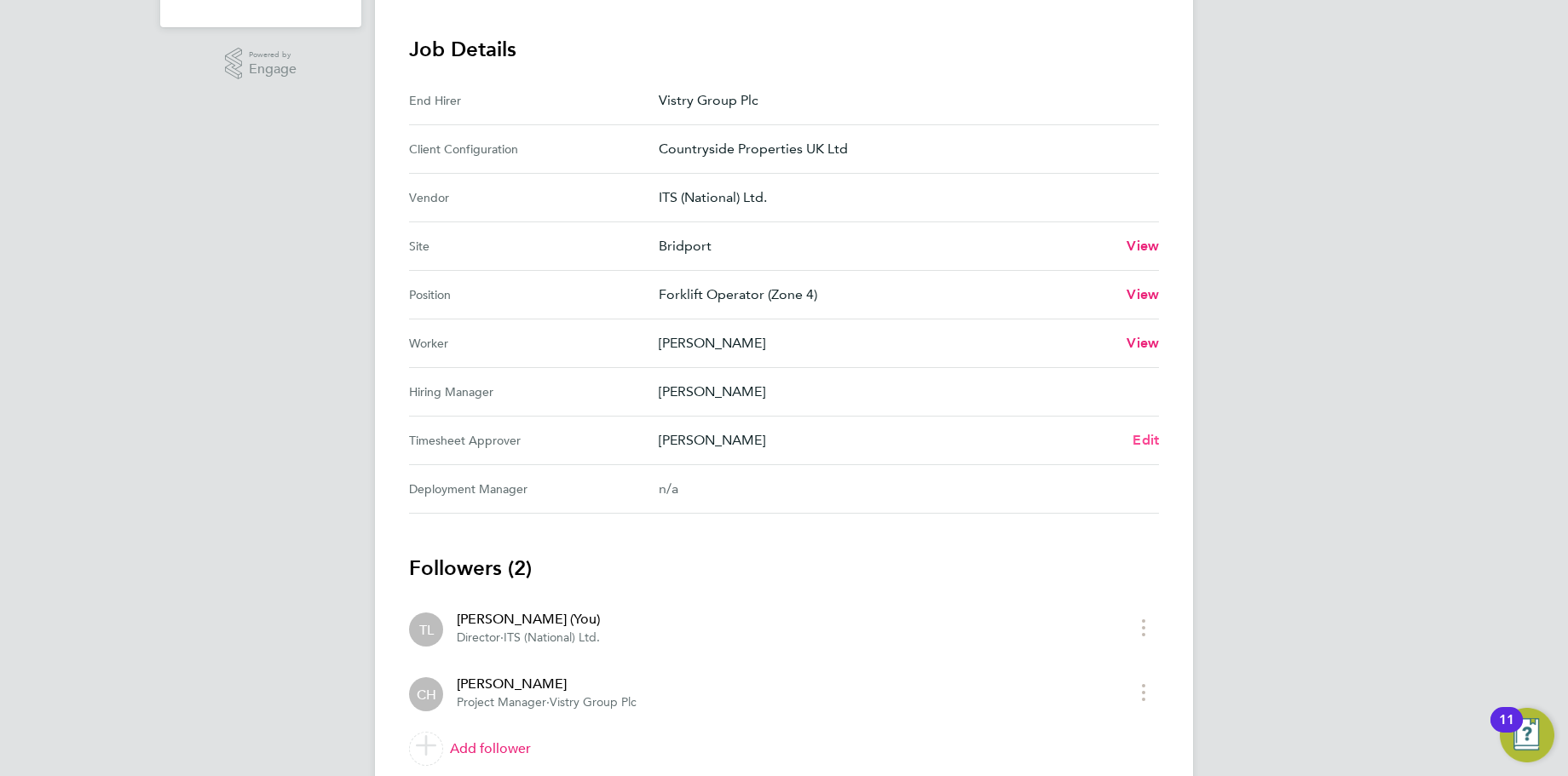
click at [1153, 446] on span "Edit" at bounding box center [1145, 439] width 27 height 16
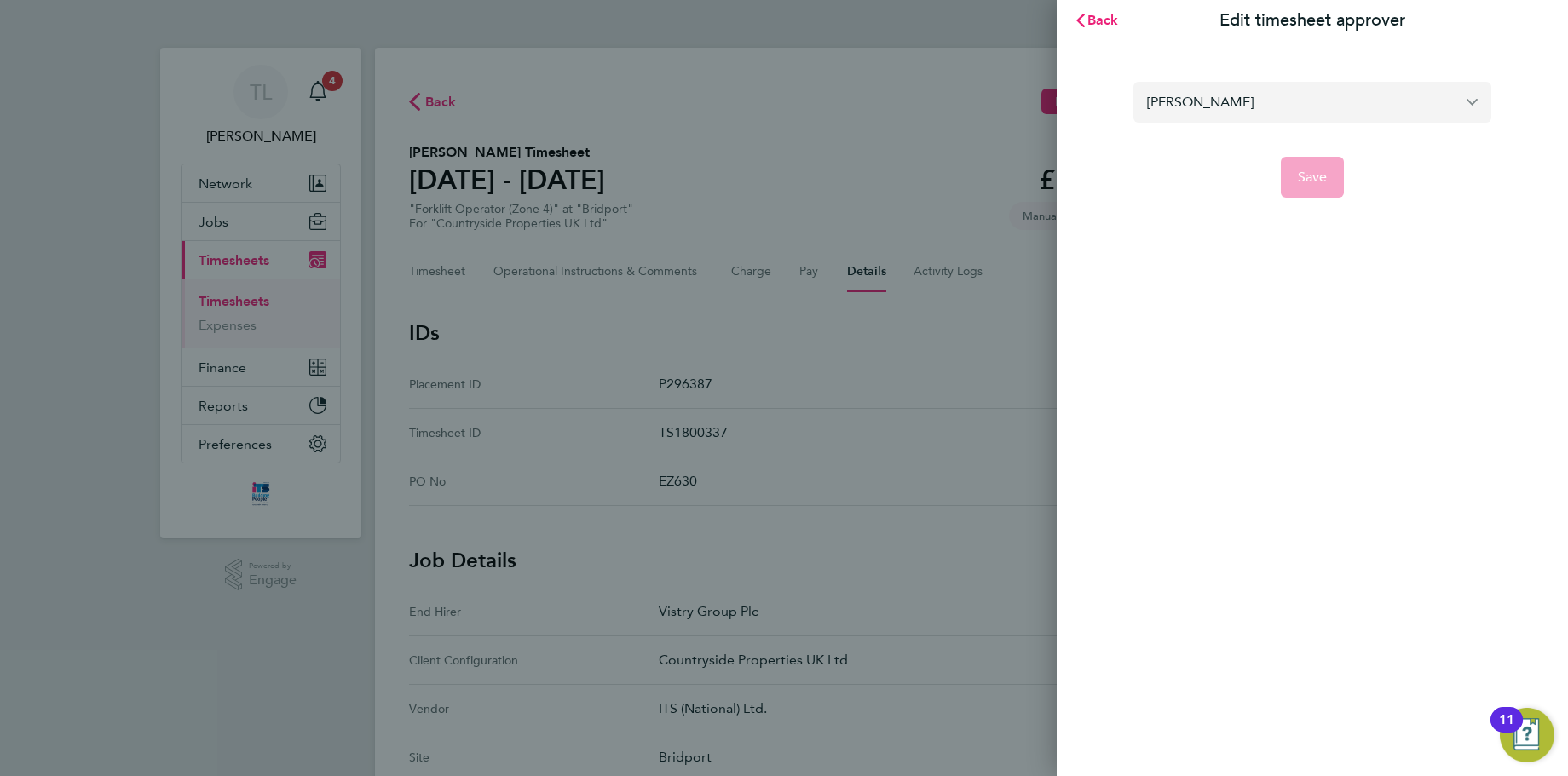
click at [1282, 84] on input "Chris Hickey" at bounding box center [1312, 102] width 357 height 40
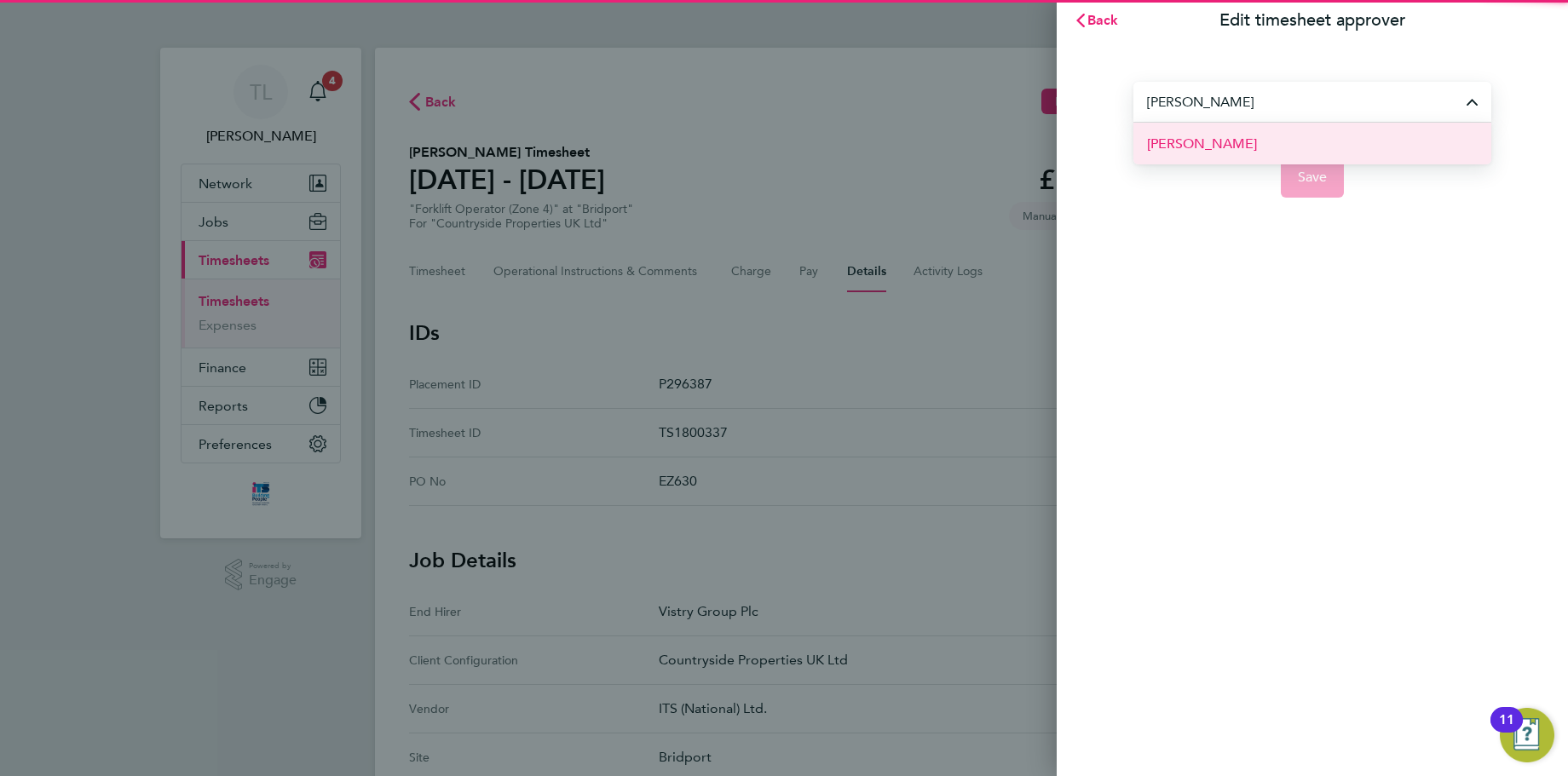
click at [1260, 148] on li "[PERSON_NAME]" at bounding box center [1312, 143] width 357 height 41
type input "[PERSON_NAME]"
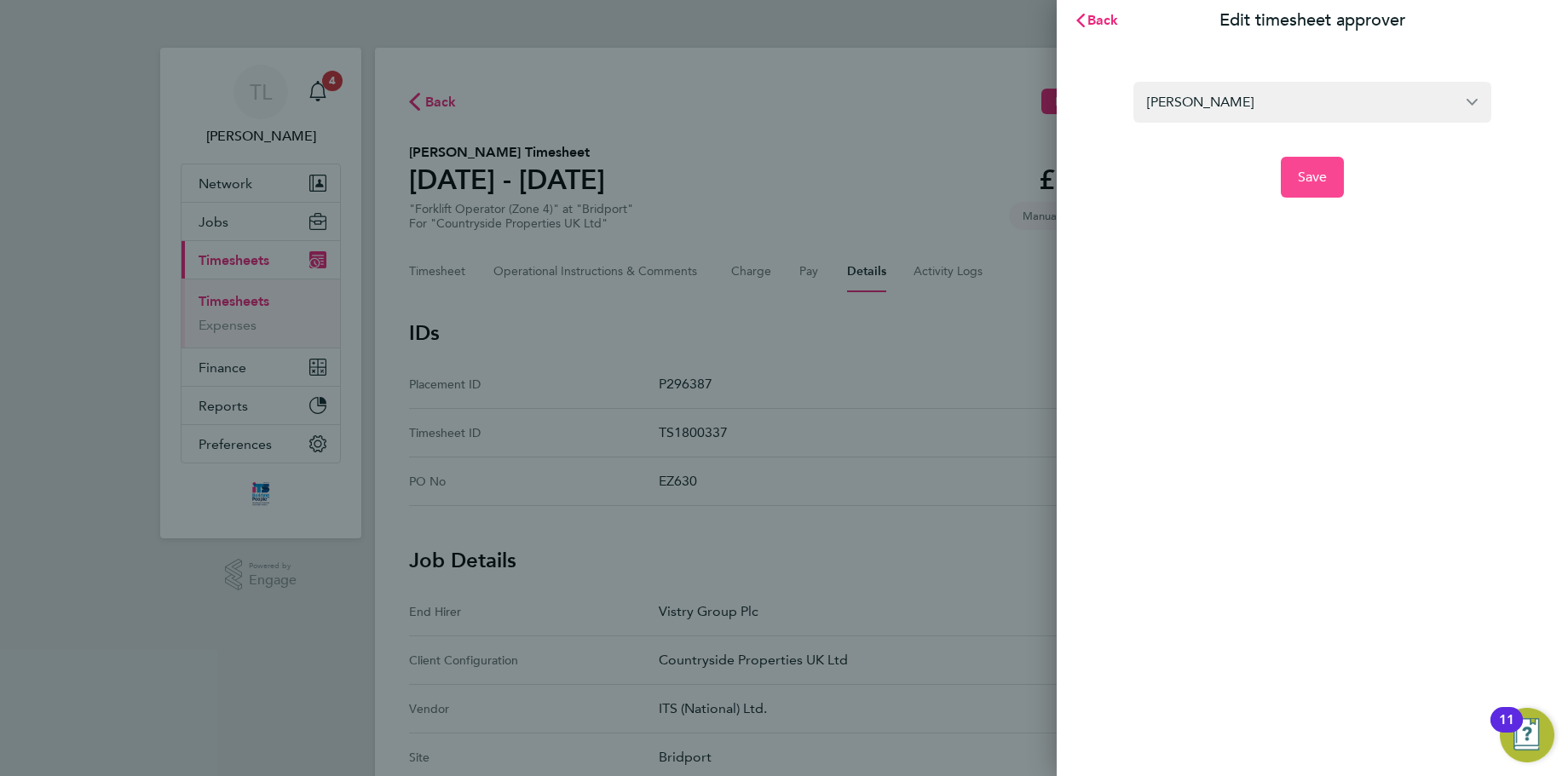
click at [1315, 182] on span "Save" at bounding box center [1312, 177] width 30 height 17
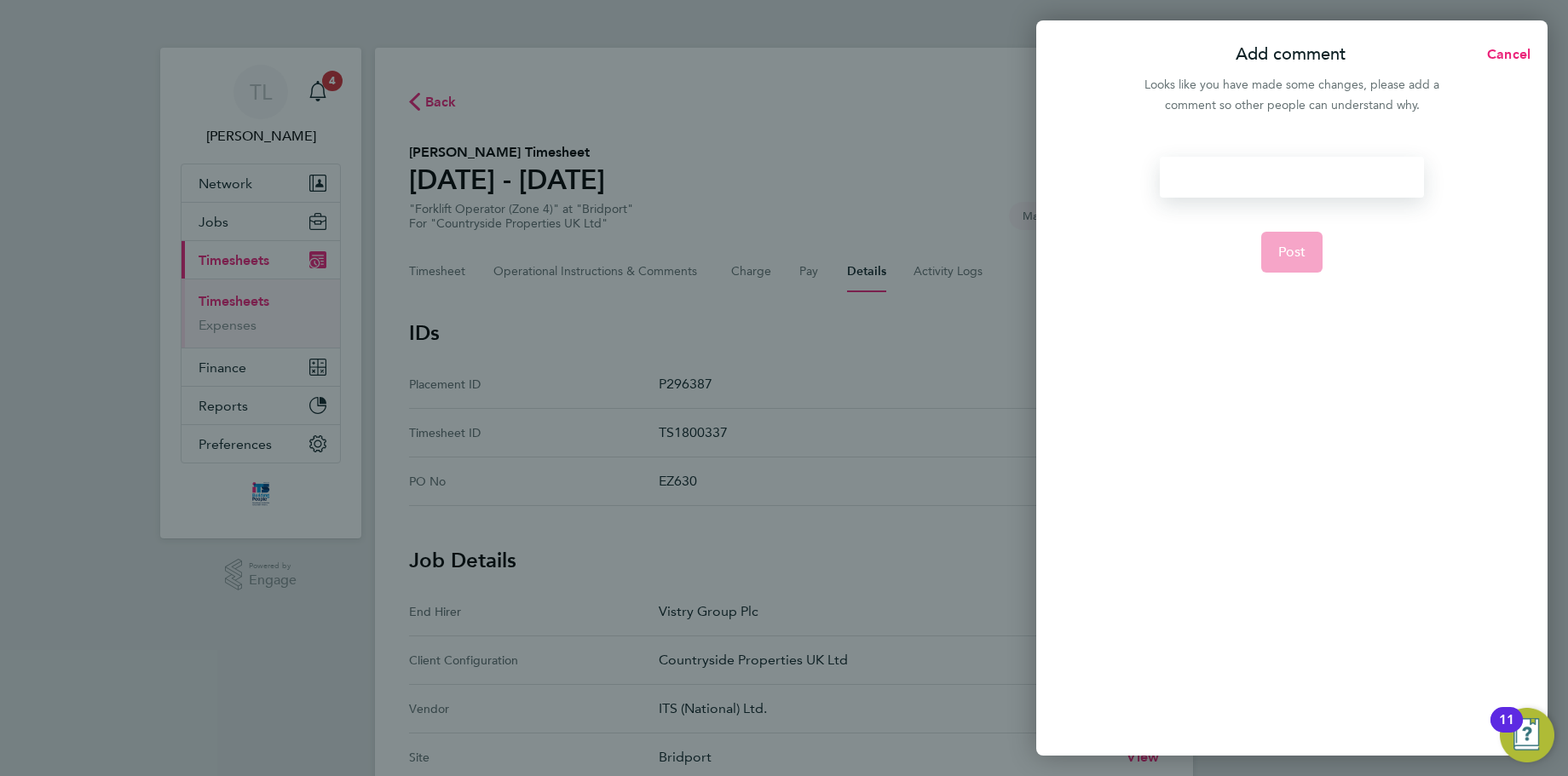
click at [1323, 183] on div at bounding box center [1291, 177] width 263 height 41
click at [1279, 173] on div at bounding box center [1291, 177] width 263 height 41
click at [1300, 237] on button "Post" at bounding box center [1292, 251] width 62 height 41
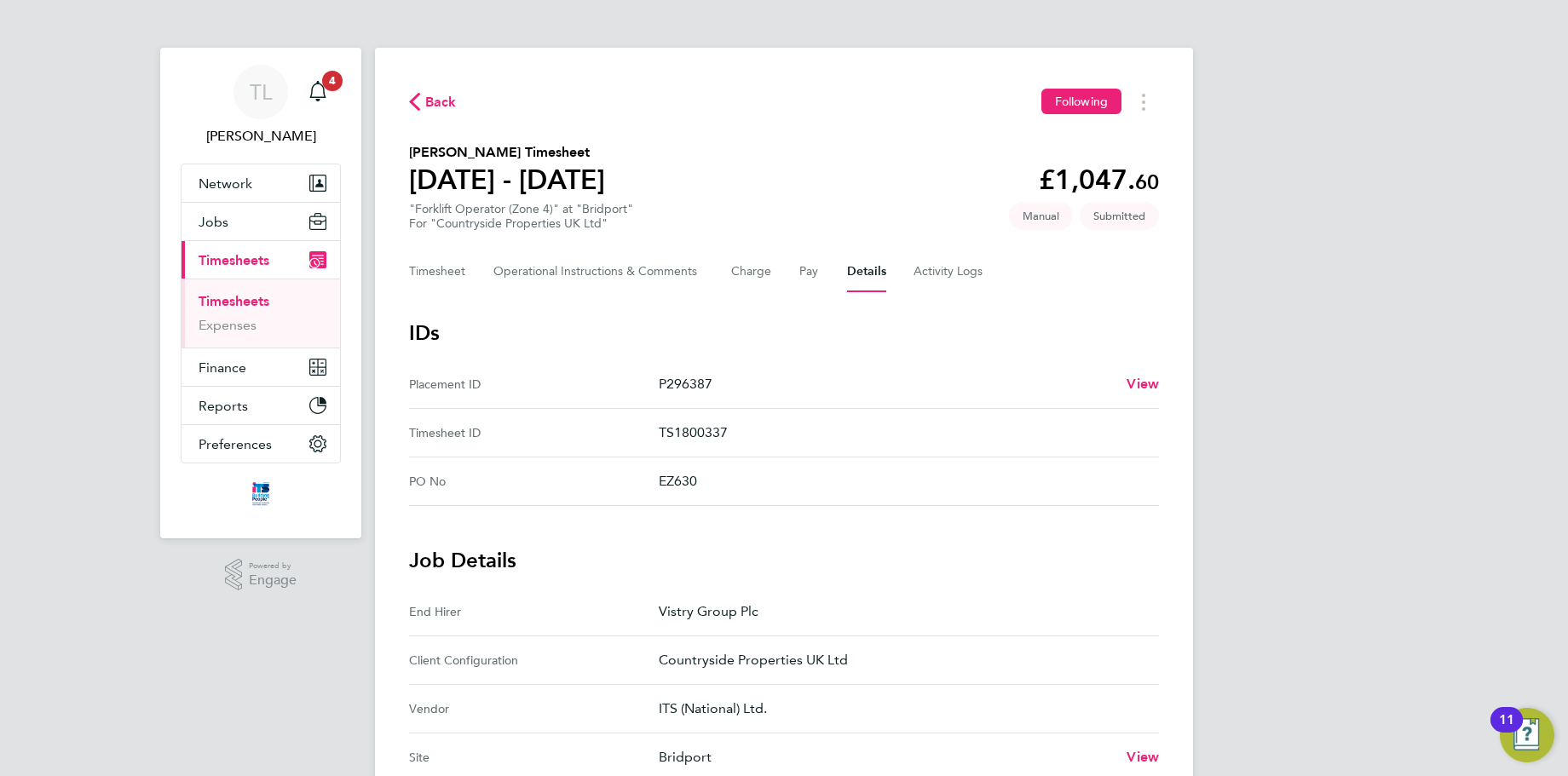
click at [436, 98] on span "Back" at bounding box center [440, 103] width 32 height 21
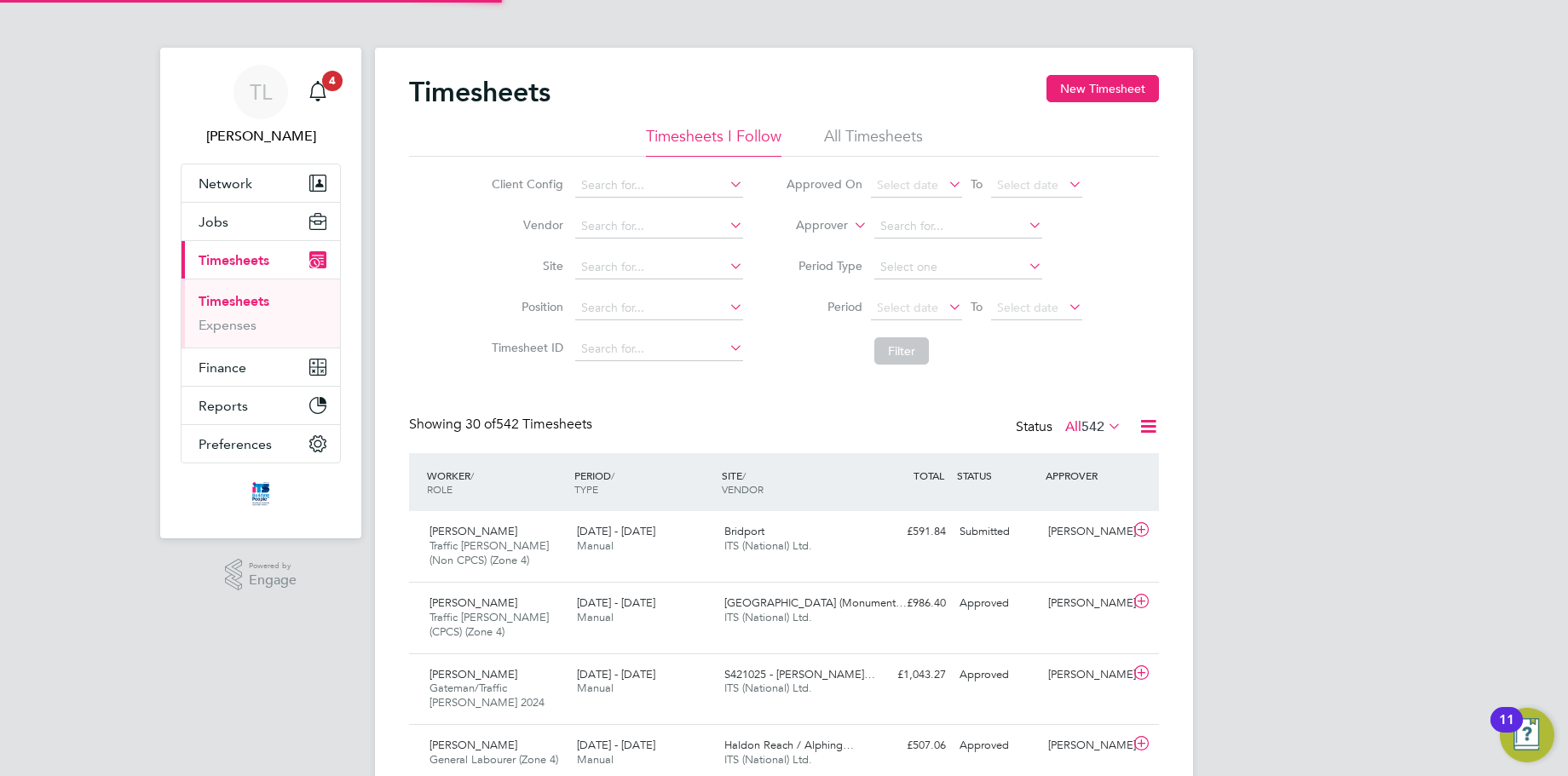
scroll to position [57, 149]
click at [1140, 93] on button "New Timesheet" at bounding box center [1103, 89] width 112 height 28
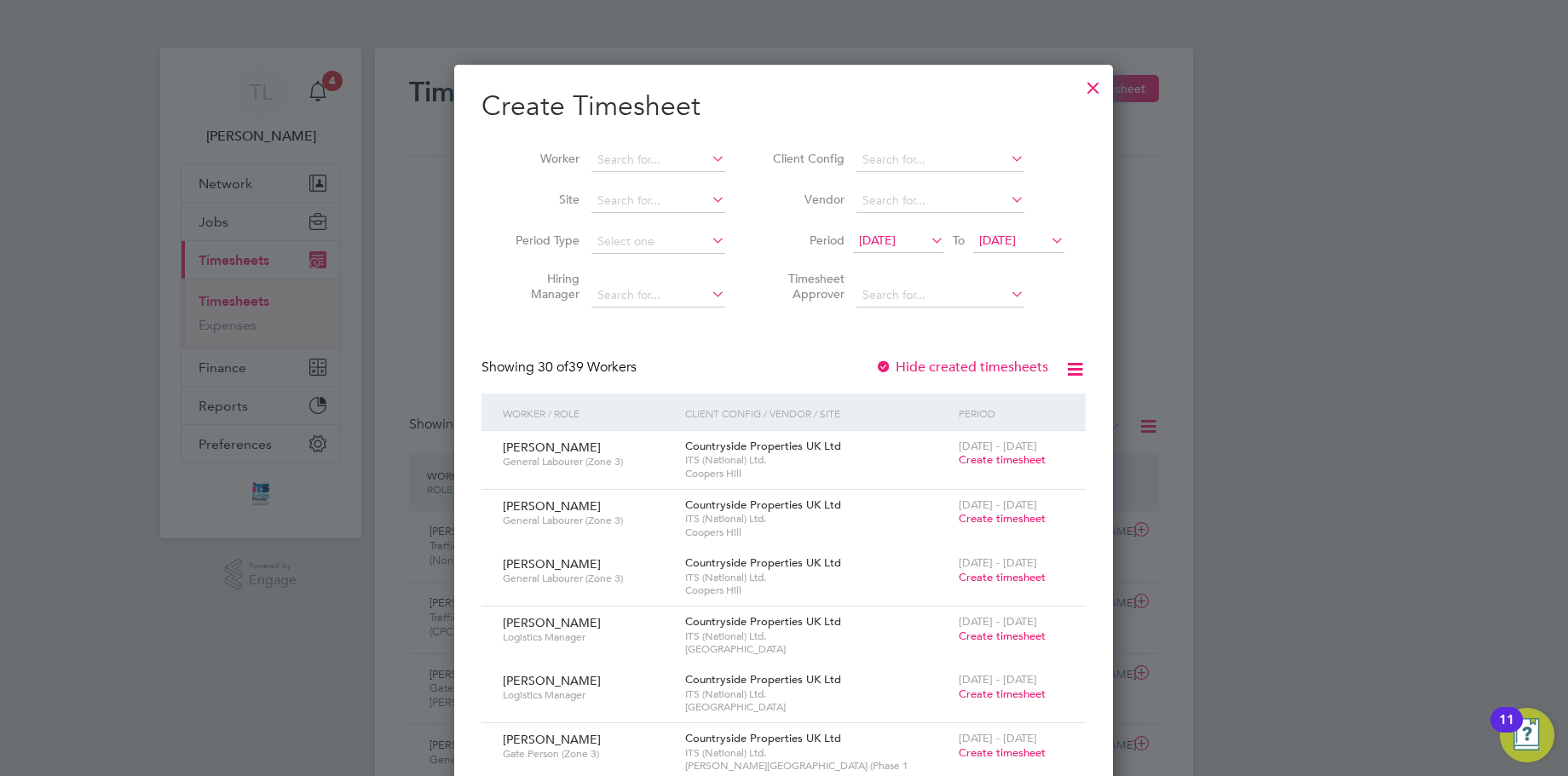
click at [708, 199] on icon at bounding box center [708, 199] width 0 height 24
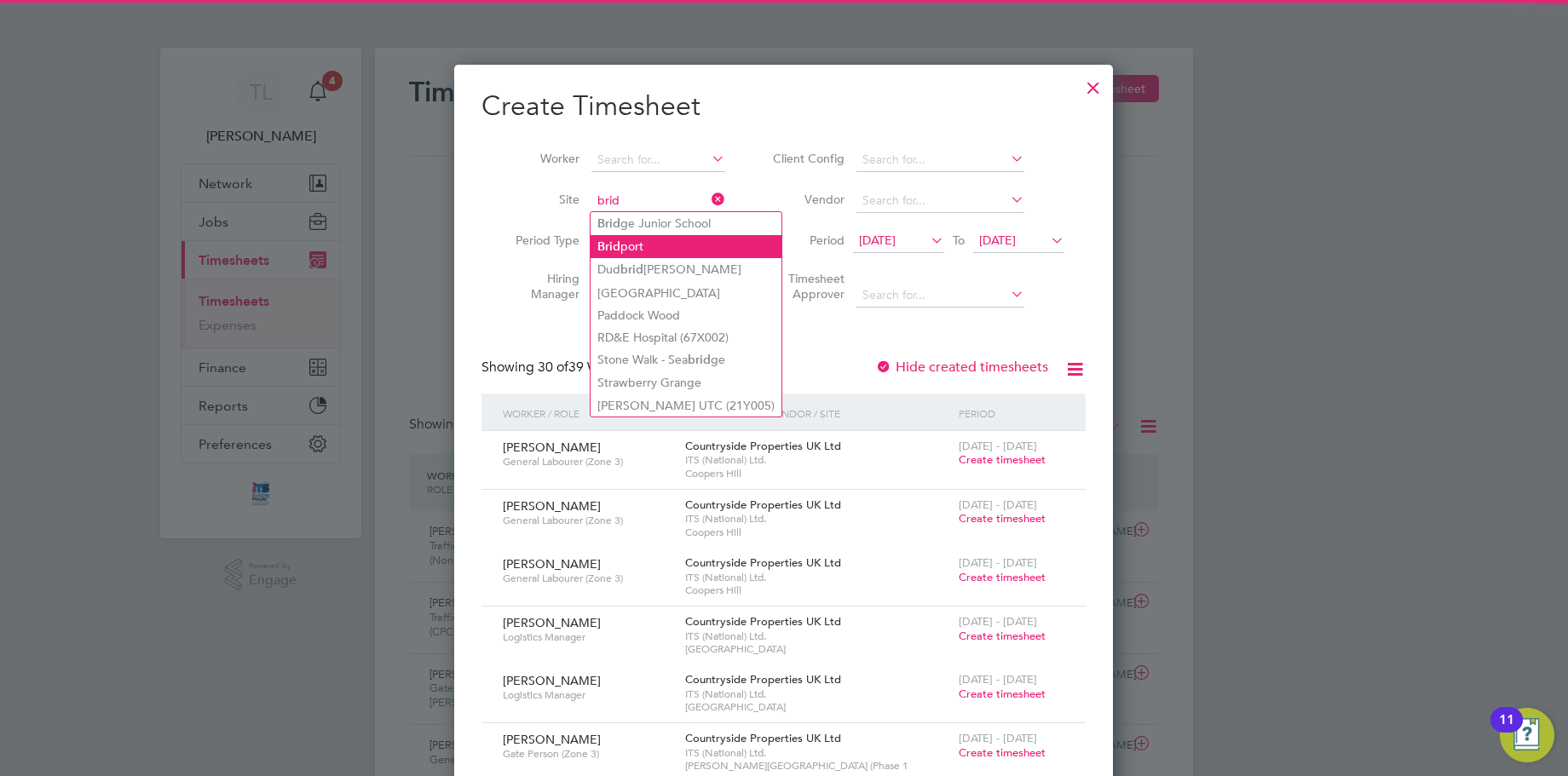
click at [661, 236] on li "Brid port" at bounding box center [686, 246] width 191 height 23
type input "Bridport"
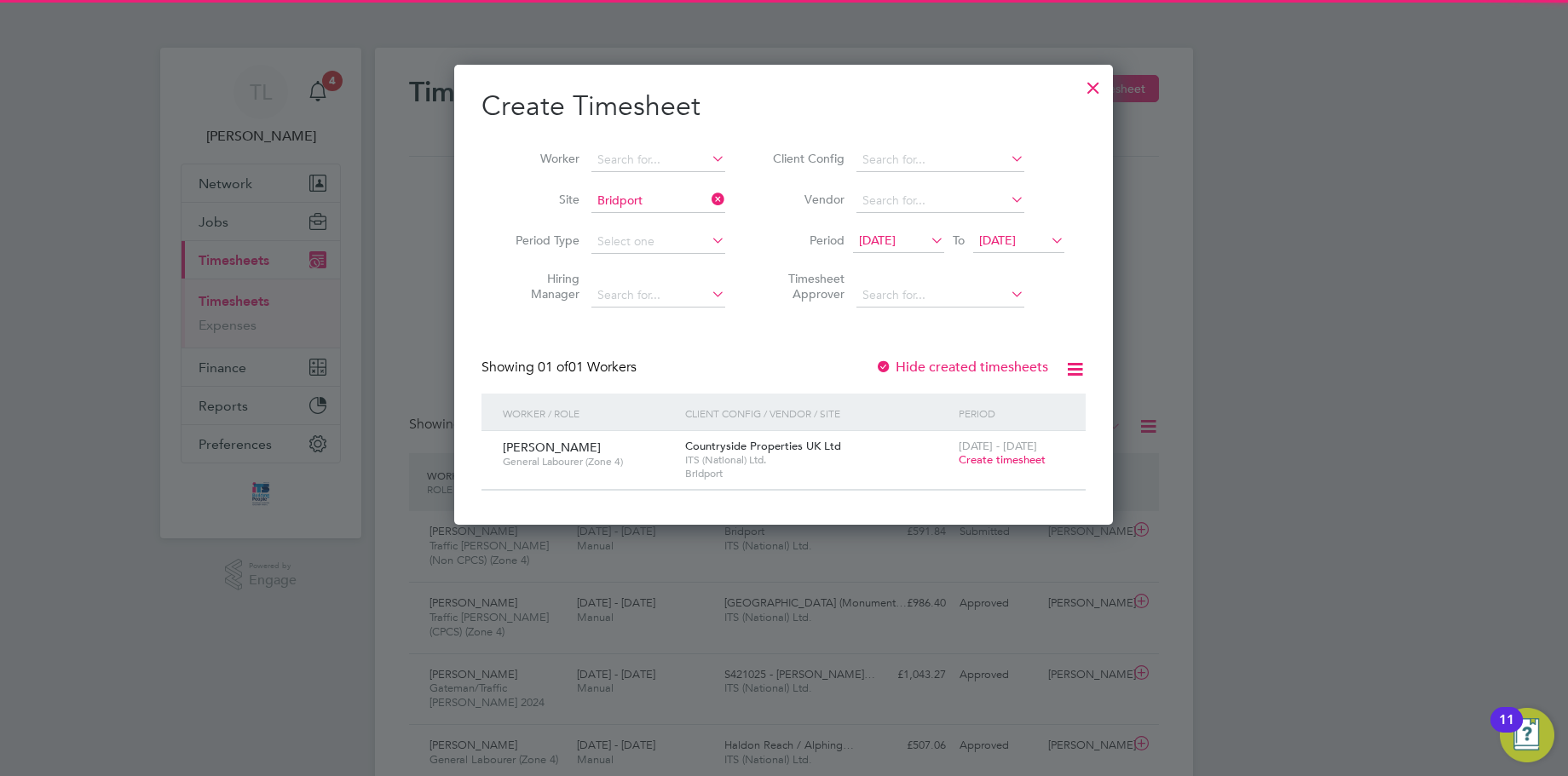
click at [781, 381] on div "Showing 01 of 01 Workers Hide created timesheets" at bounding box center [784, 375] width 604 height 35
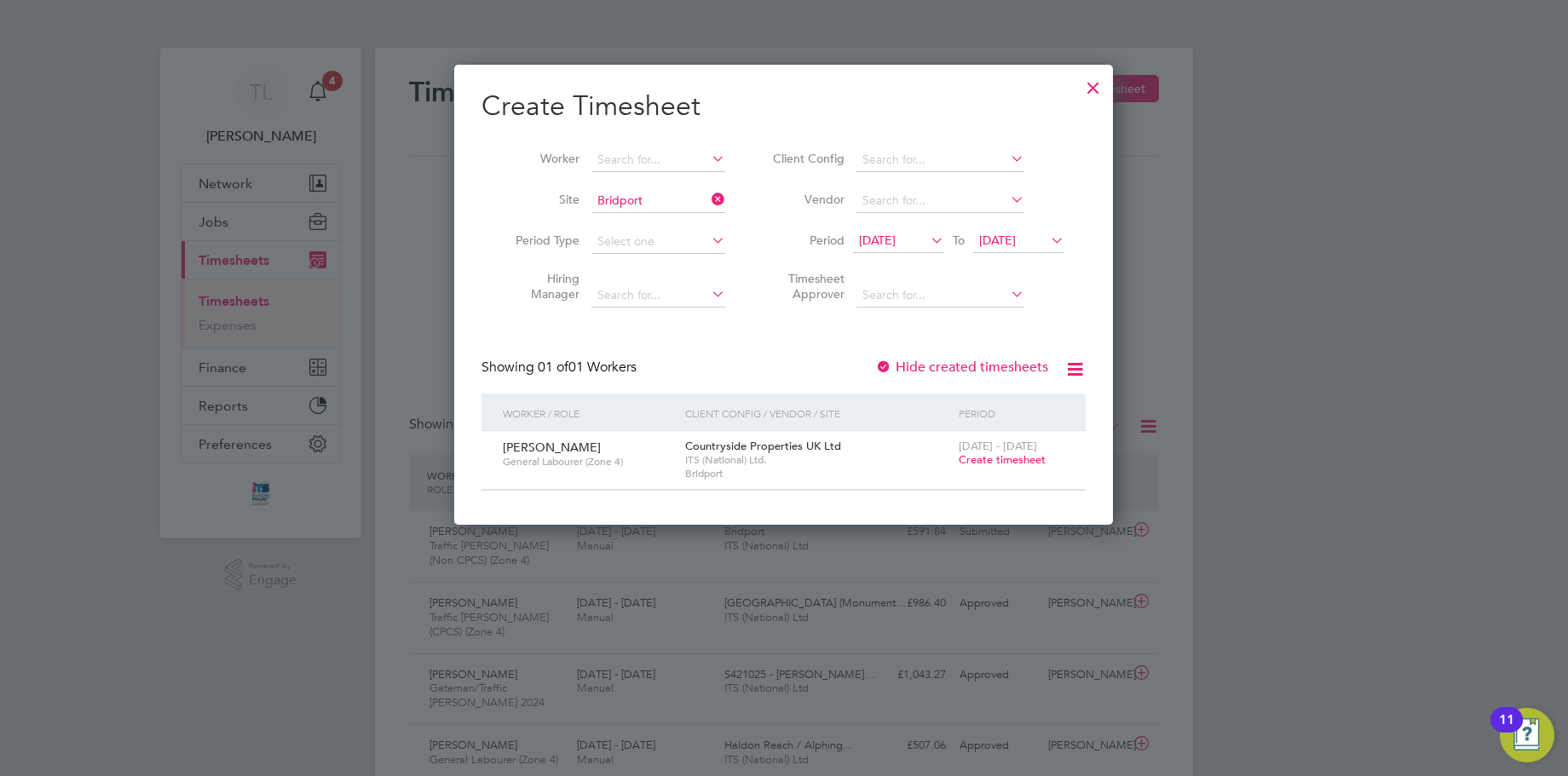
click at [1008, 458] on span "Create timesheet" at bounding box center [1002, 459] width 87 height 15
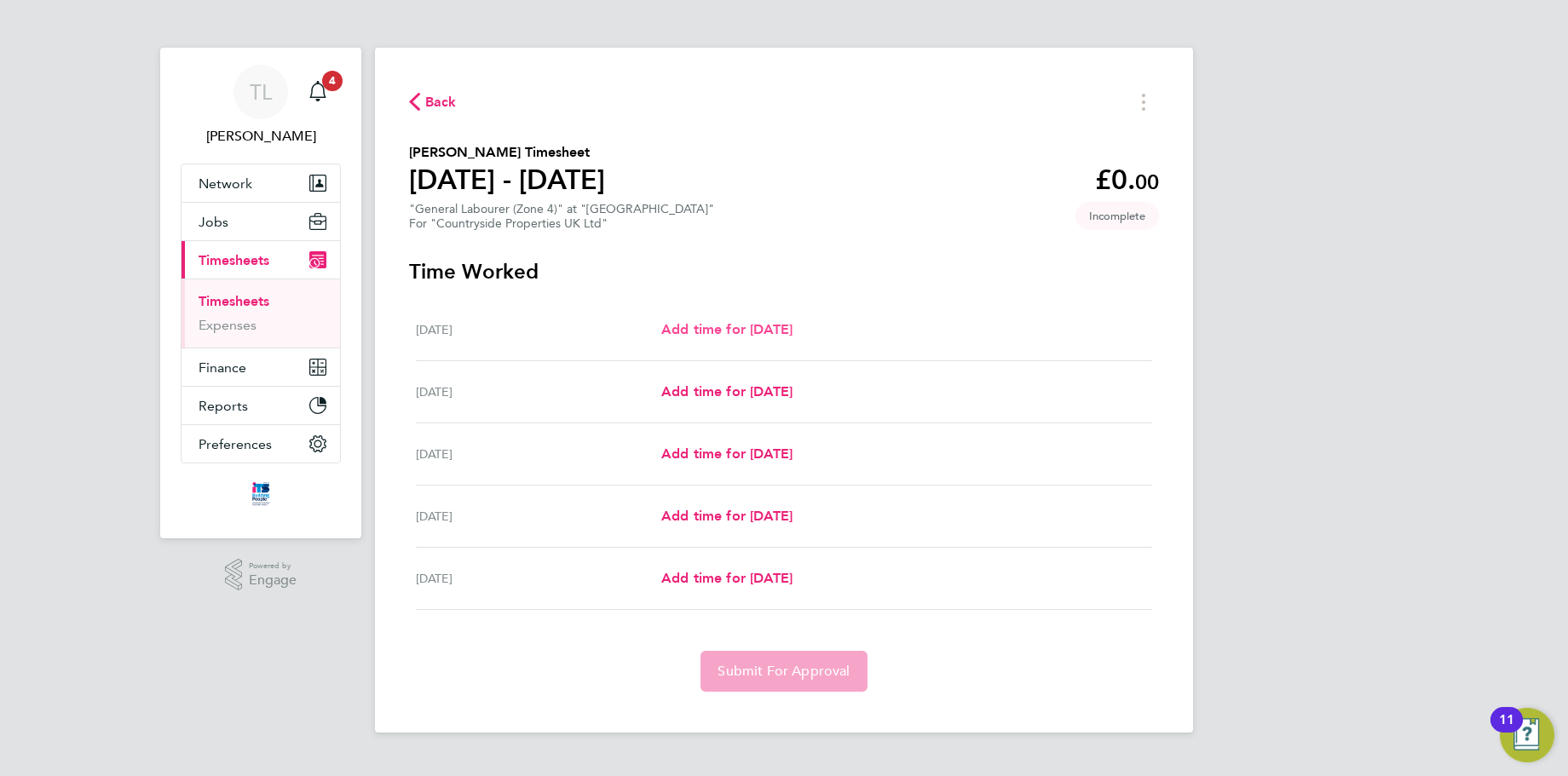
click at [758, 322] on span "Add time for Mon 04 Aug" at bounding box center [727, 329] width 131 height 16
select select "30"
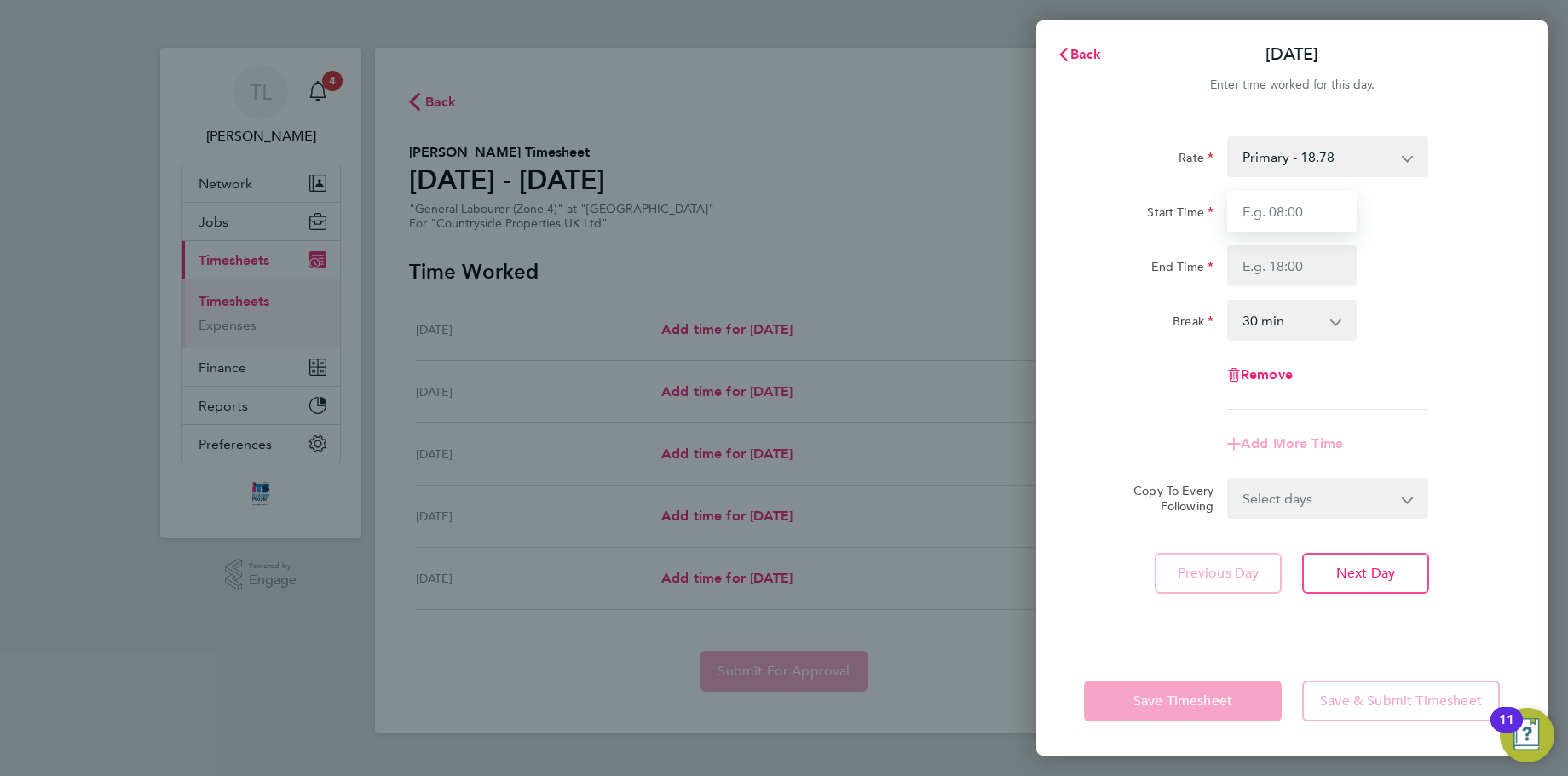
click at [1314, 209] on input "Start Time" at bounding box center [1292, 211] width 130 height 41
type input "07:30"
click at [1290, 259] on input "End Time" at bounding box center [1292, 265] width 130 height 41
type input "17:00"
click at [1464, 252] on div "End Time 17:00" at bounding box center [1291, 265] width 429 height 41
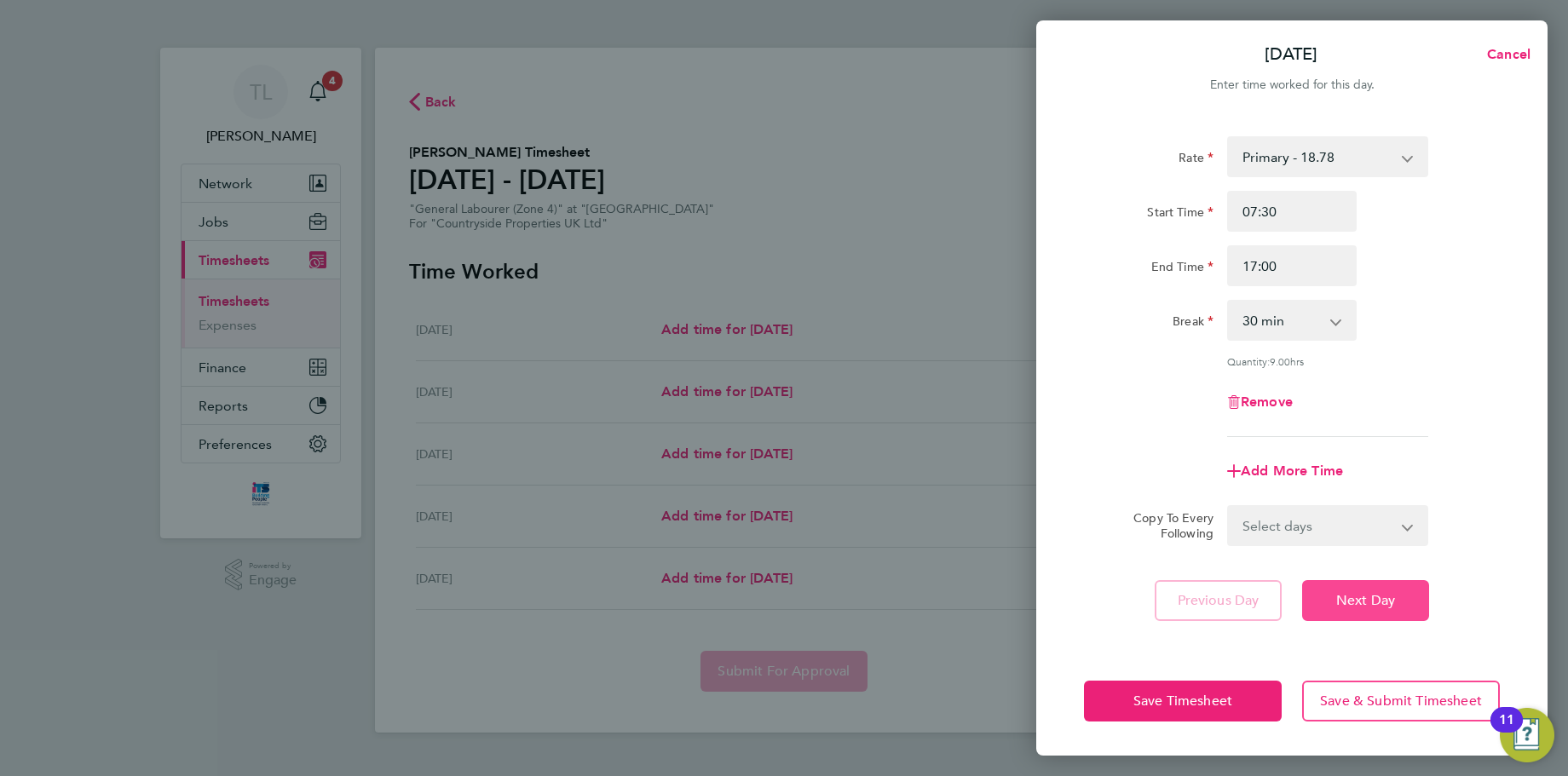
click at [1360, 609] on button "Next Day" at bounding box center [1365, 600] width 127 height 41
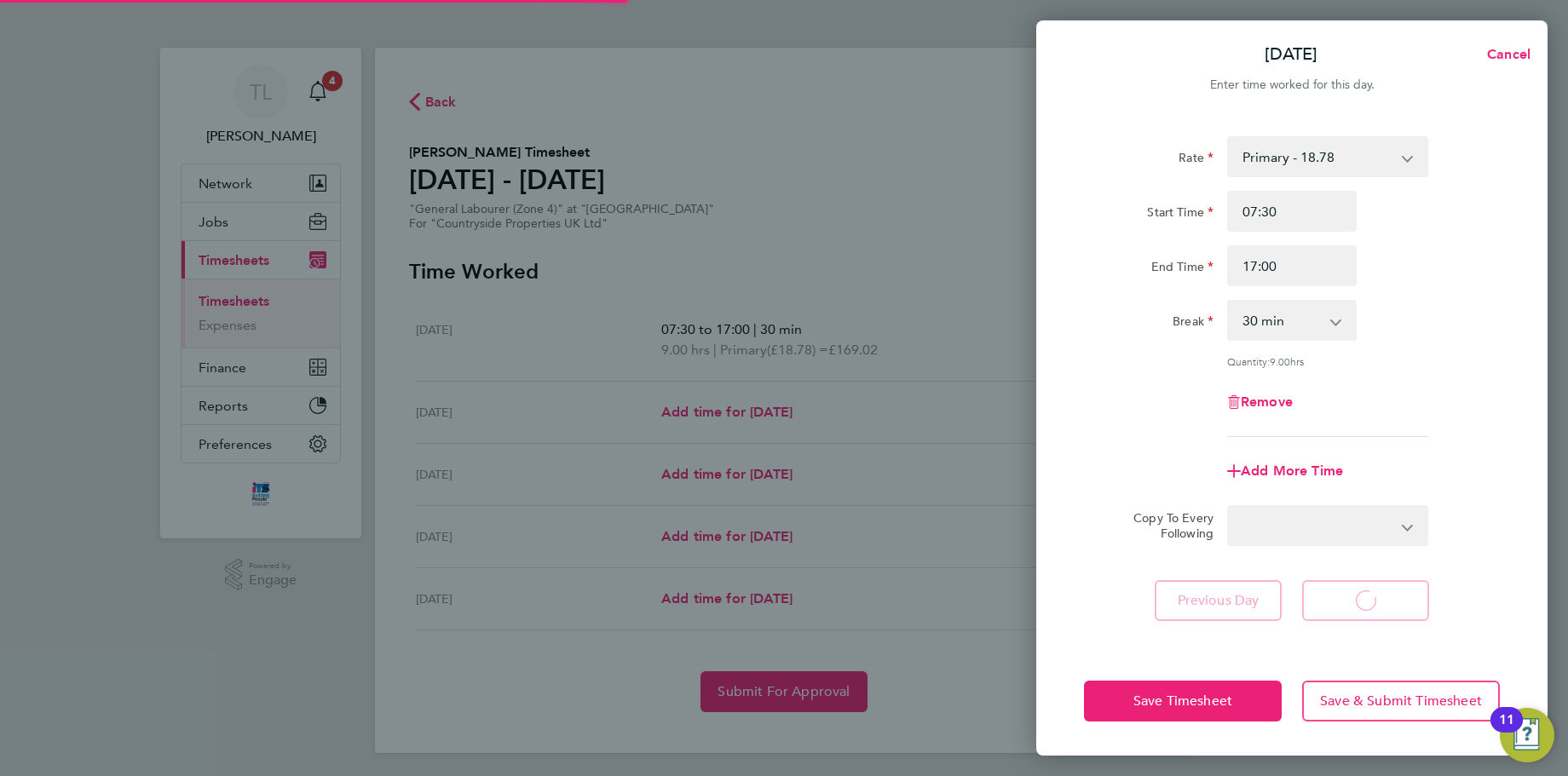
select select "30"
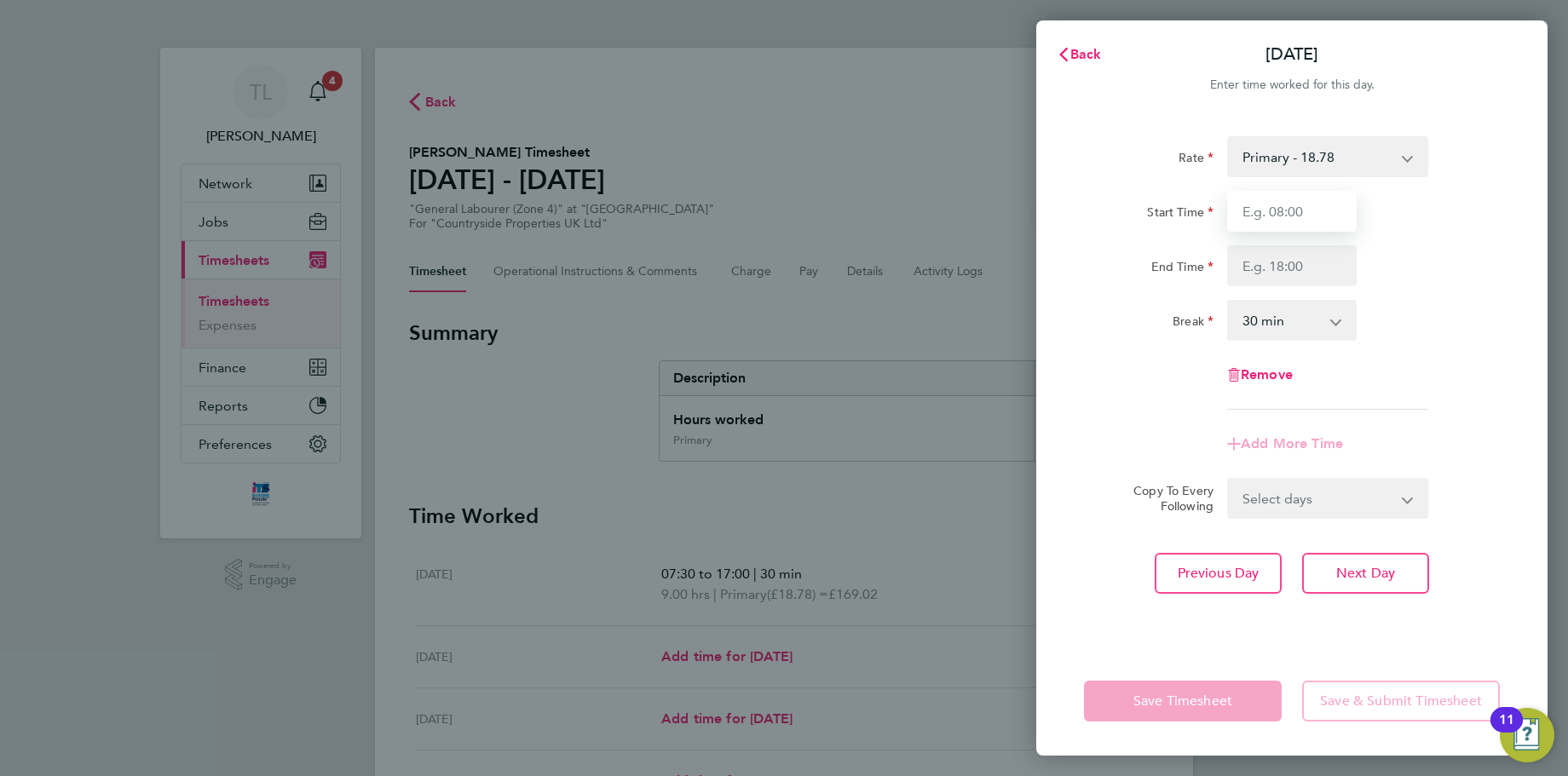
click at [1277, 218] on input "Start Time" at bounding box center [1292, 211] width 130 height 41
type input "07:30"
click at [1274, 265] on input "End Time" at bounding box center [1292, 265] width 130 height 41
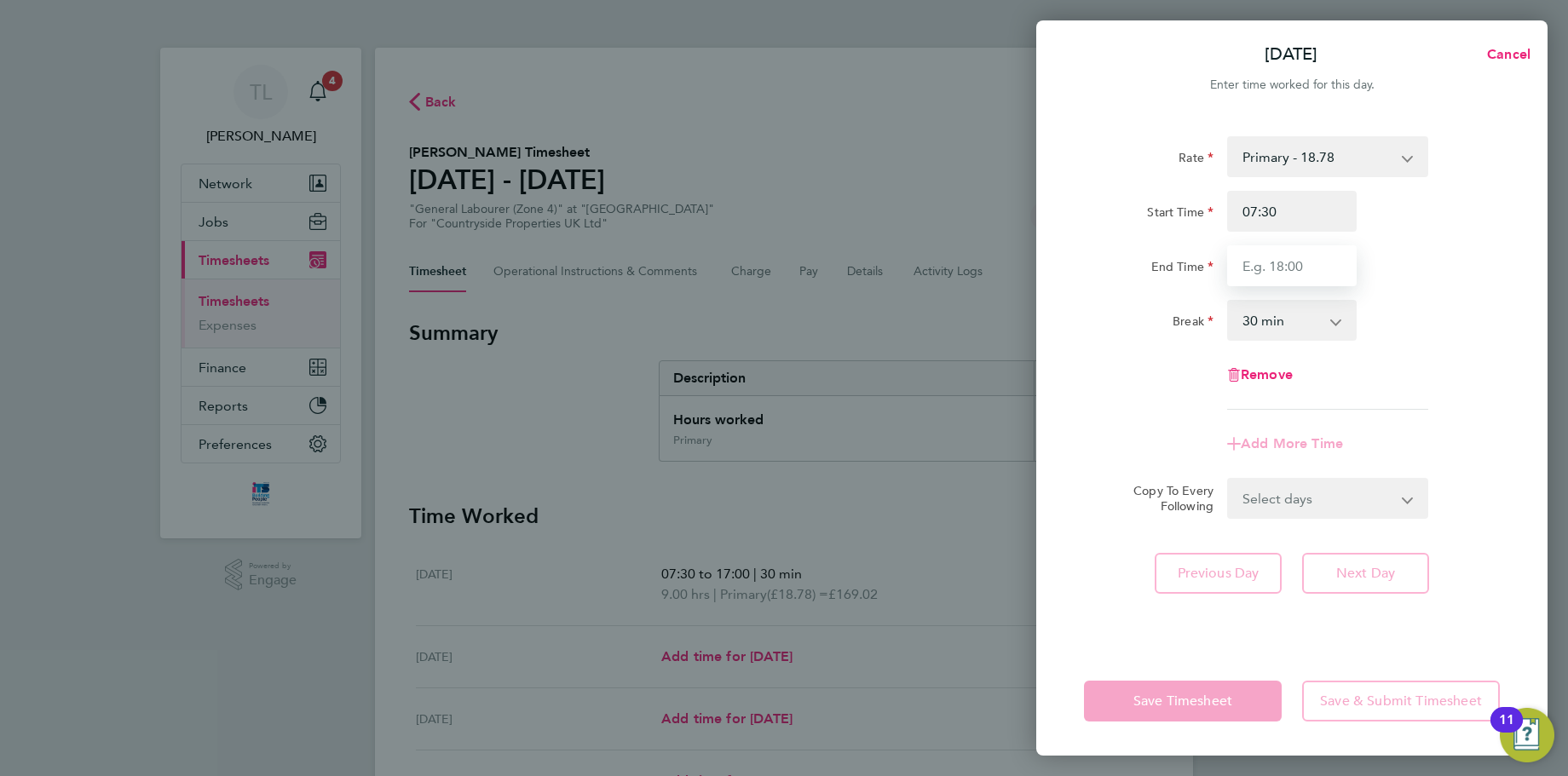
type input "17:00"
click at [1432, 338] on div "Break 0 min 15 min 30 min 45 min 60 min 75 min 90 min" at bounding box center [1291, 319] width 429 height 41
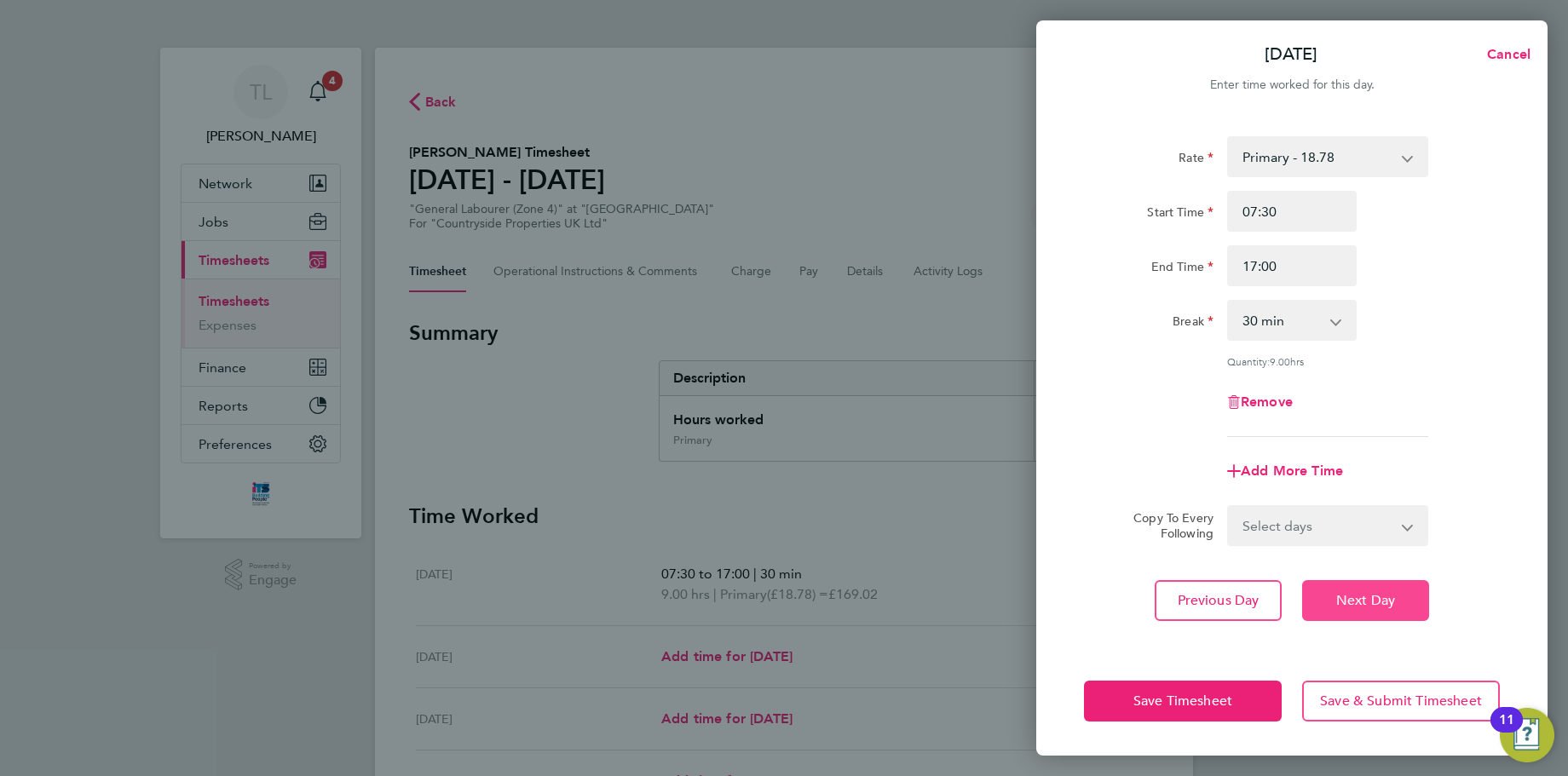
click at [1364, 588] on button "Next Day" at bounding box center [1365, 600] width 127 height 41
select select "30"
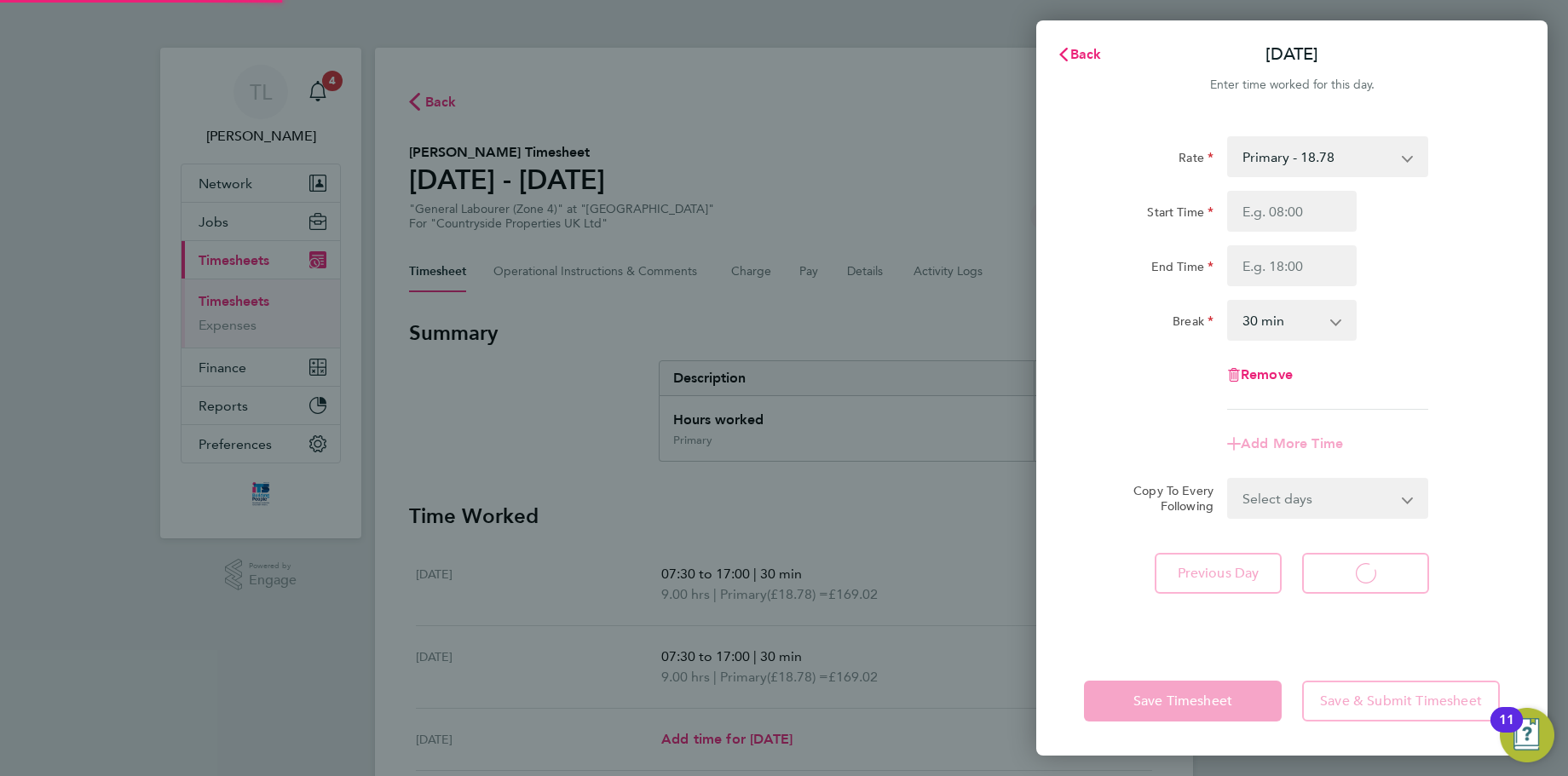
select select "30"
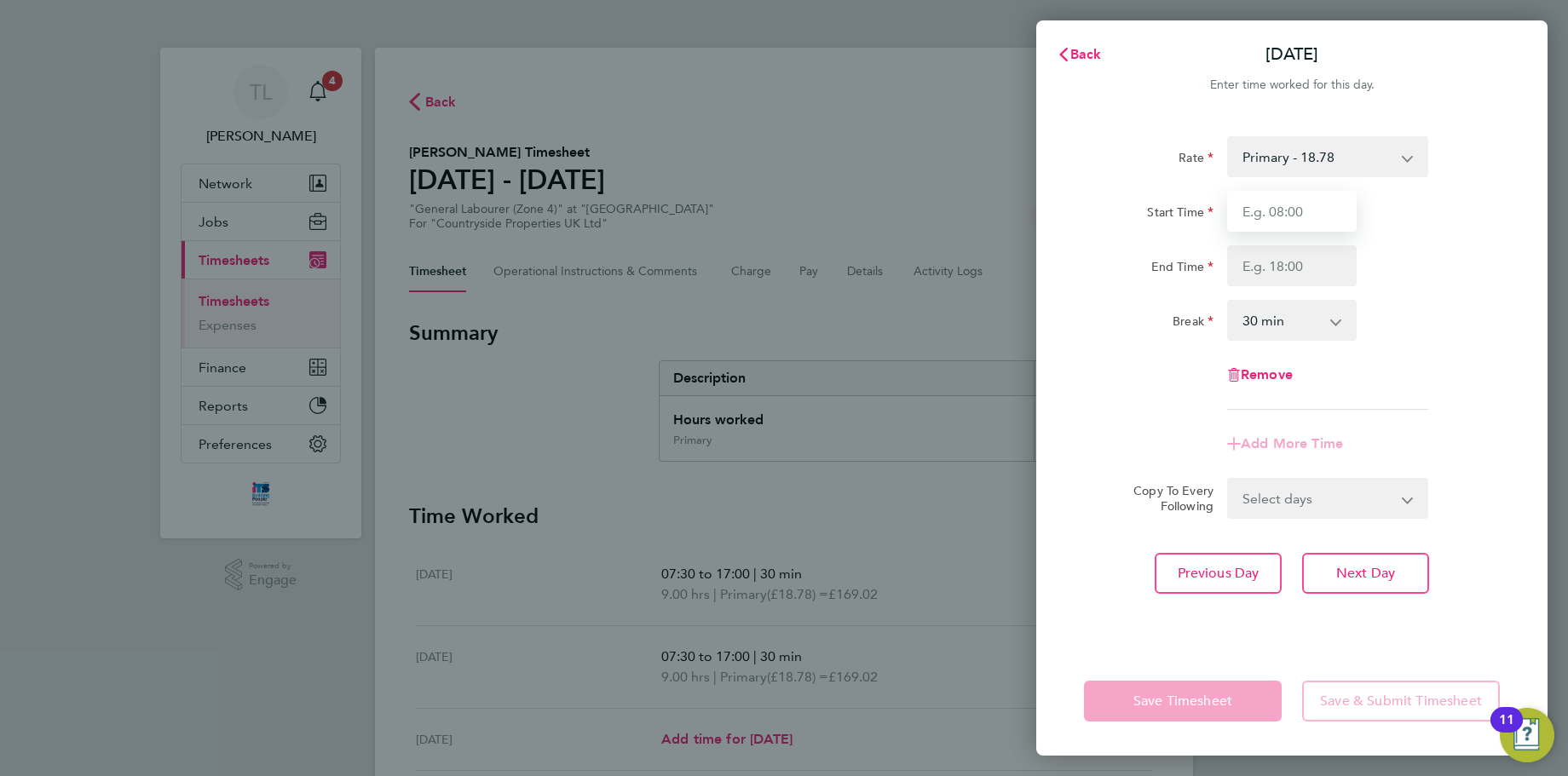
click at [1262, 206] on input "Start Time" at bounding box center [1292, 211] width 130 height 41
type input "08:00"
click at [1275, 249] on input "End Time" at bounding box center [1292, 265] width 130 height 41
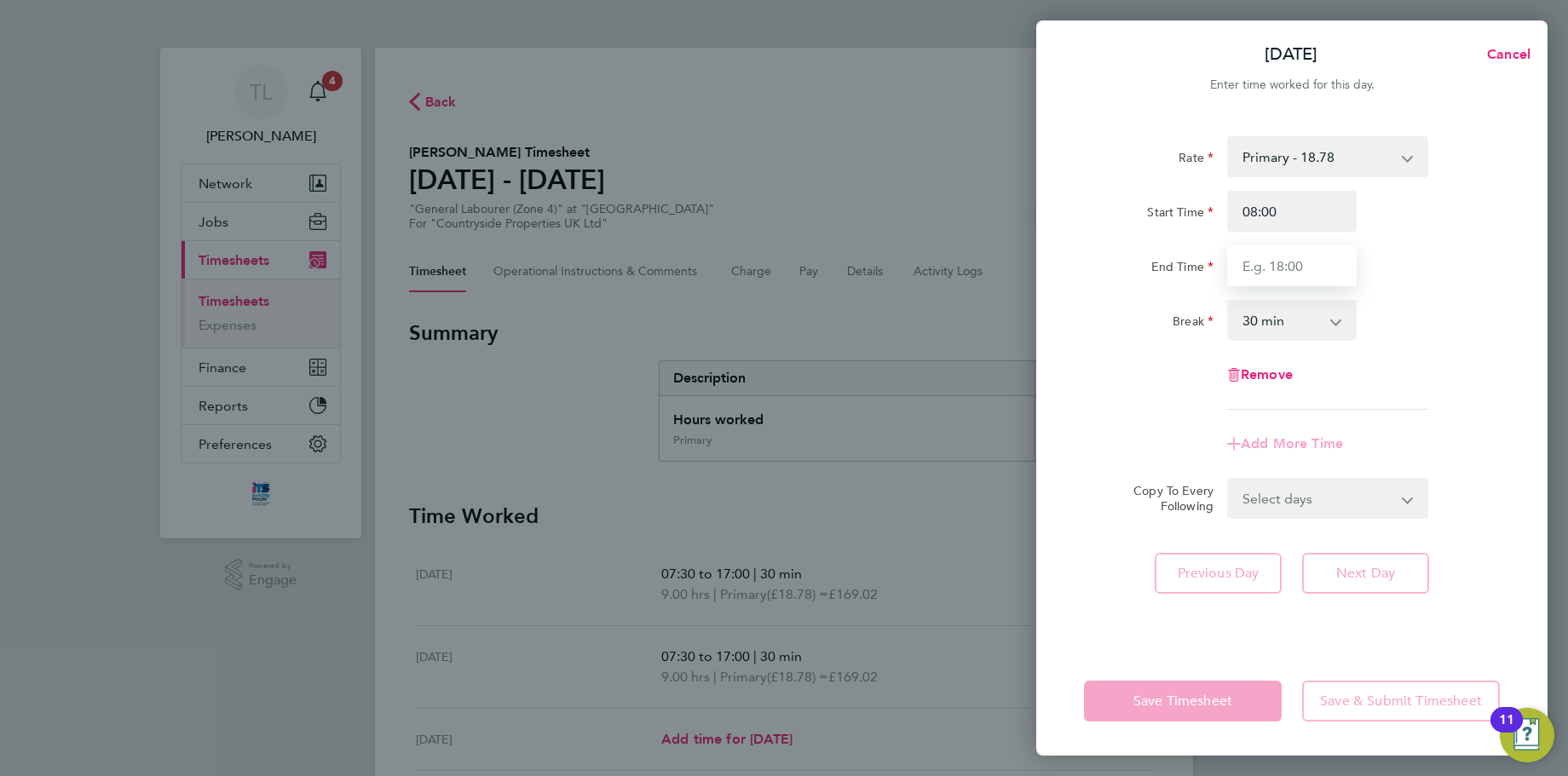
type input "17:00"
click at [1406, 297] on div "Rate Primary - 18.78 Start Time 08:00 End Time 17:00 Break 0 min 15 min 30 min …" at bounding box center [1292, 273] width 416 height 274
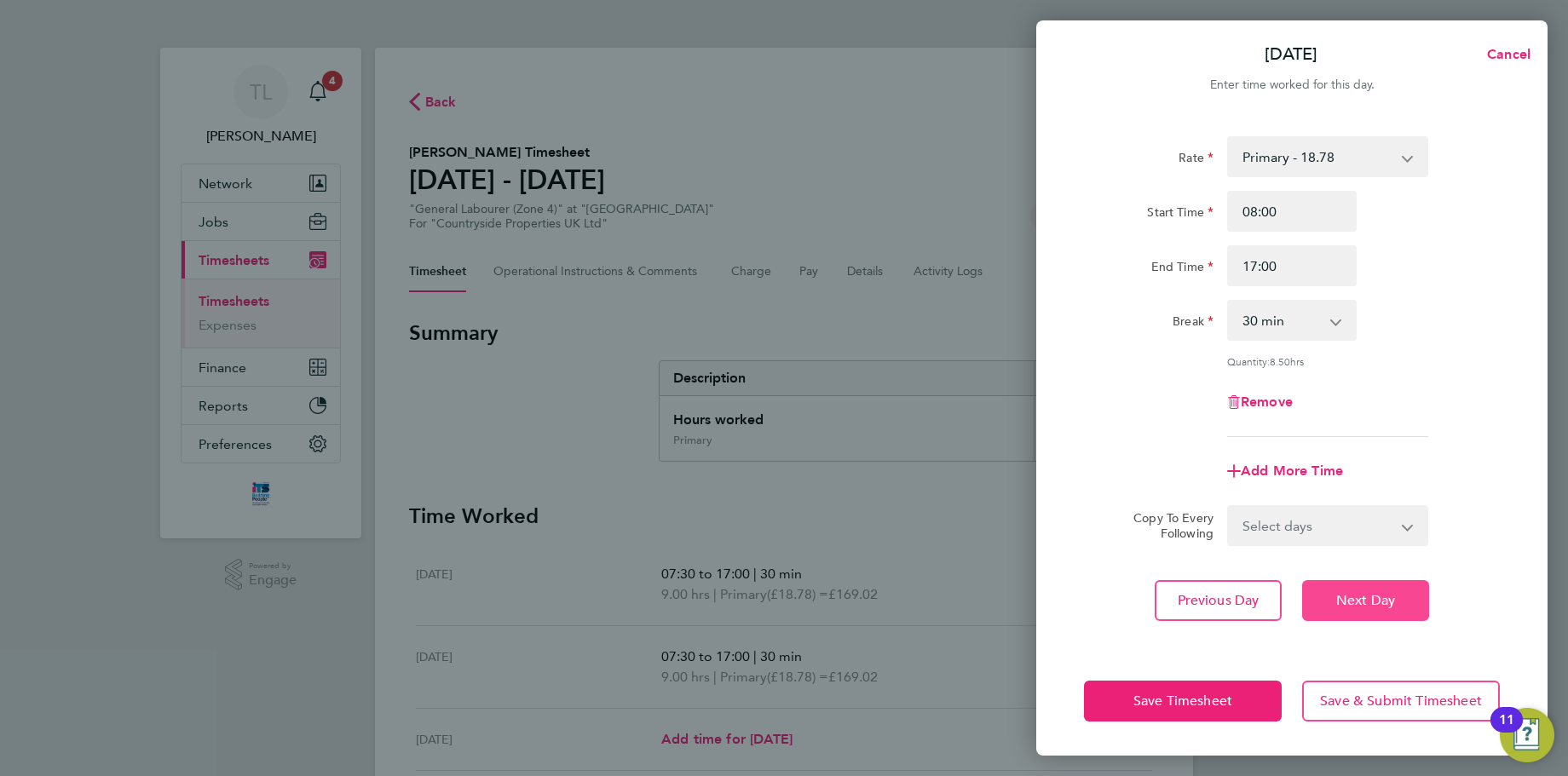
click at [1337, 600] on span "Next Day" at bounding box center [1365, 601] width 59 height 17
select select "30"
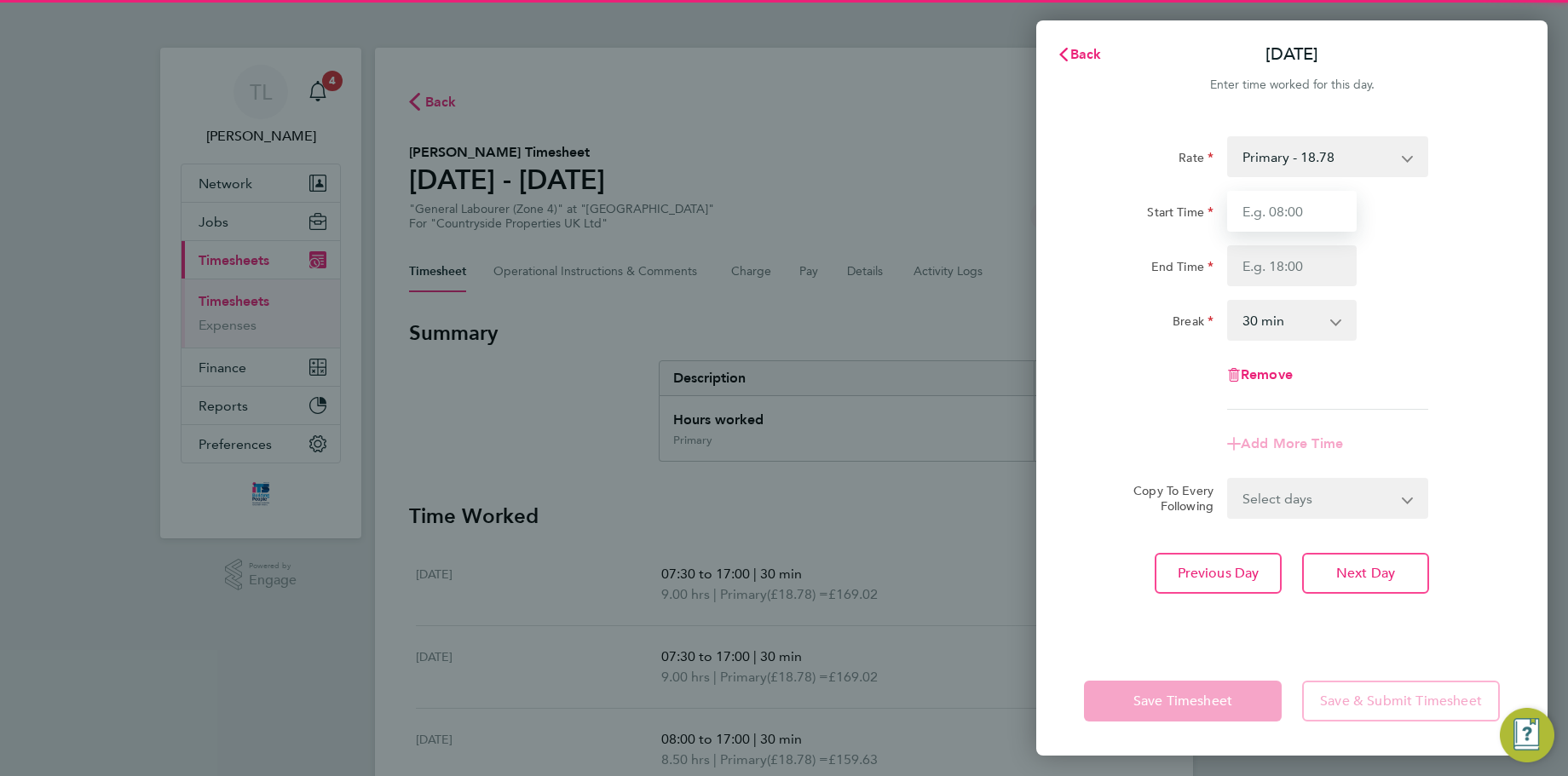
click at [1274, 202] on input "Start Time" at bounding box center [1292, 211] width 130 height 41
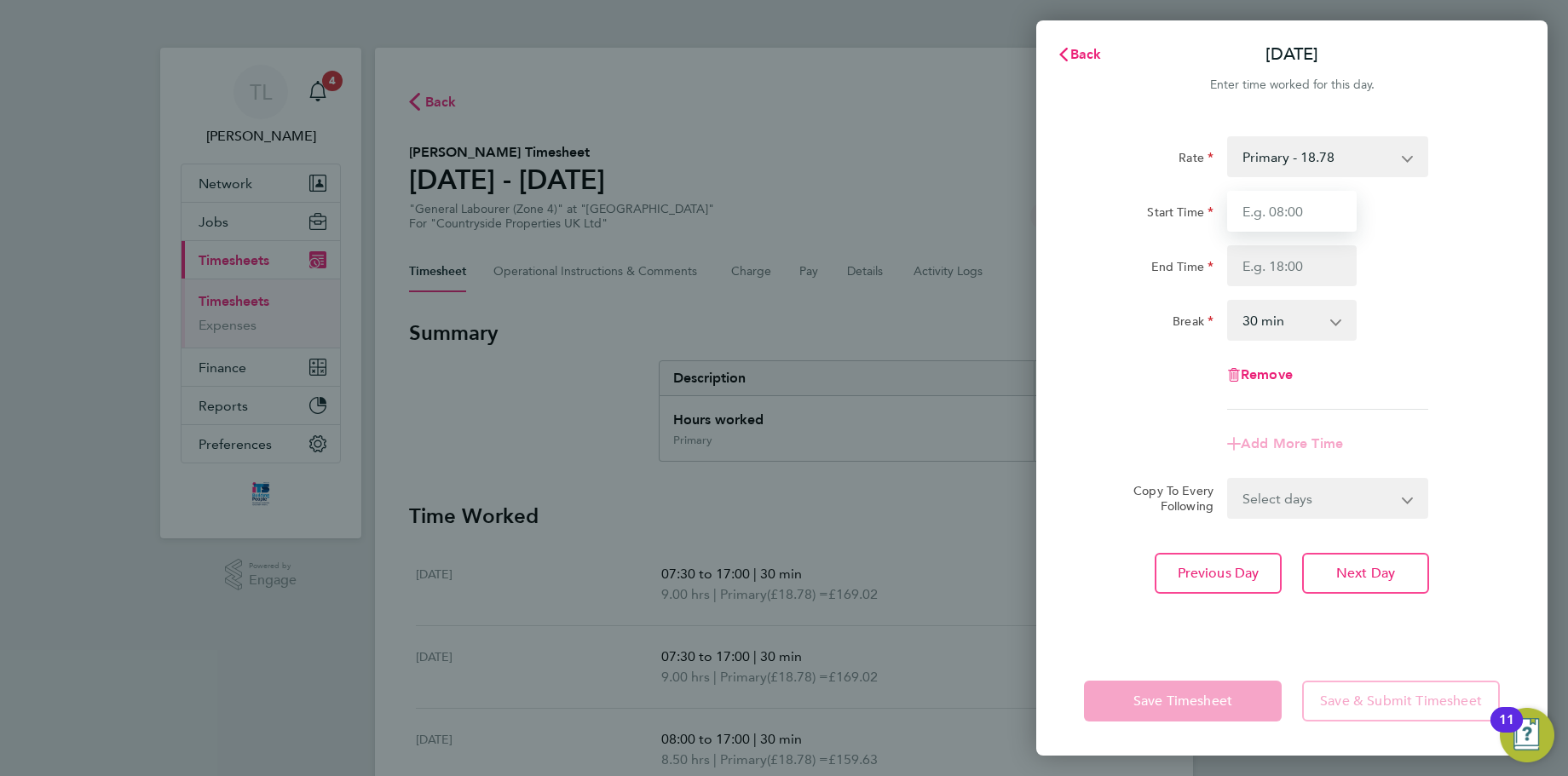
type input "07:30"
click at [1269, 268] on input "End Time" at bounding box center [1292, 265] width 130 height 41
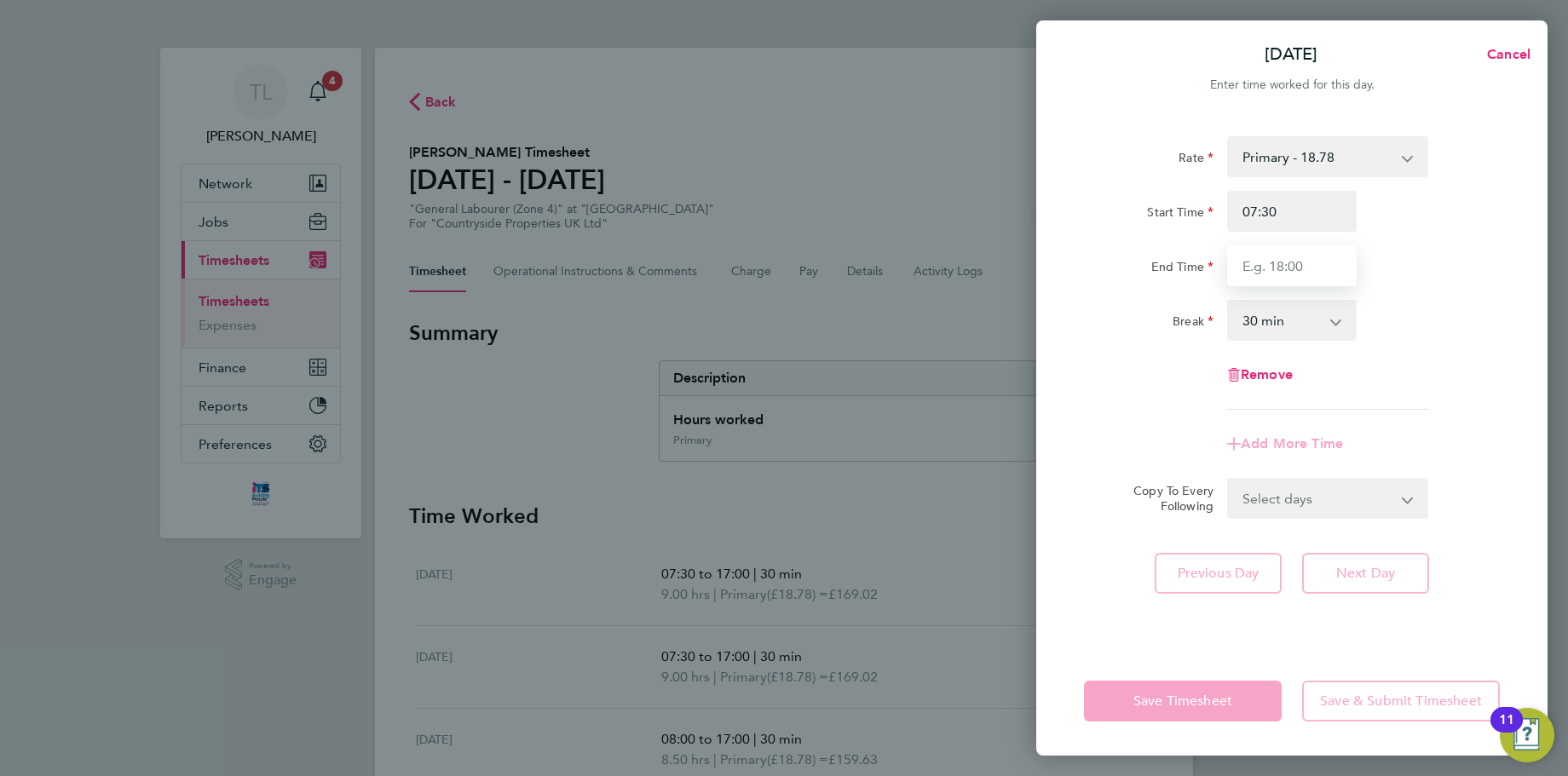
type input "17:00"
click at [1444, 329] on div "Break 0 min 15 min 30 min 45 min 60 min 75 min 90 min" at bounding box center [1291, 319] width 429 height 41
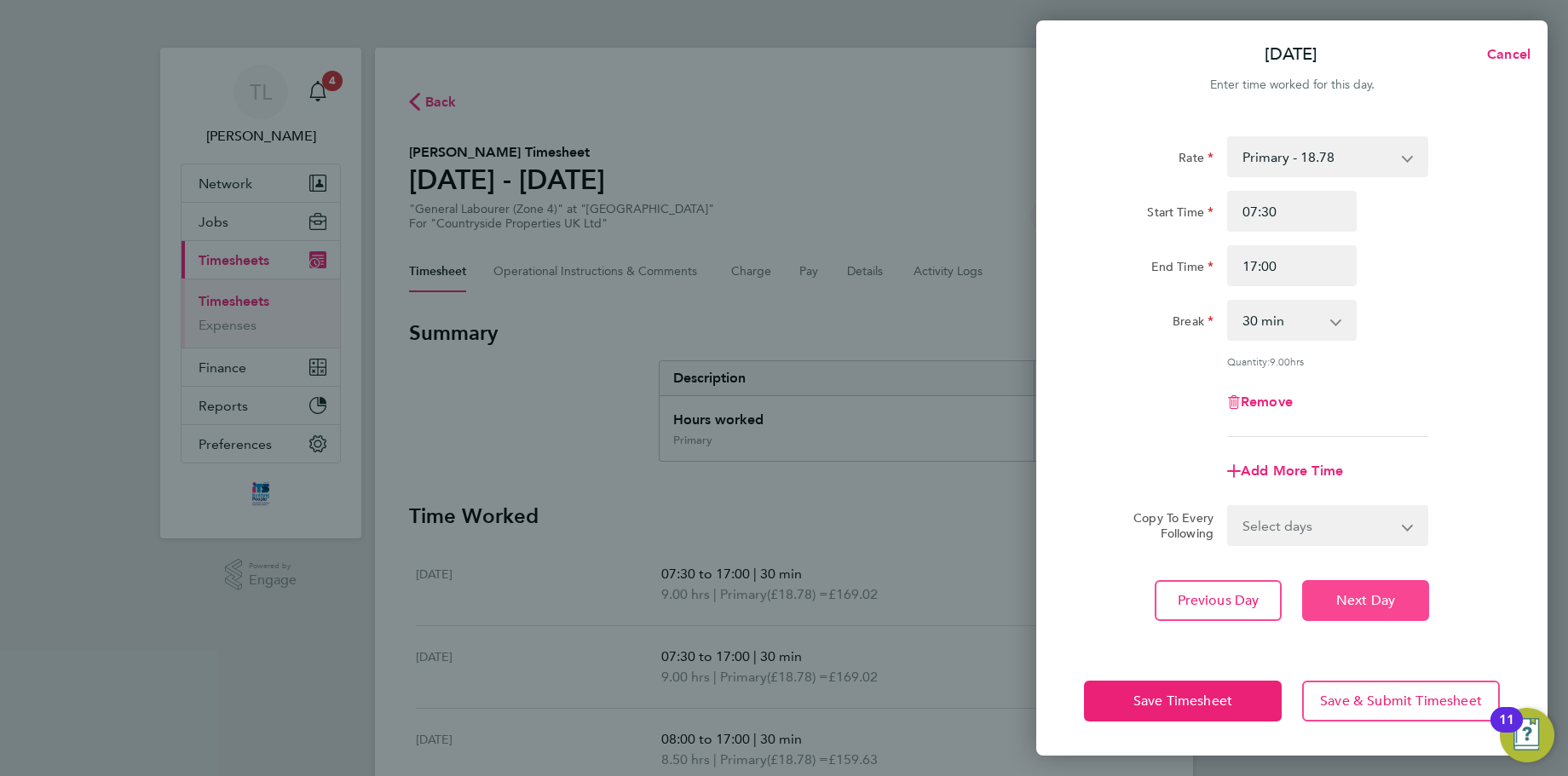
click at [1360, 589] on button "Next Day" at bounding box center [1365, 600] width 127 height 41
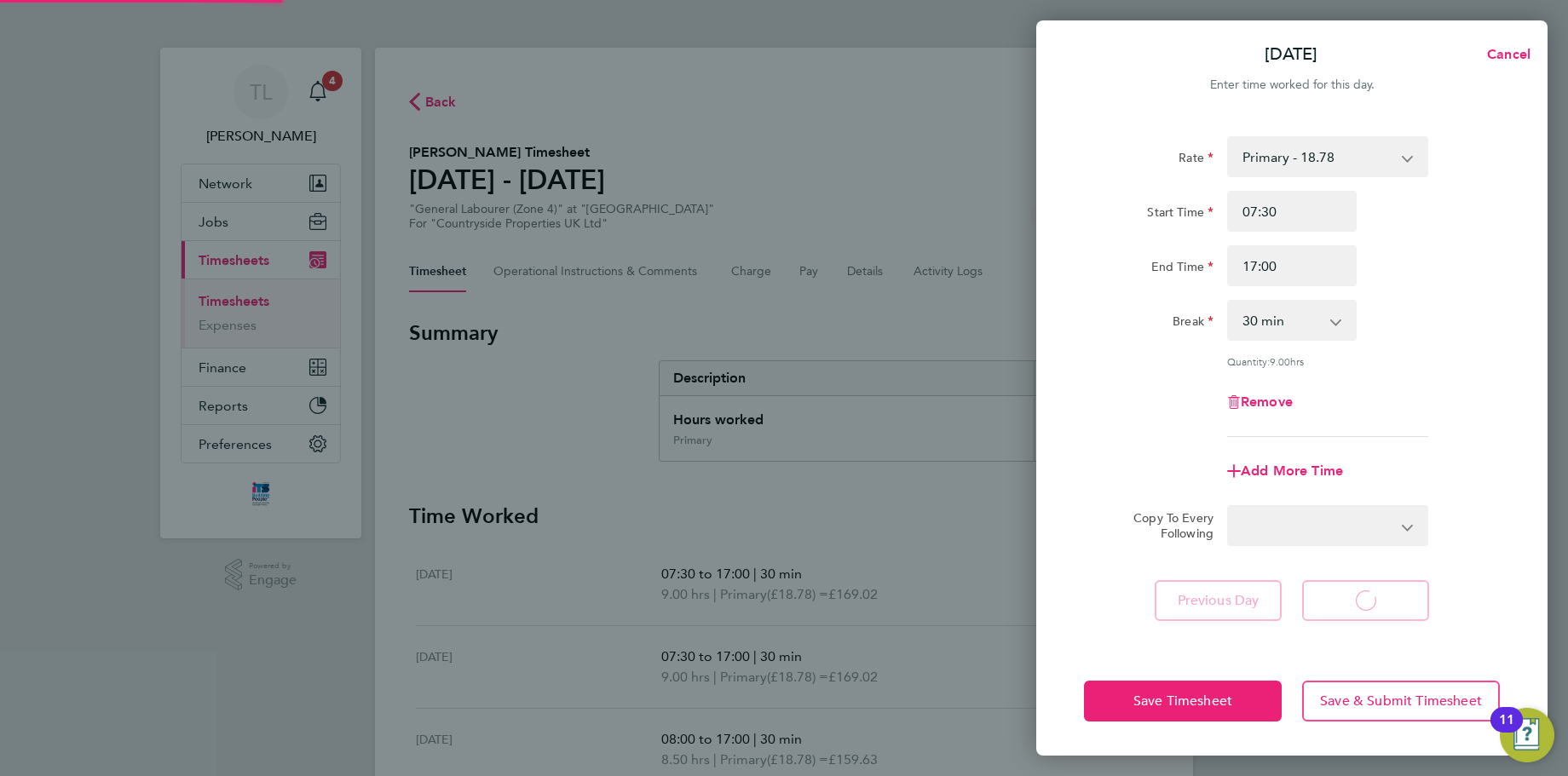
select select "30"
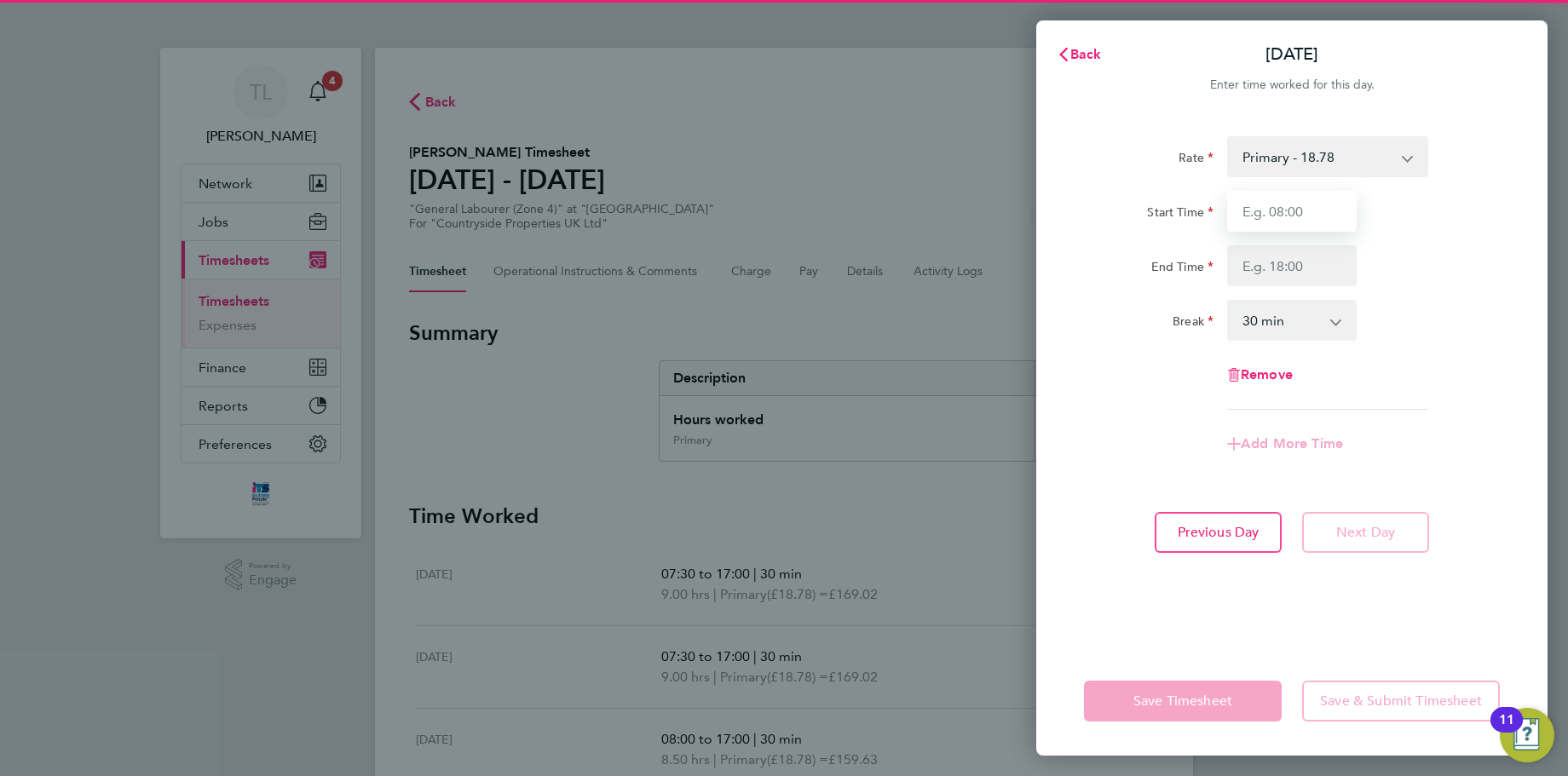
click at [1281, 211] on input "Start Time" at bounding box center [1292, 211] width 130 height 41
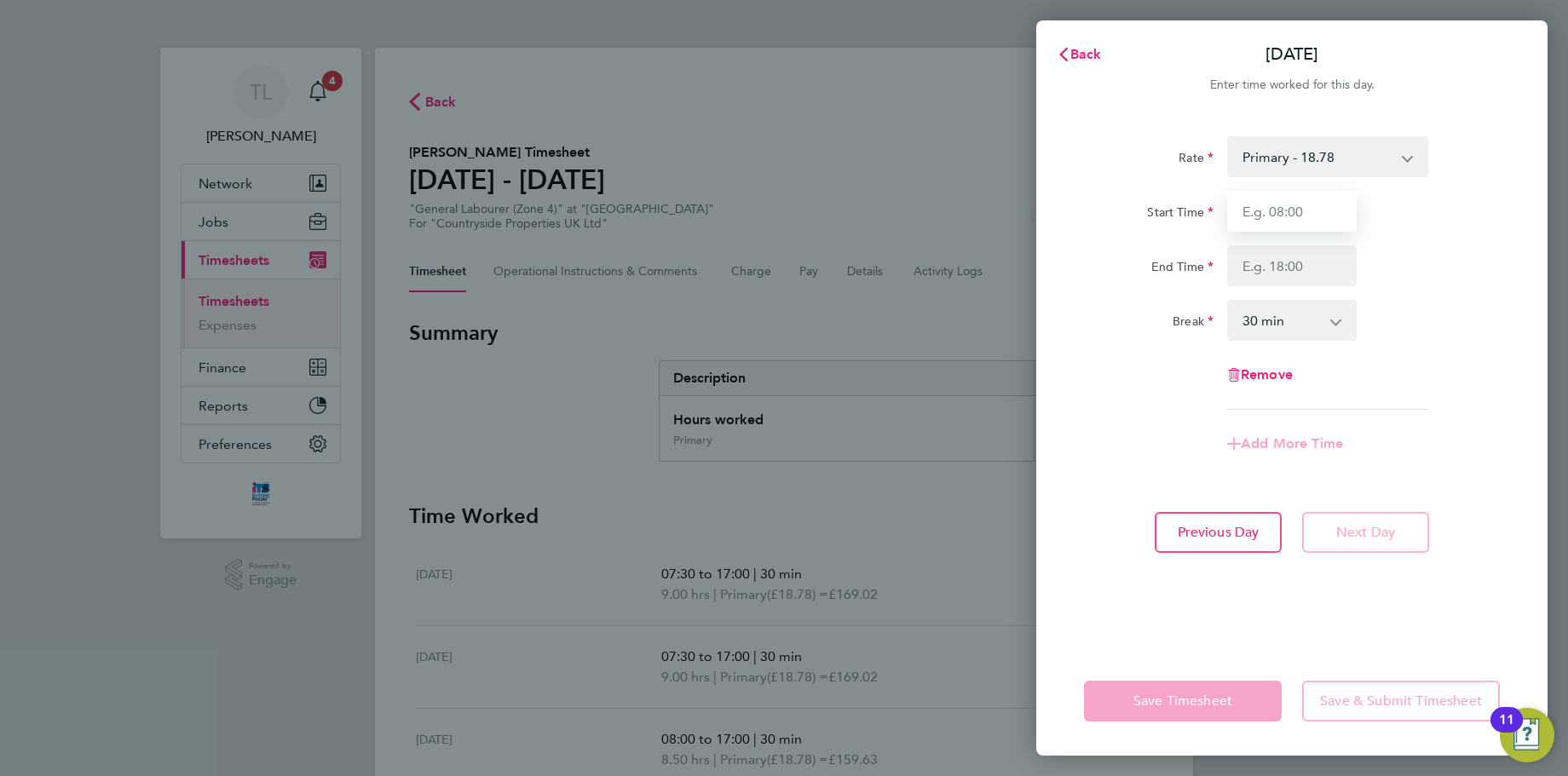
type input "08:00"
click at [1269, 267] on input "End Time" at bounding box center [1292, 265] width 130 height 41
type input "17:00"
click at [1457, 334] on div "Break 0 min 15 min 30 min 45 min 60 min 75 min 90 min" at bounding box center [1291, 319] width 429 height 41
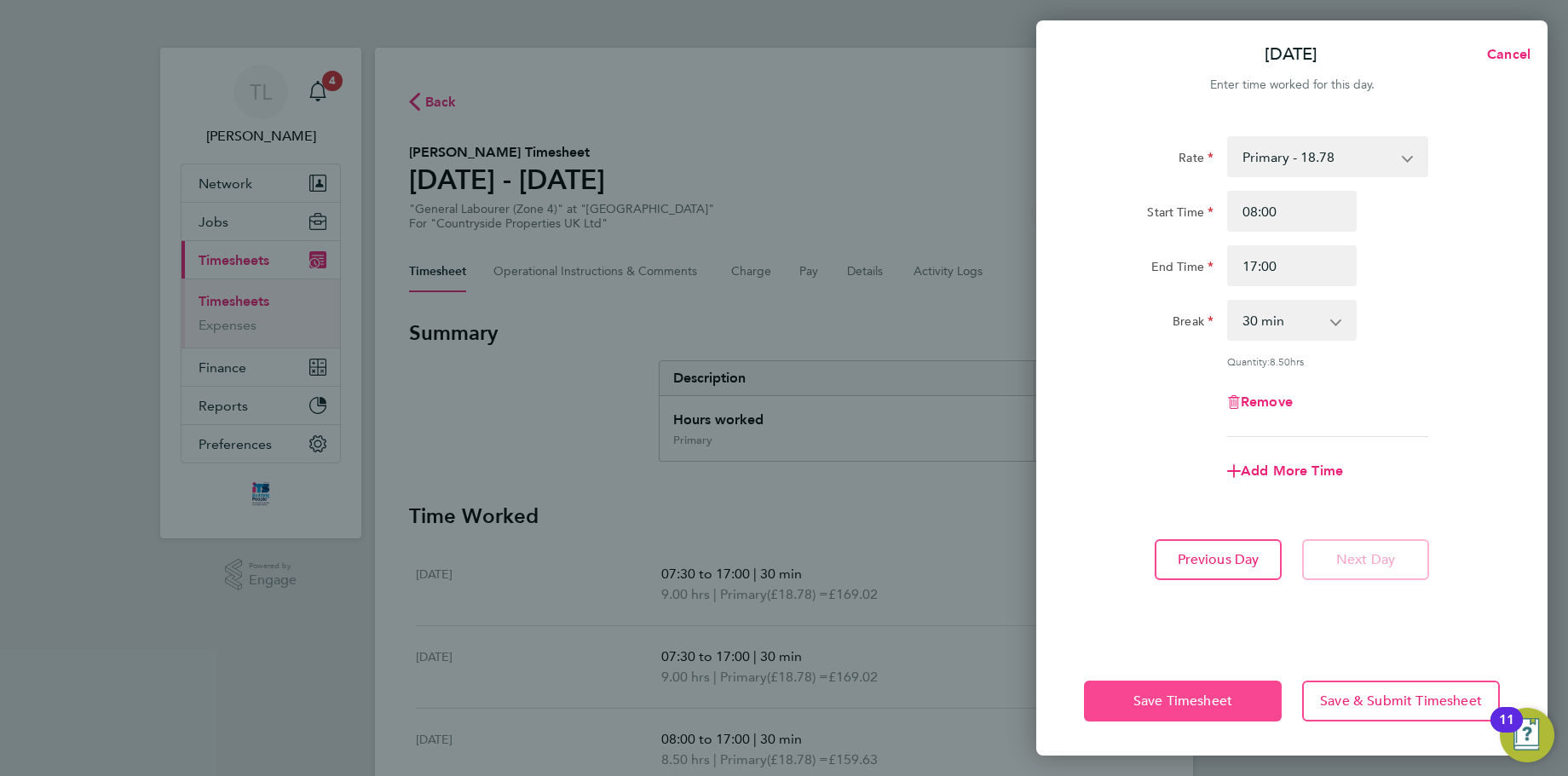
click at [1179, 707] on span "Save Timesheet" at bounding box center [1182, 701] width 98 height 17
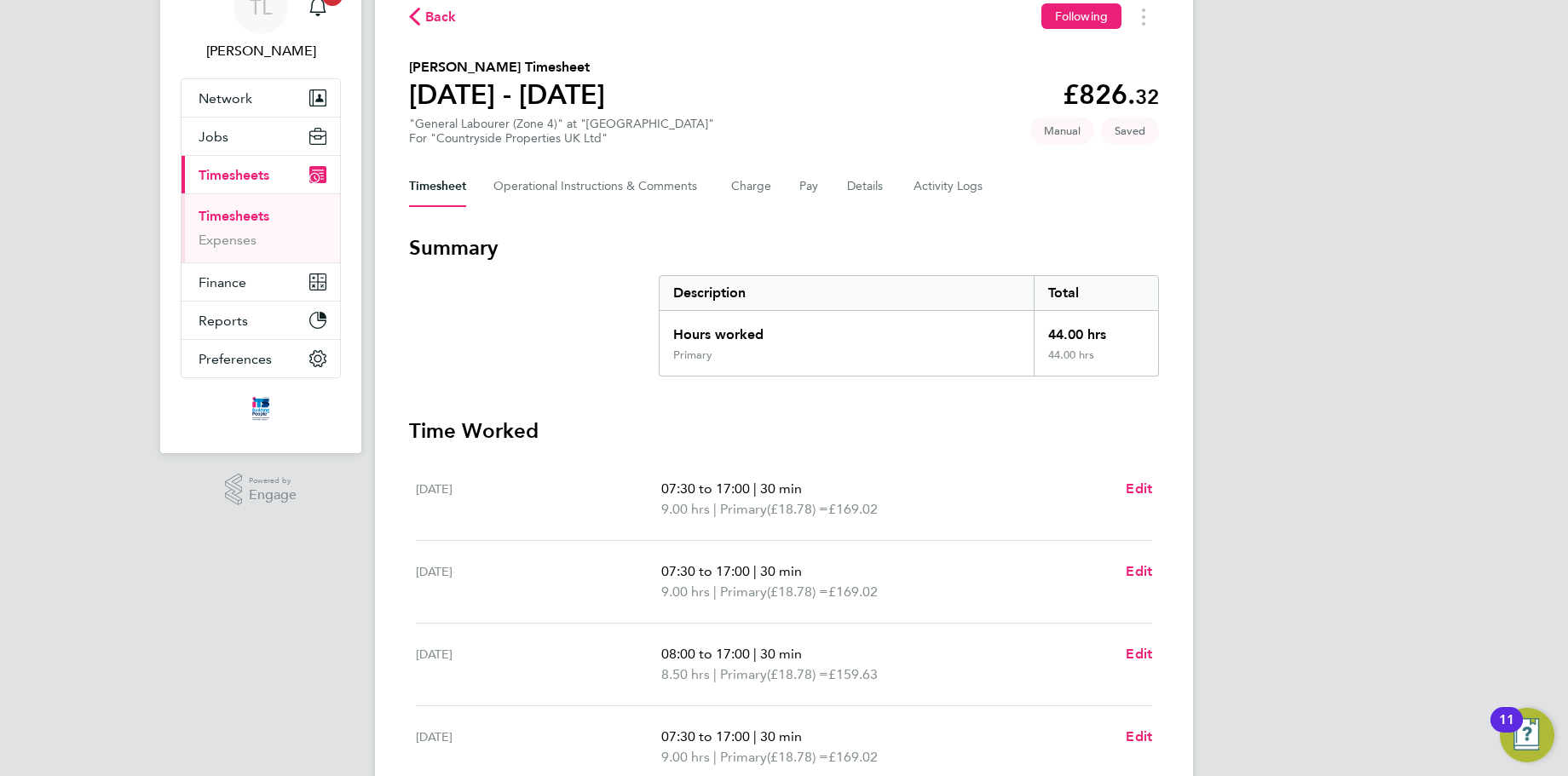
scroll to position [331, 0]
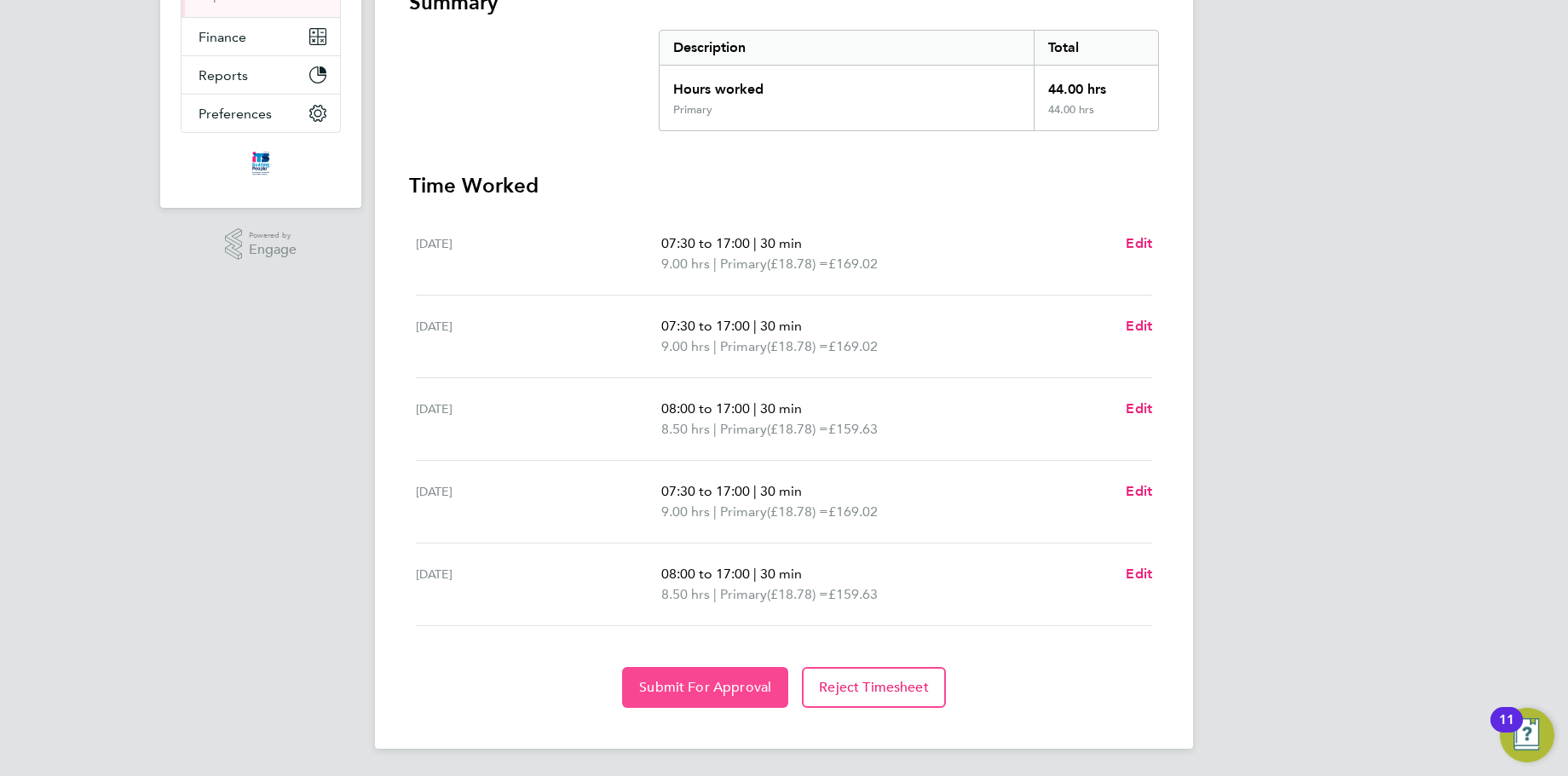
click at [704, 689] on span "Submit For Approval" at bounding box center [705, 687] width 132 height 17
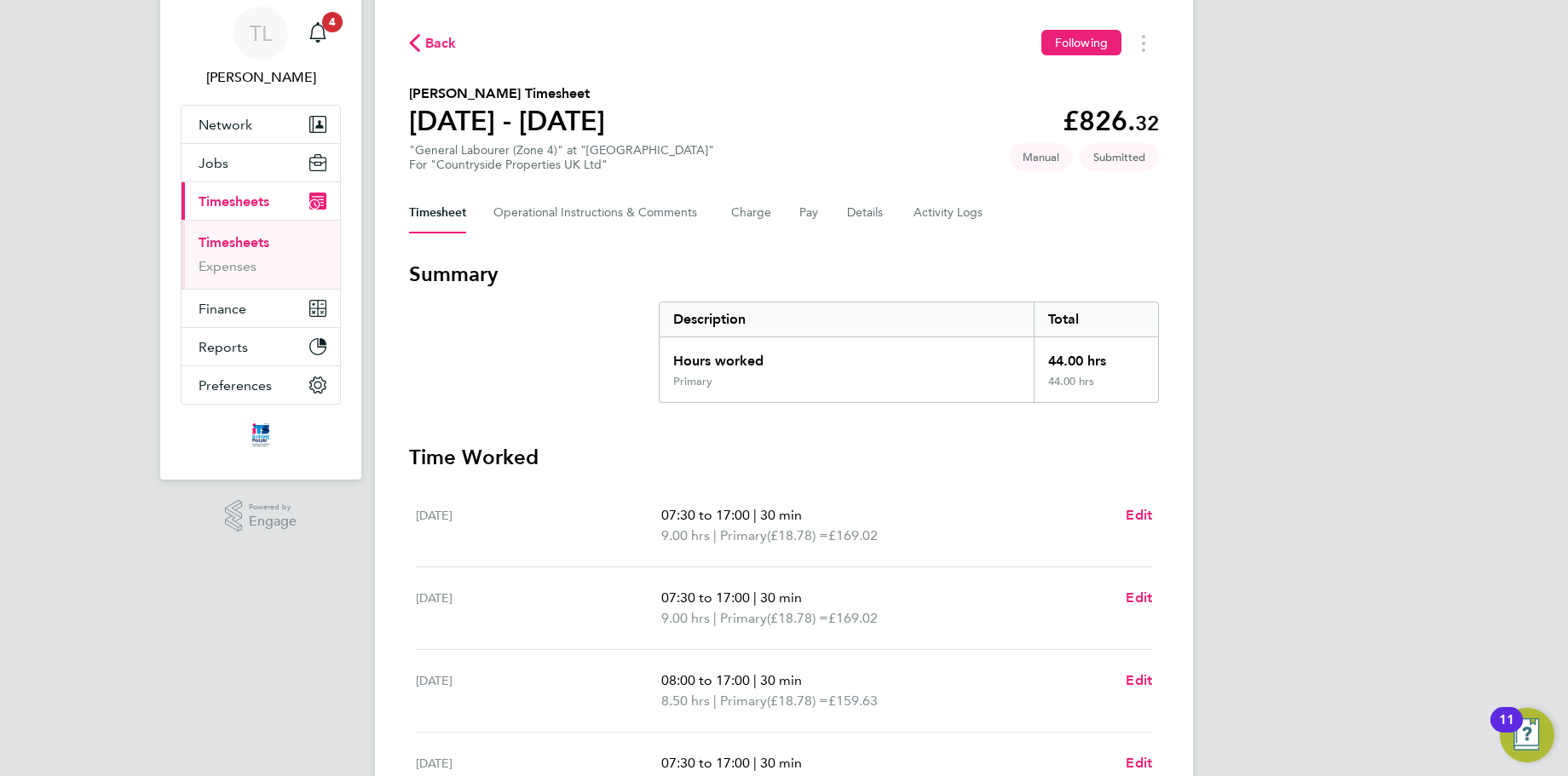
scroll to position [0, 0]
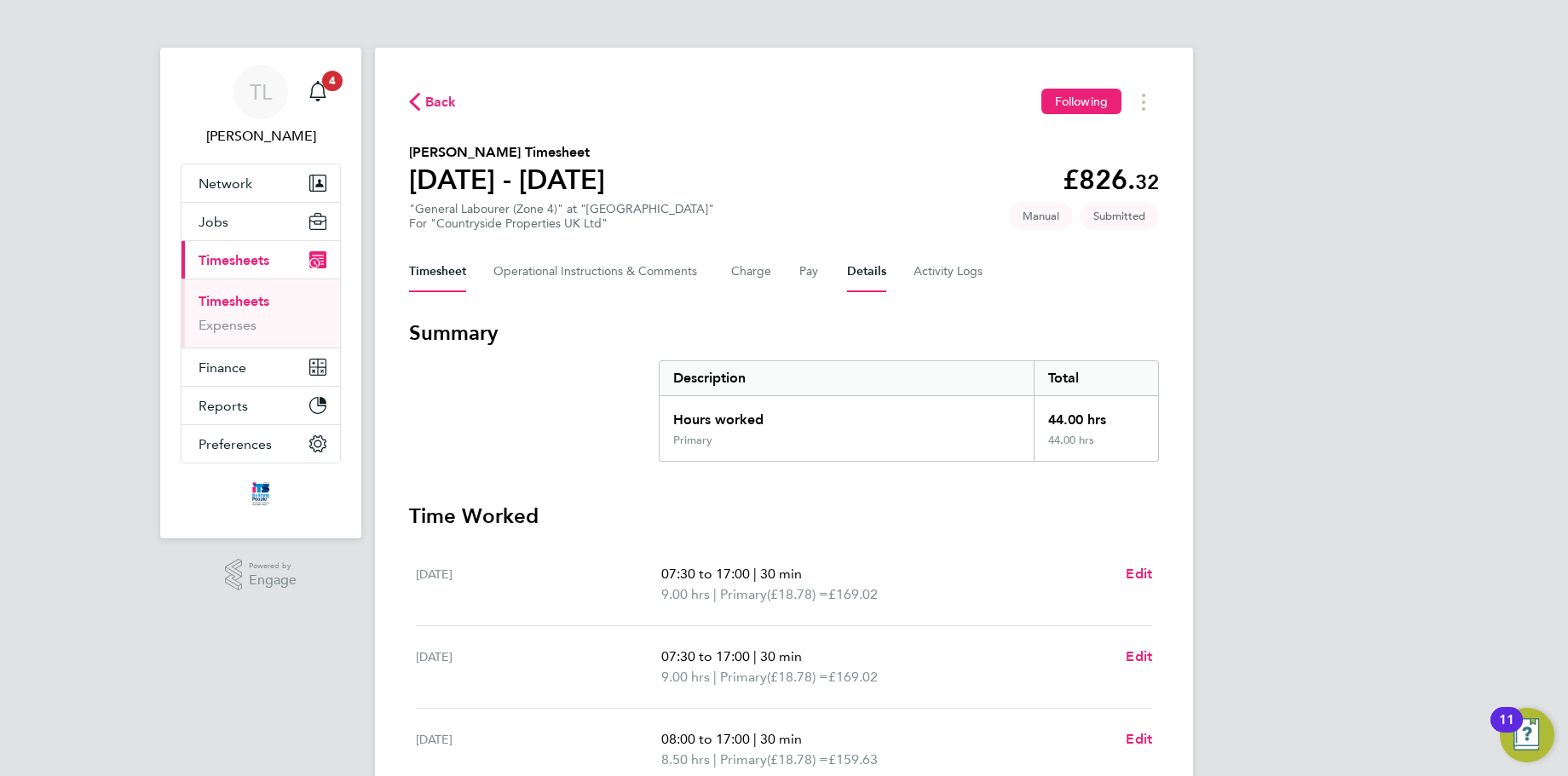
click at [866, 263] on button "Details" at bounding box center [866, 271] width 39 height 41
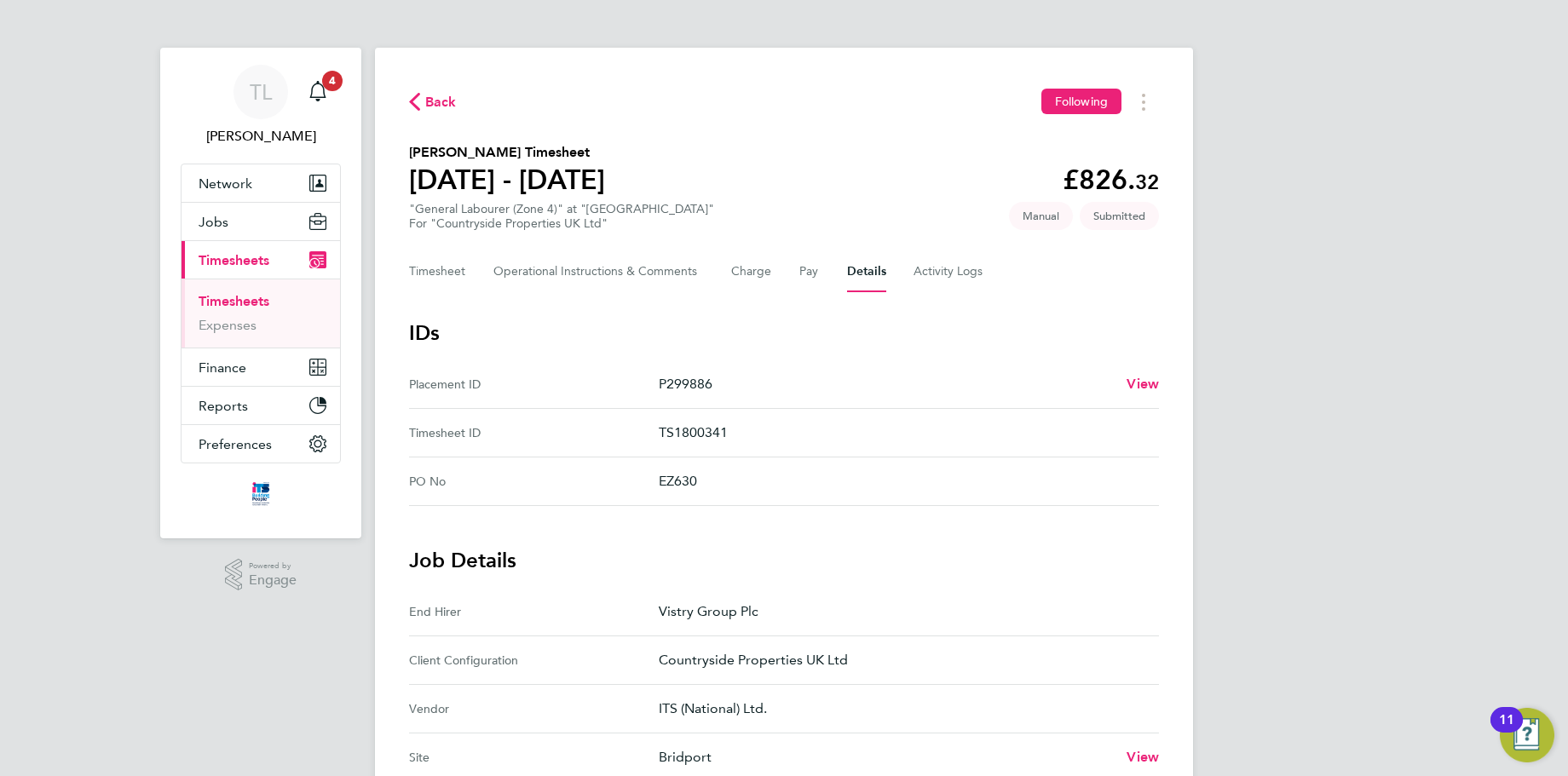
click at [426, 96] on span "Back" at bounding box center [440, 103] width 32 height 21
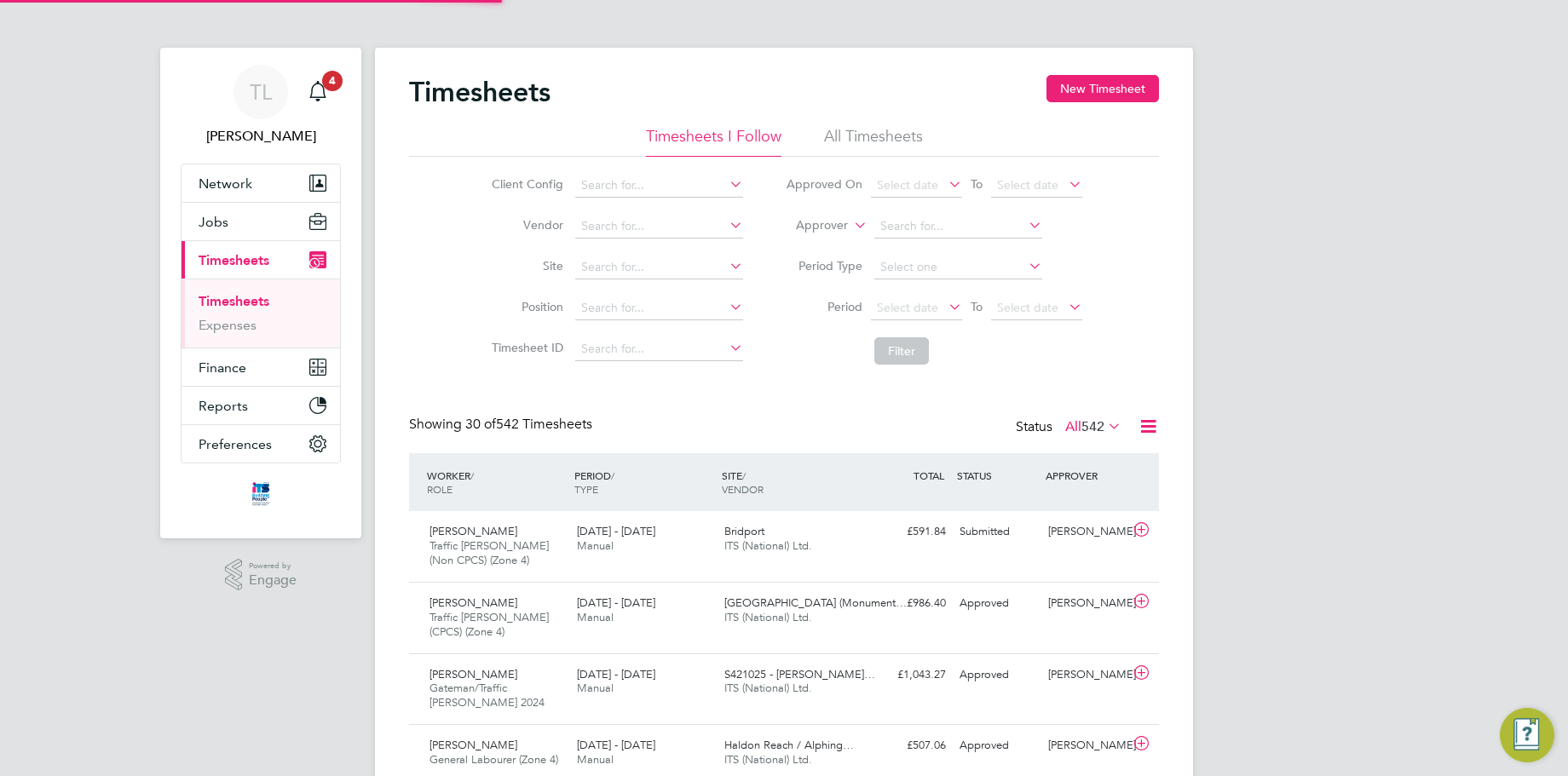
scroll to position [57, 149]
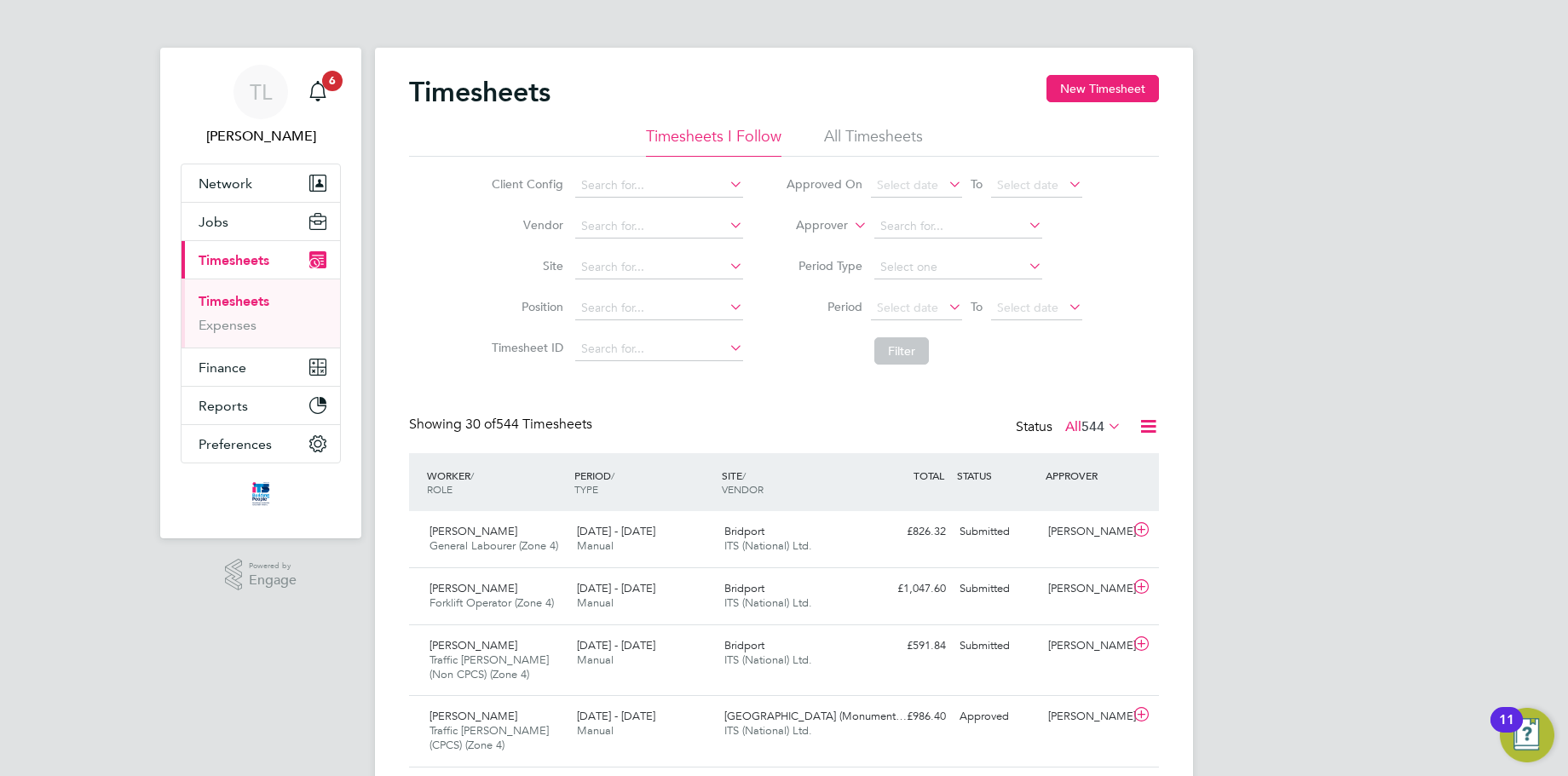
click at [232, 300] on link "Timesheets" at bounding box center [234, 300] width 71 height 16
click at [688, 549] on div "[DATE] - [DATE] Manual" at bounding box center [643, 539] width 148 height 42
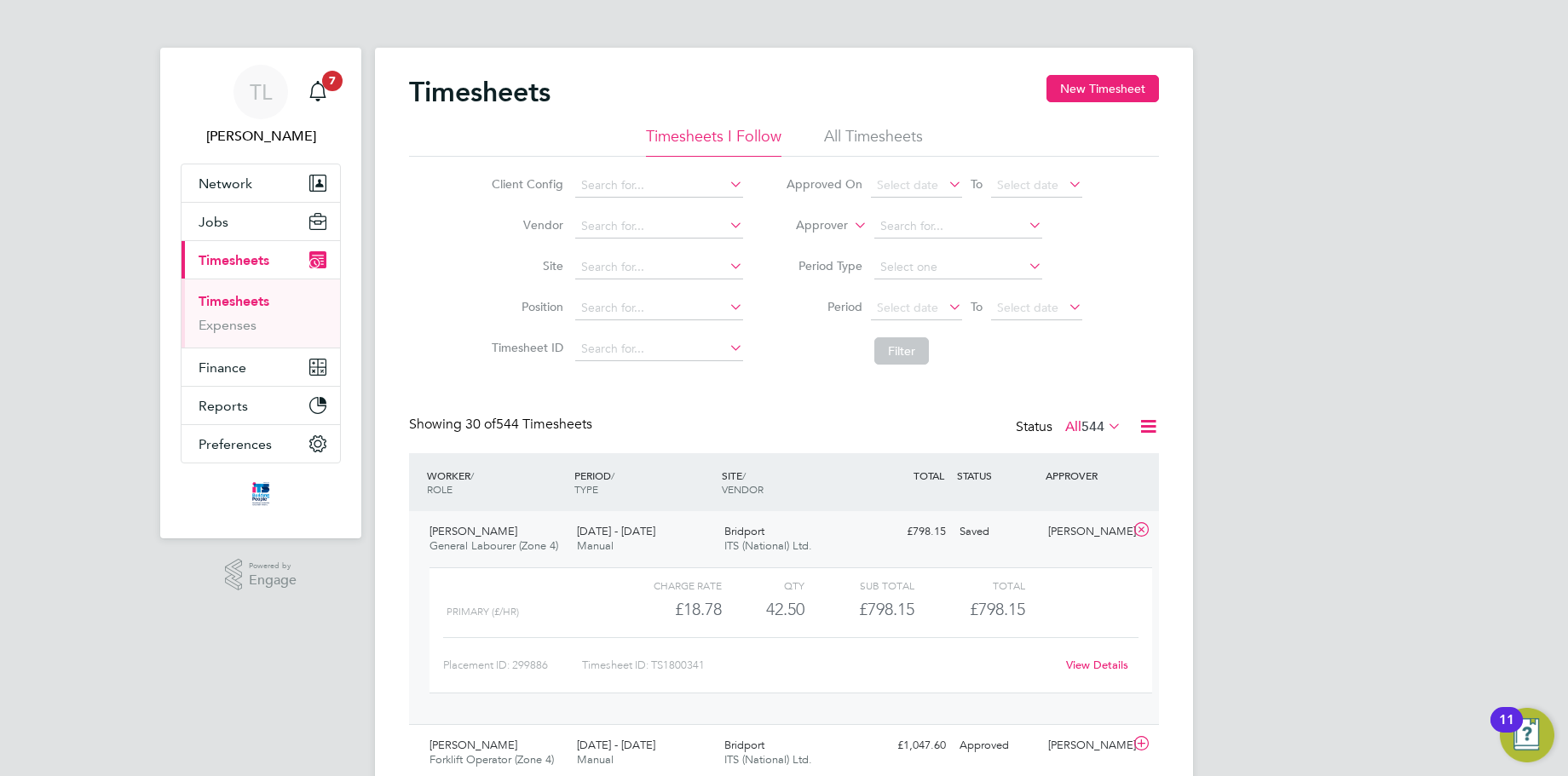
click at [1101, 661] on link "View Details" at bounding box center [1097, 665] width 62 height 15
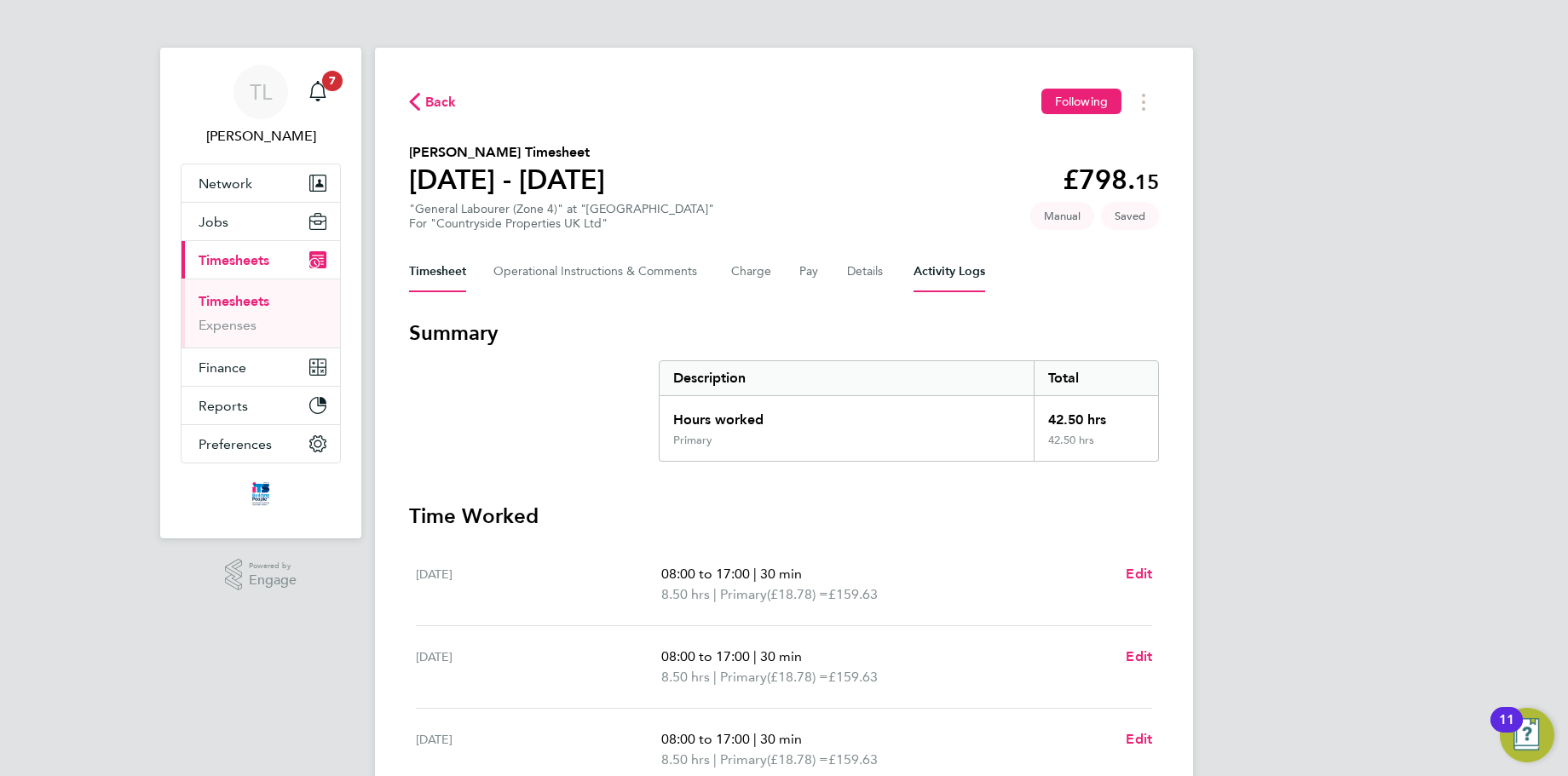
click at [926, 274] on Logs-tab "Activity Logs" at bounding box center [949, 271] width 72 height 41
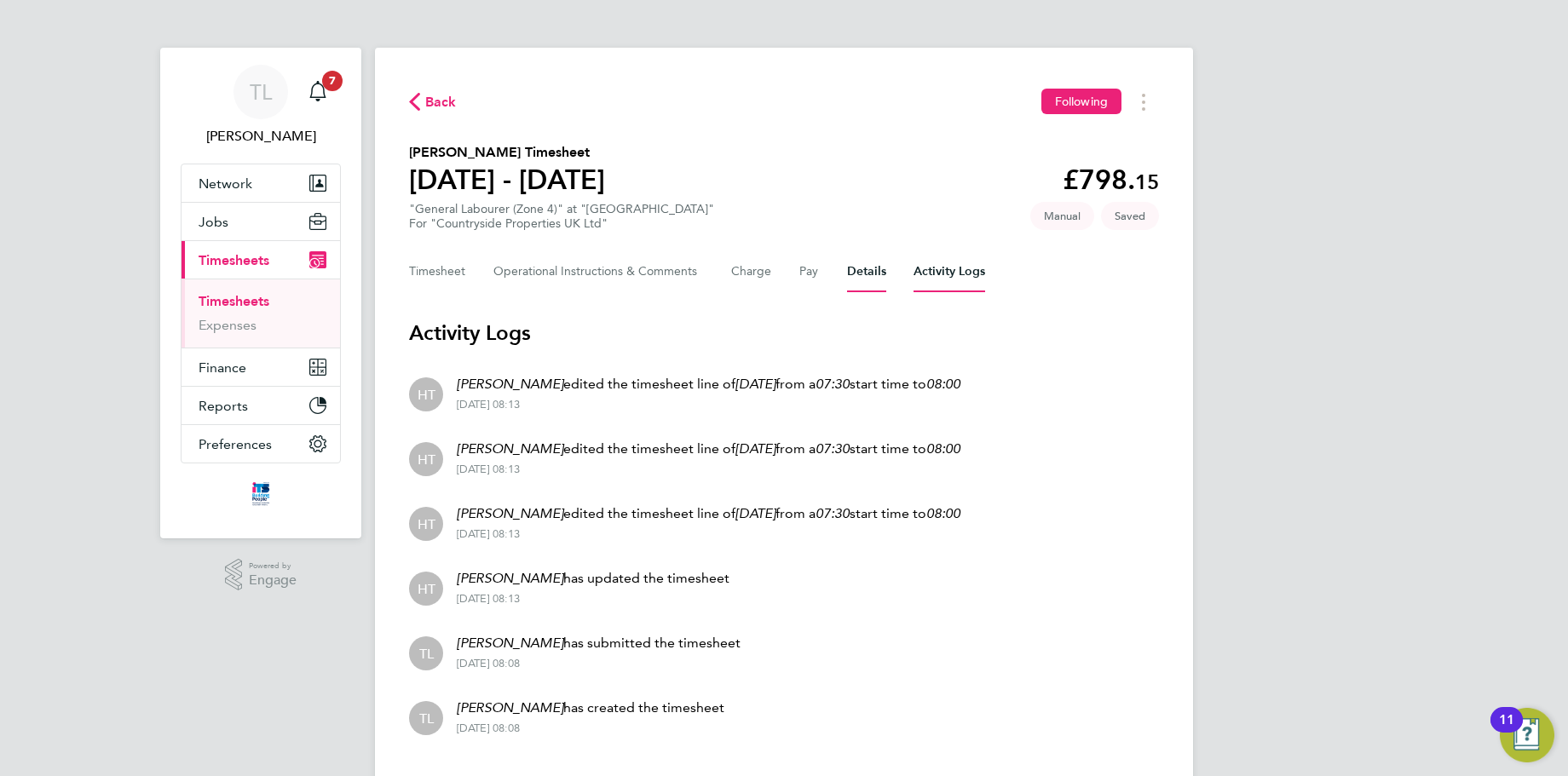
click at [862, 267] on button "Details" at bounding box center [866, 271] width 39 height 41
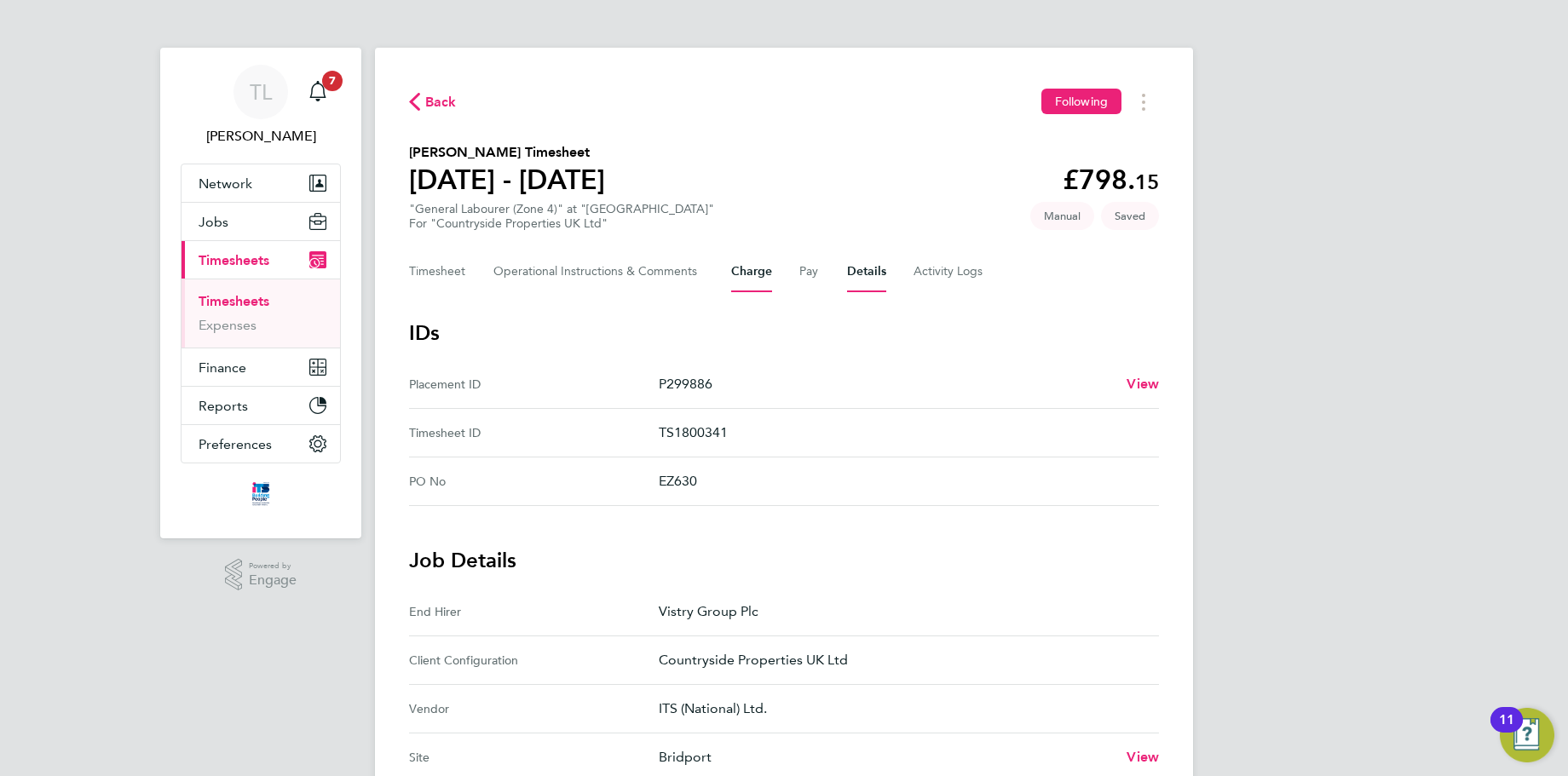
click at [743, 281] on button "Charge" at bounding box center [751, 271] width 41 height 41
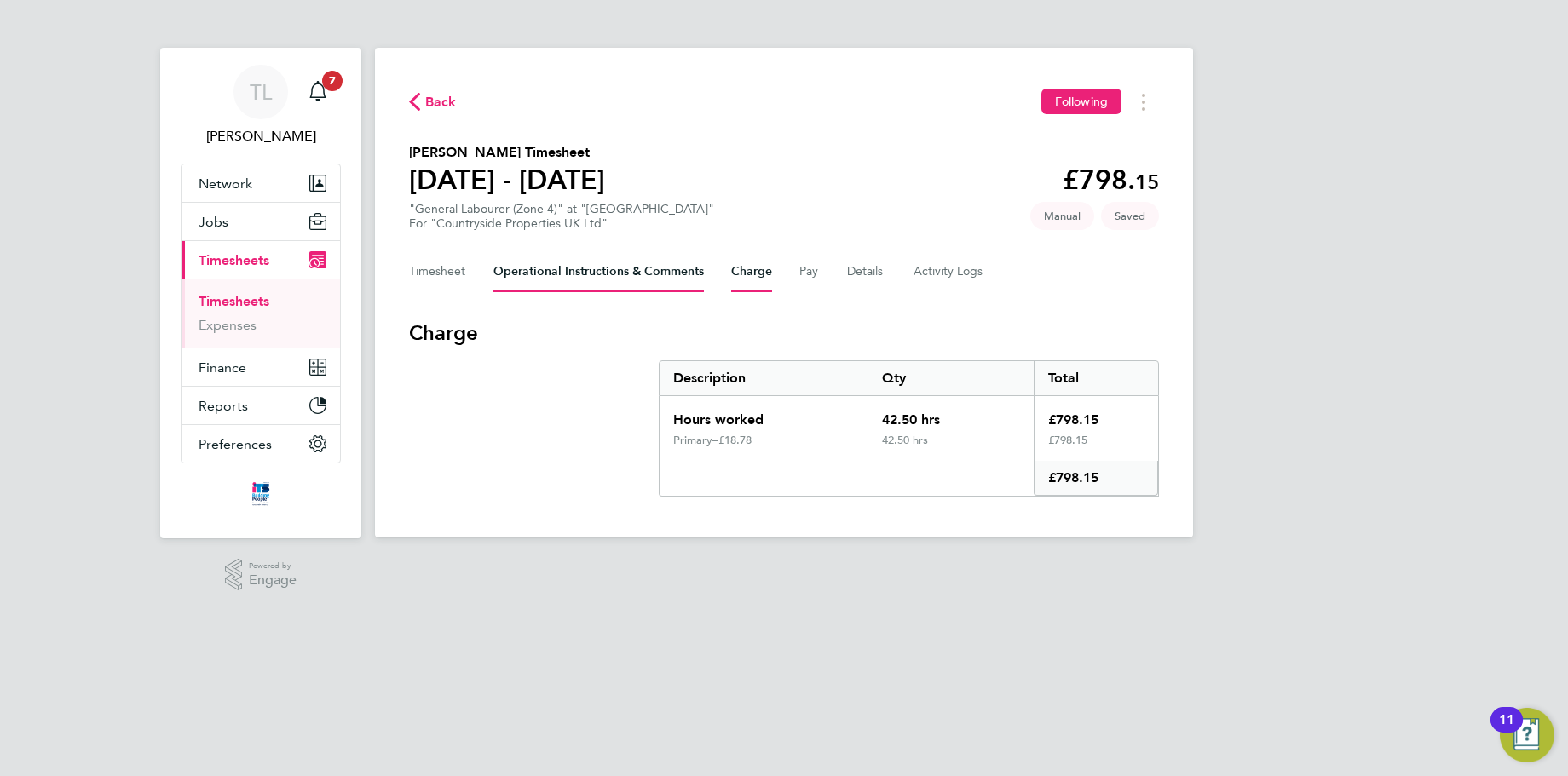
click at [609, 271] on Comments-tab "Operational Instructions & Comments" at bounding box center [598, 271] width 211 height 41
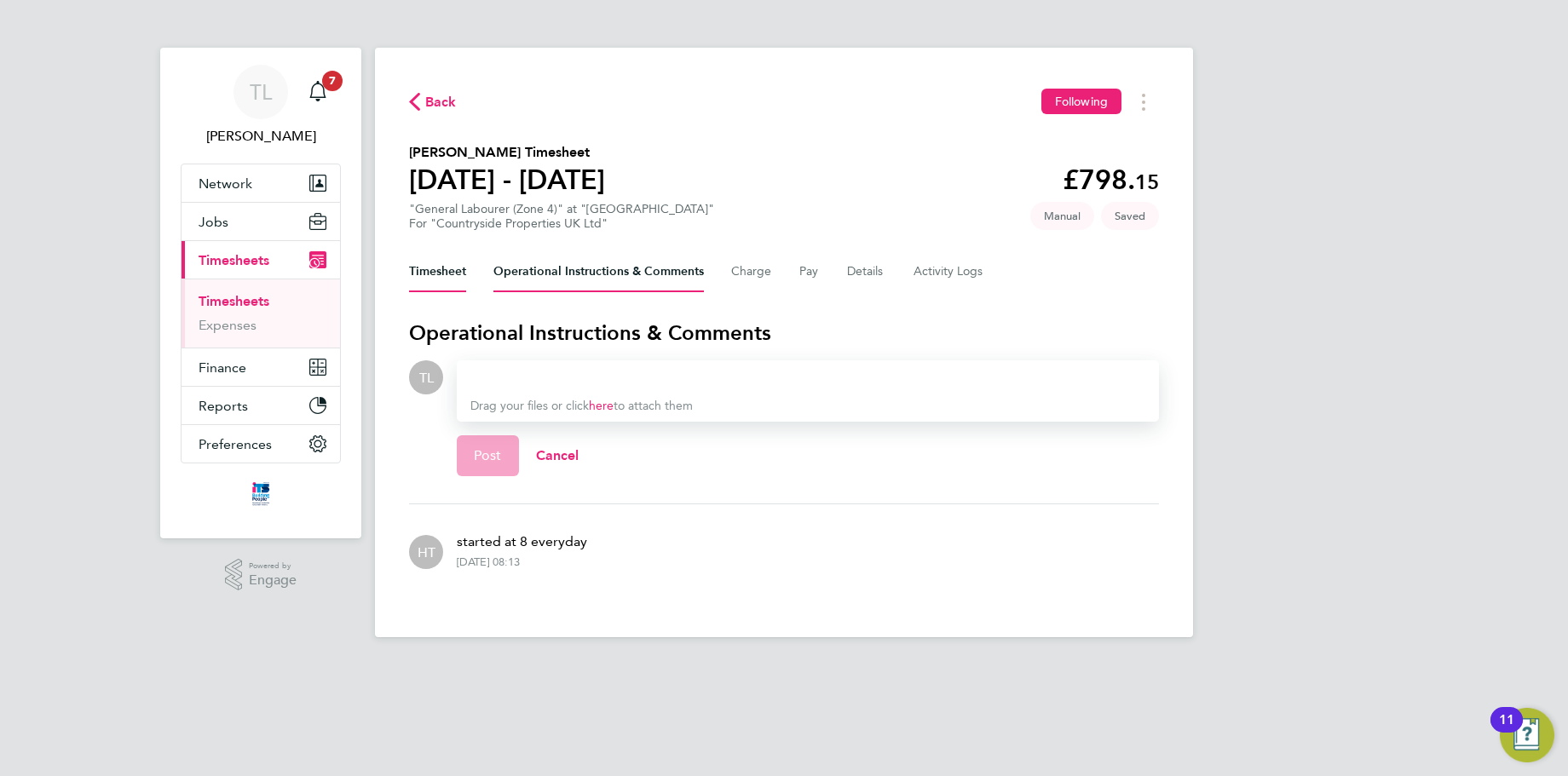
click at [432, 262] on button "Timesheet" at bounding box center [438, 271] width 57 height 41
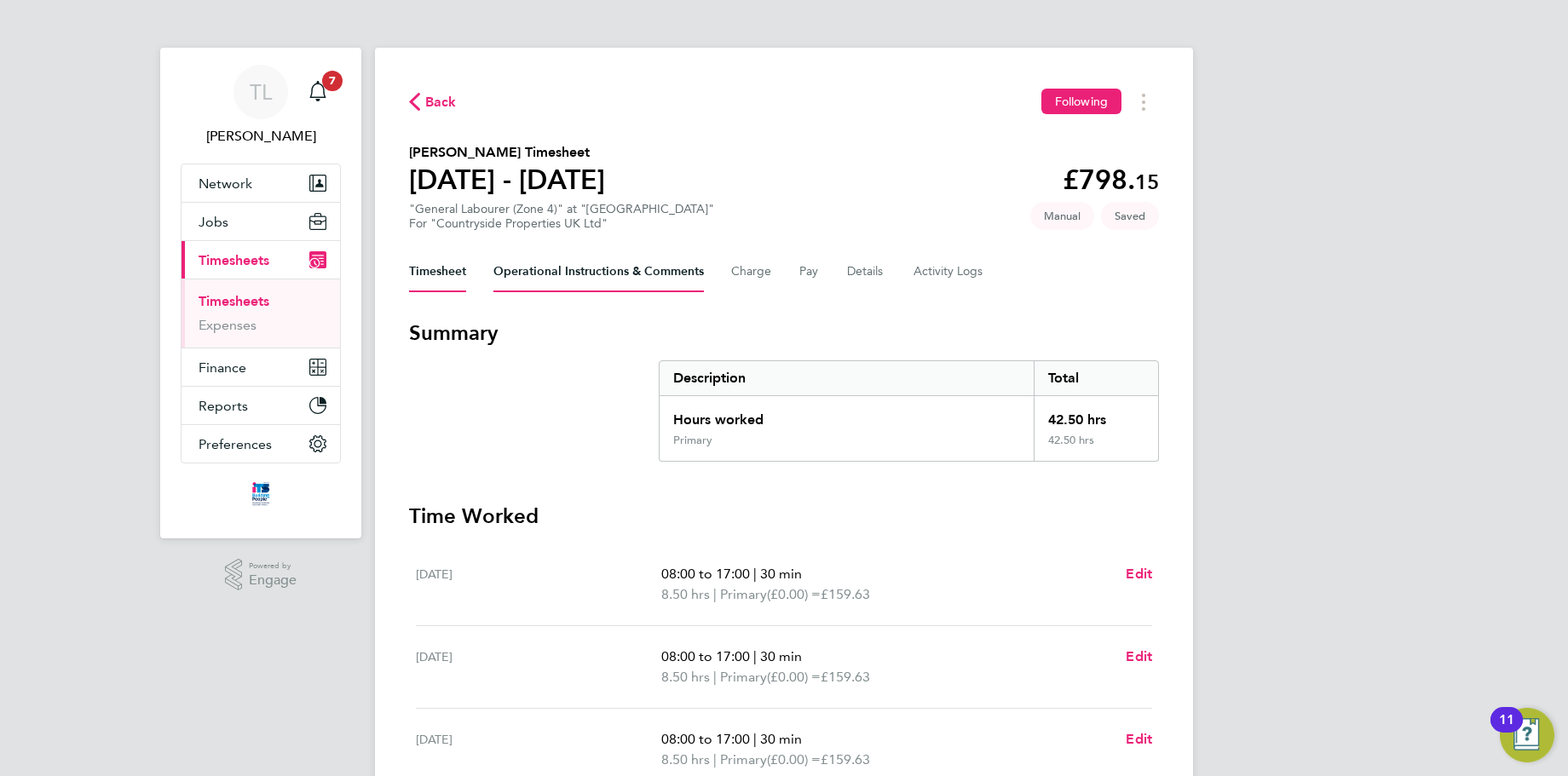
click at [611, 263] on Comments-tab "Operational Instructions & Comments" at bounding box center [598, 271] width 211 height 41
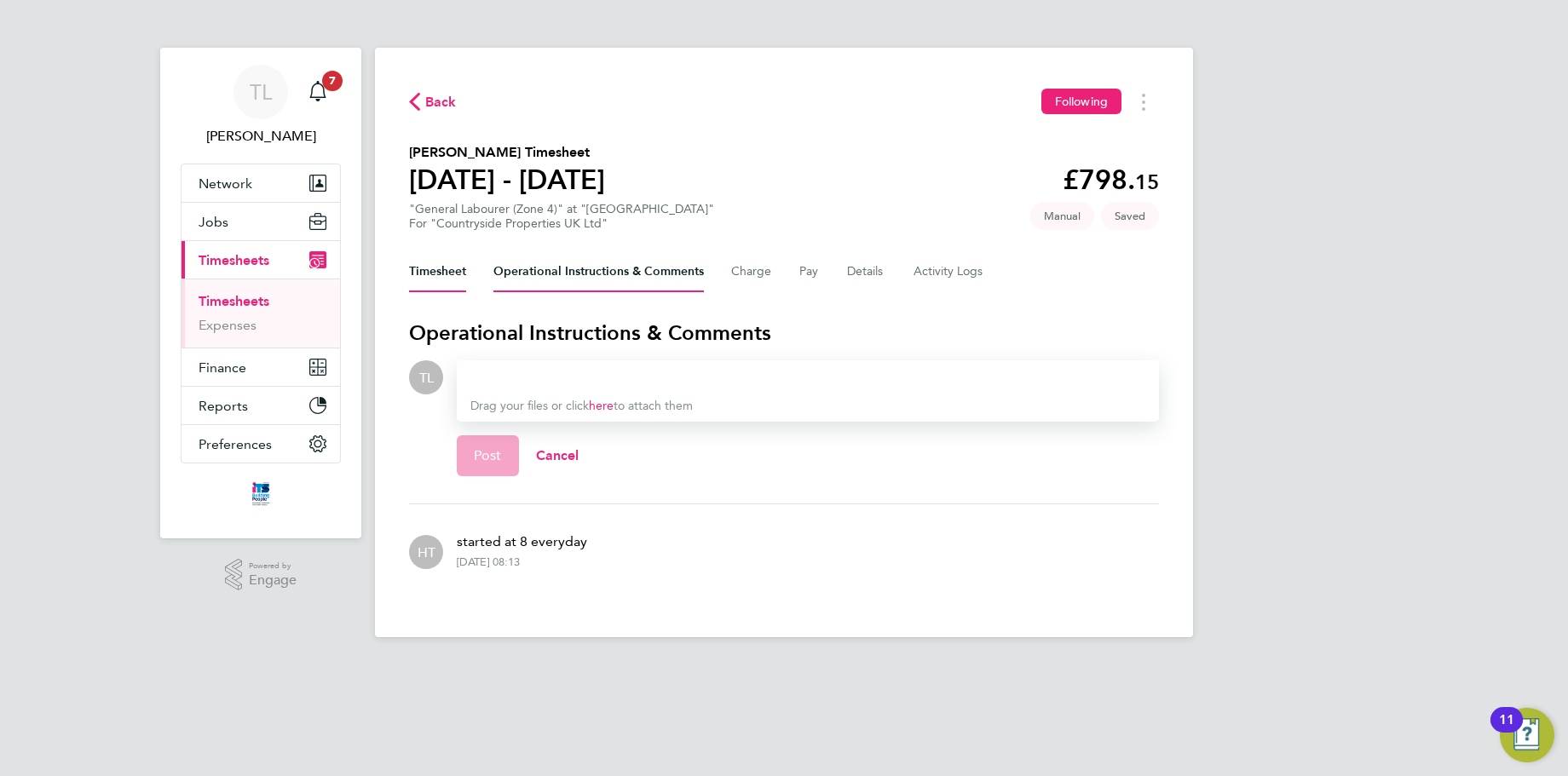
click at [444, 268] on button "Timesheet" at bounding box center [438, 271] width 57 height 41
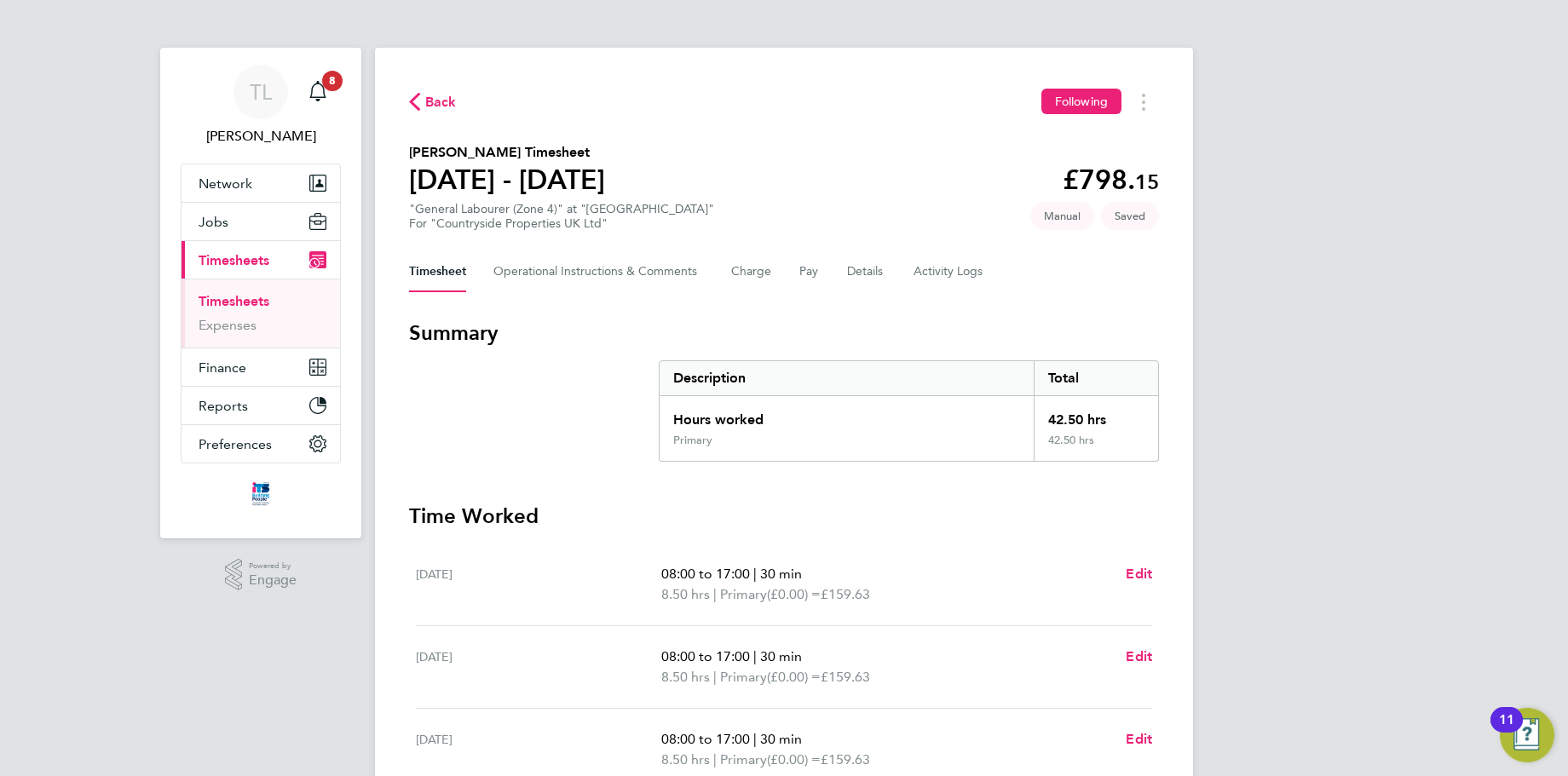
click at [428, 94] on span "Back" at bounding box center [440, 103] width 32 height 21
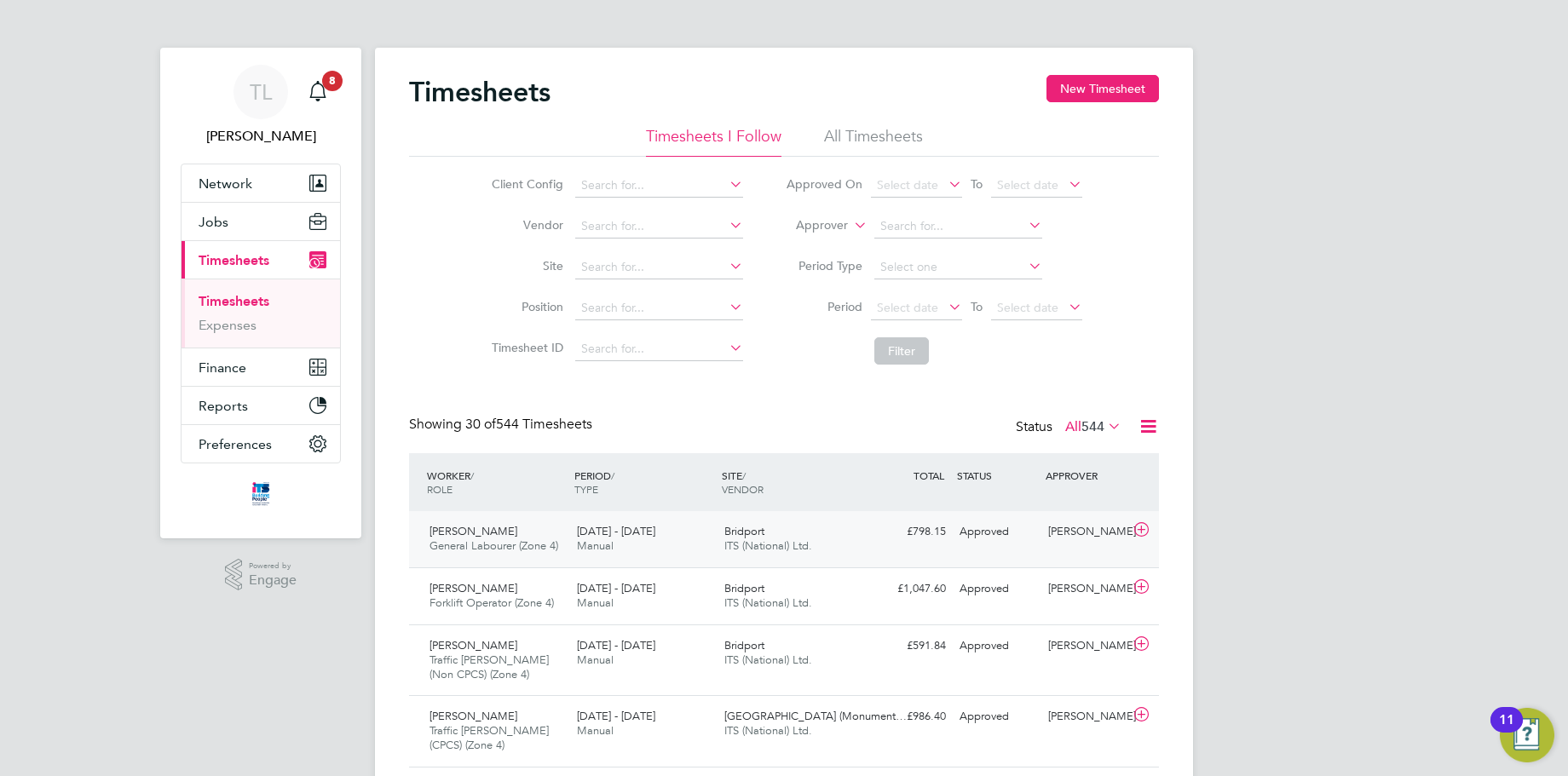
click at [848, 542] on div "Bridport ITS (National) Ltd." at bounding box center [791, 539] width 148 height 42
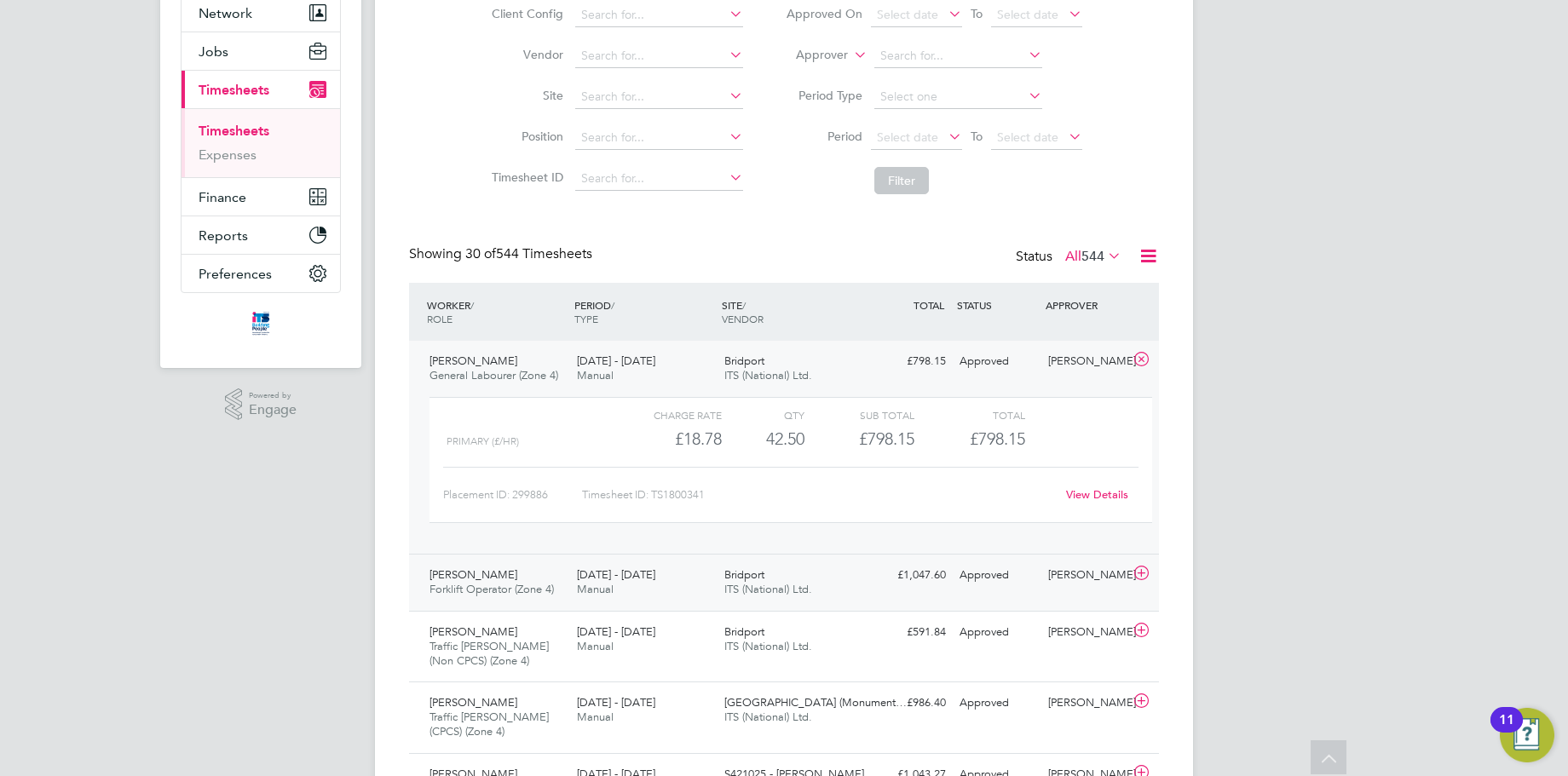
click at [825, 588] on div "Bridport ITS (National) Ltd." at bounding box center [791, 582] width 148 height 42
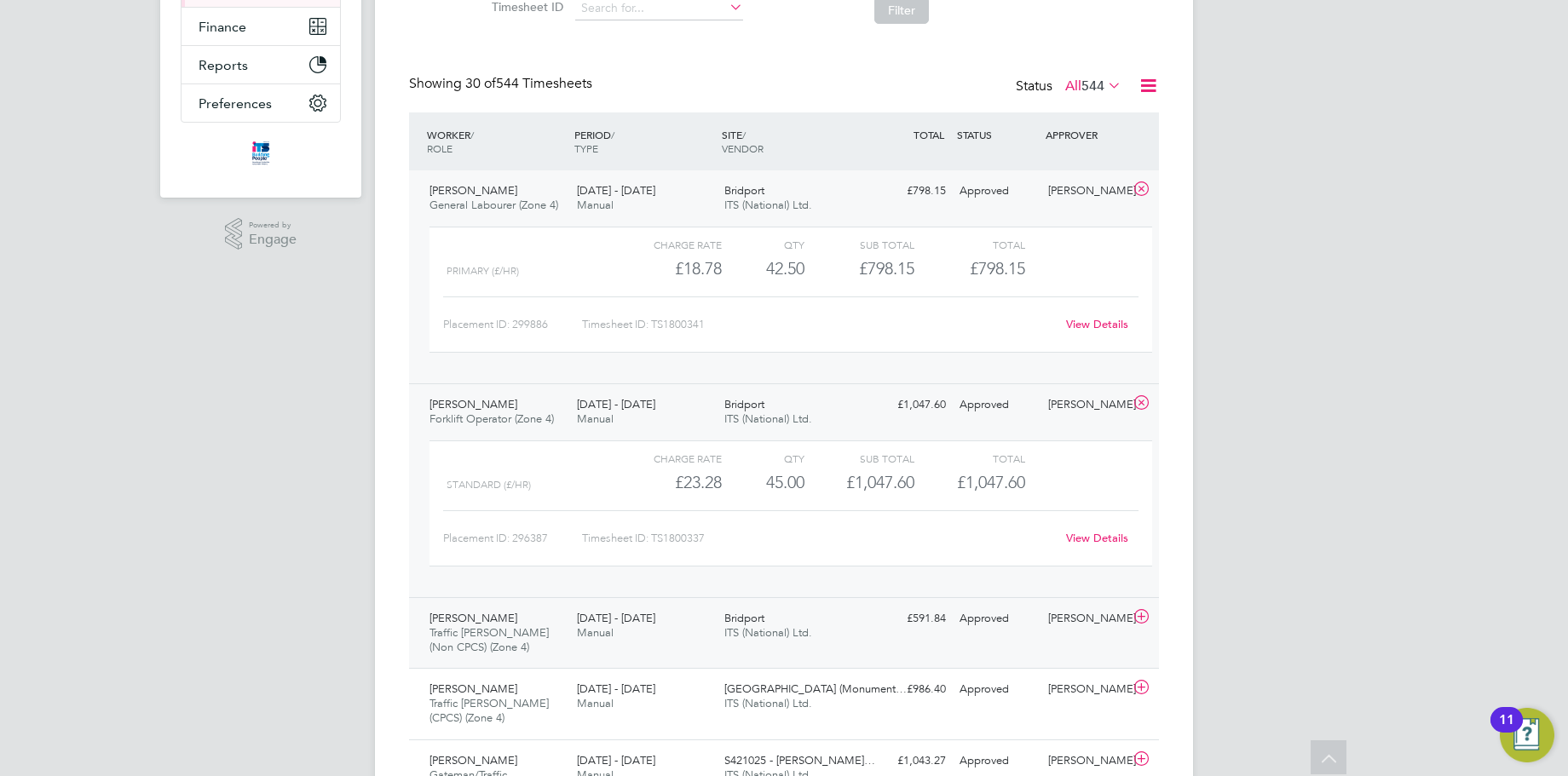
click at [825, 632] on div "Bridport ITS (National) Ltd." at bounding box center [791, 626] width 148 height 42
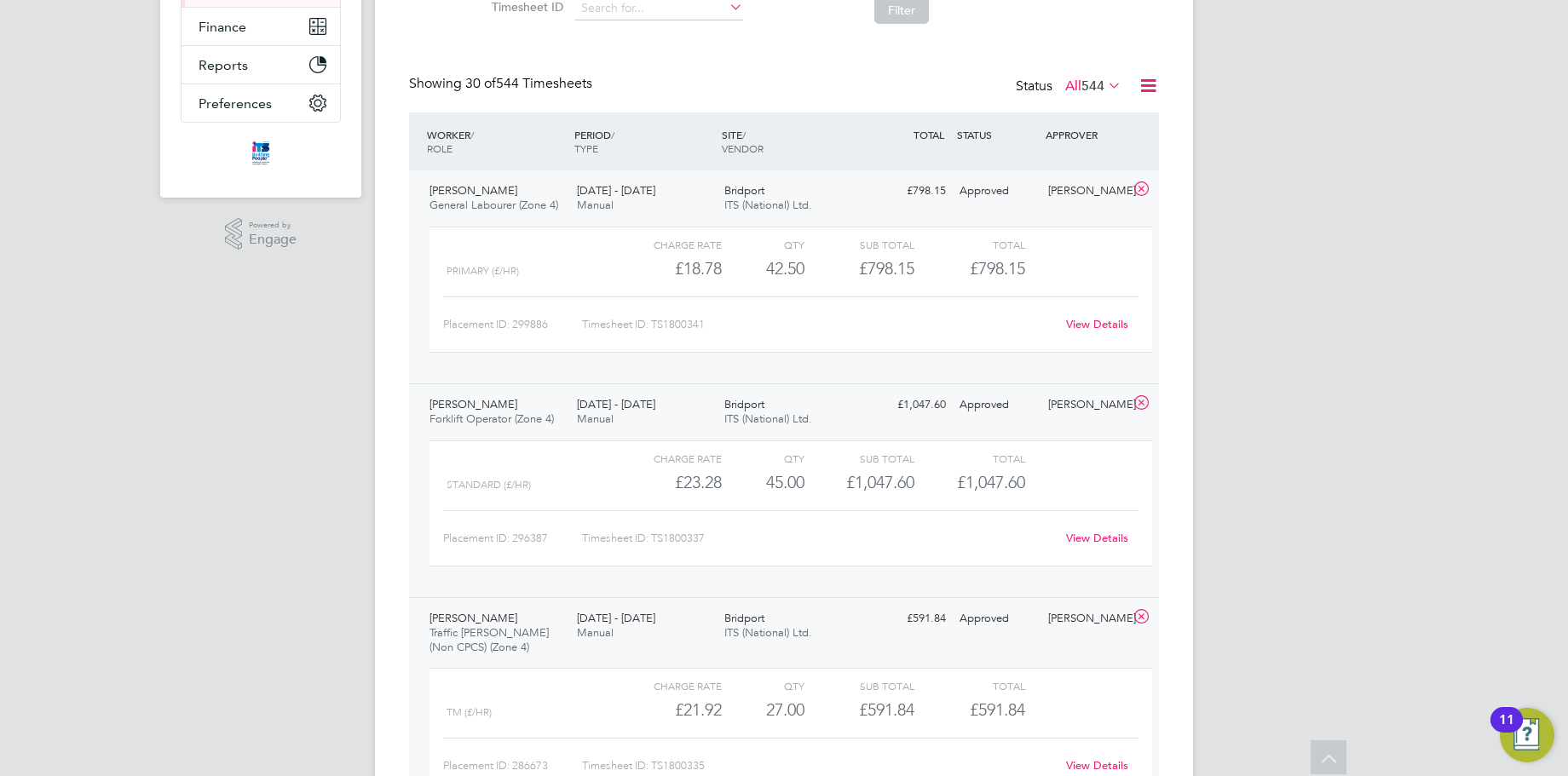
click at [806, 205] on span "ITS (National) Ltd." at bounding box center [768, 205] width 88 height 15
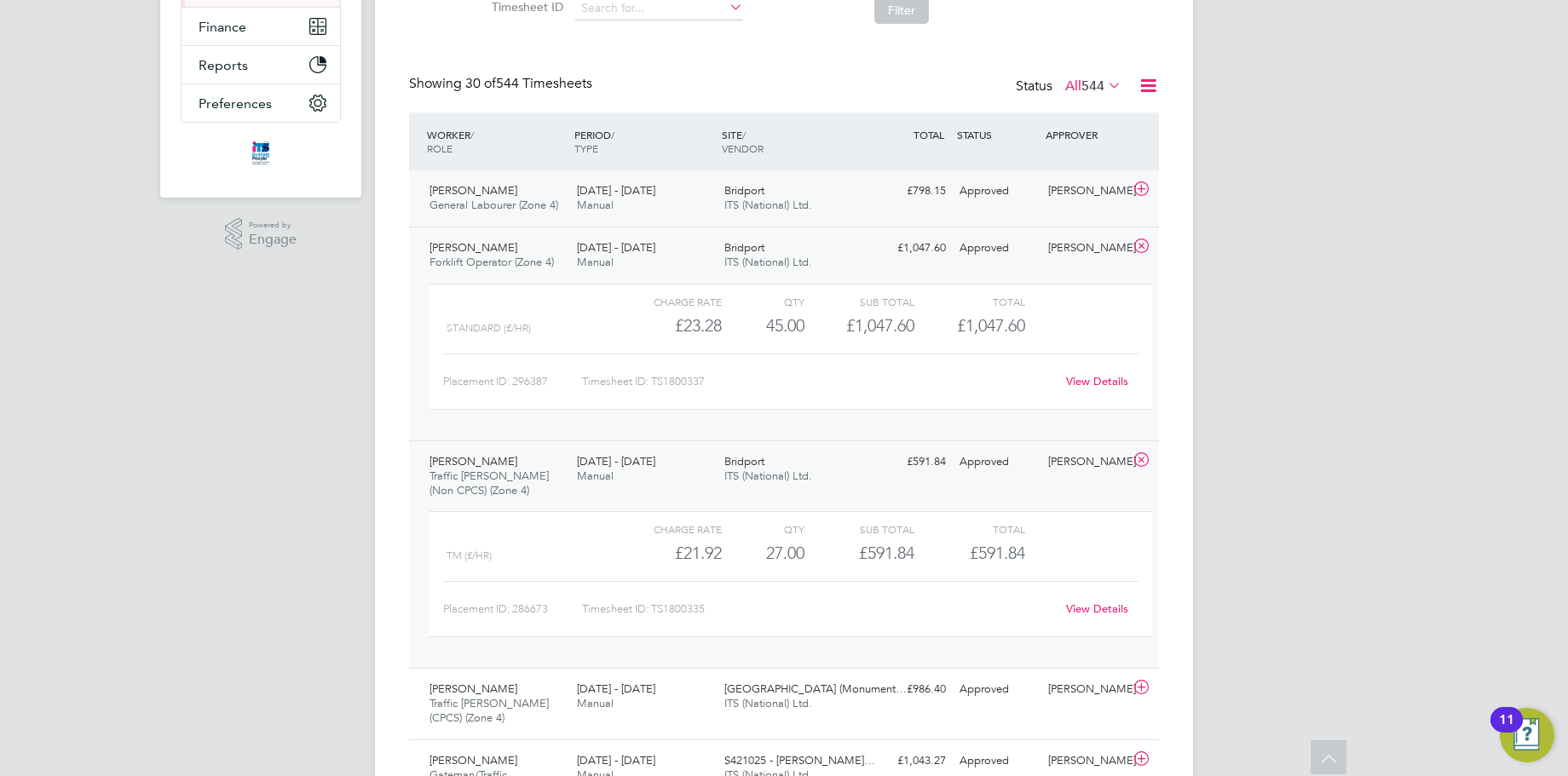
click at [828, 173] on div "[PERSON_NAME] General Labourer (Zone 4) [DATE] - [DATE] [DATE] - [DATE] Manual …" at bounding box center [784, 198] width 749 height 56
